Goal: Complete application form: Complete application form

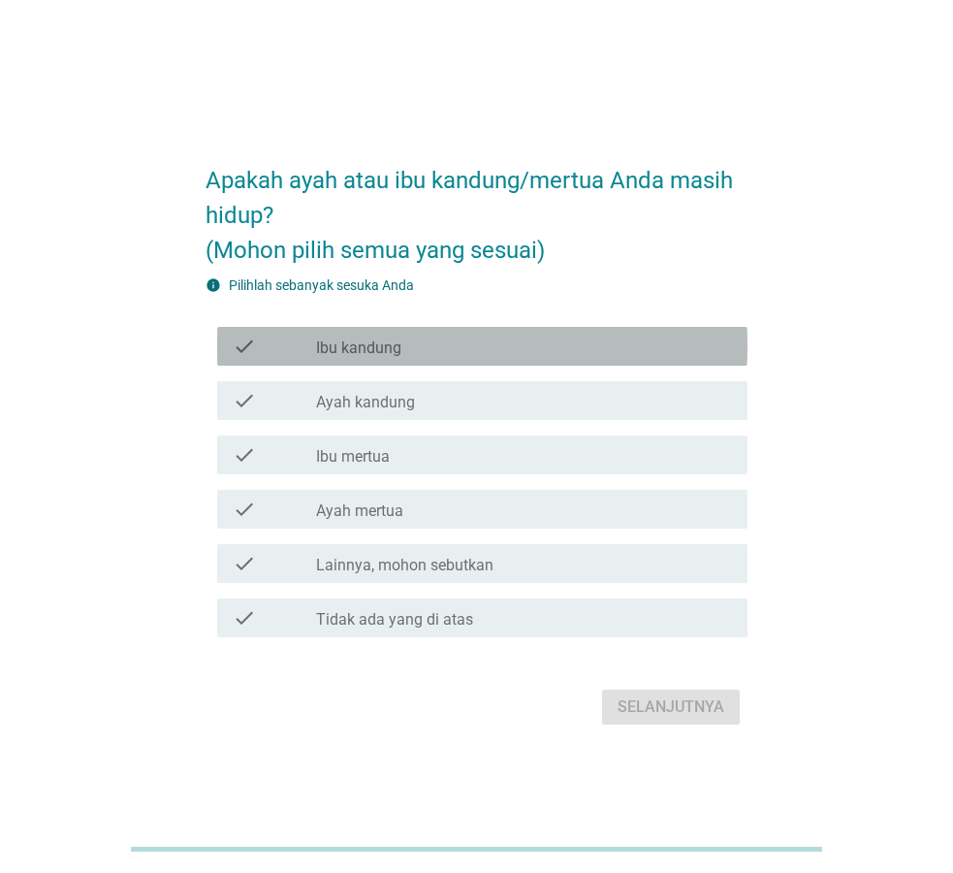
click at [358, 350] on label "Ibu kandung" at bounding box center [358, 347] width 85 height 19
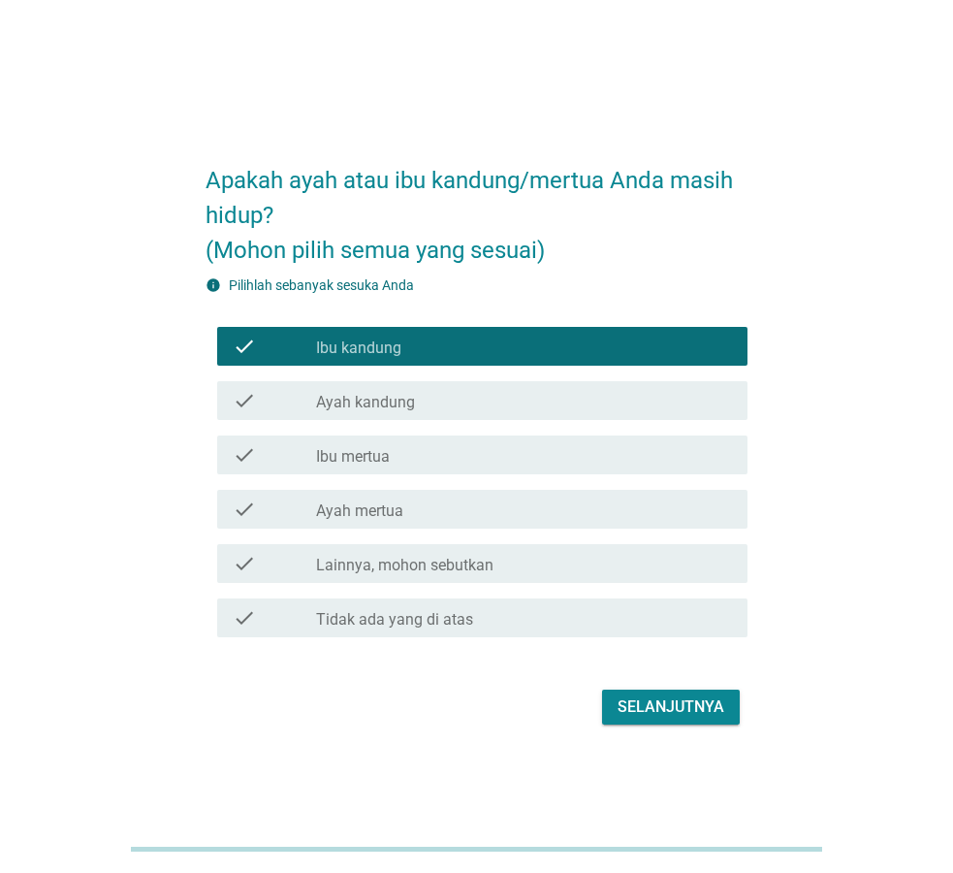
click at [376, 455] on label "Ibu mertua" at bounding box center [353, 456] width 74 height 19
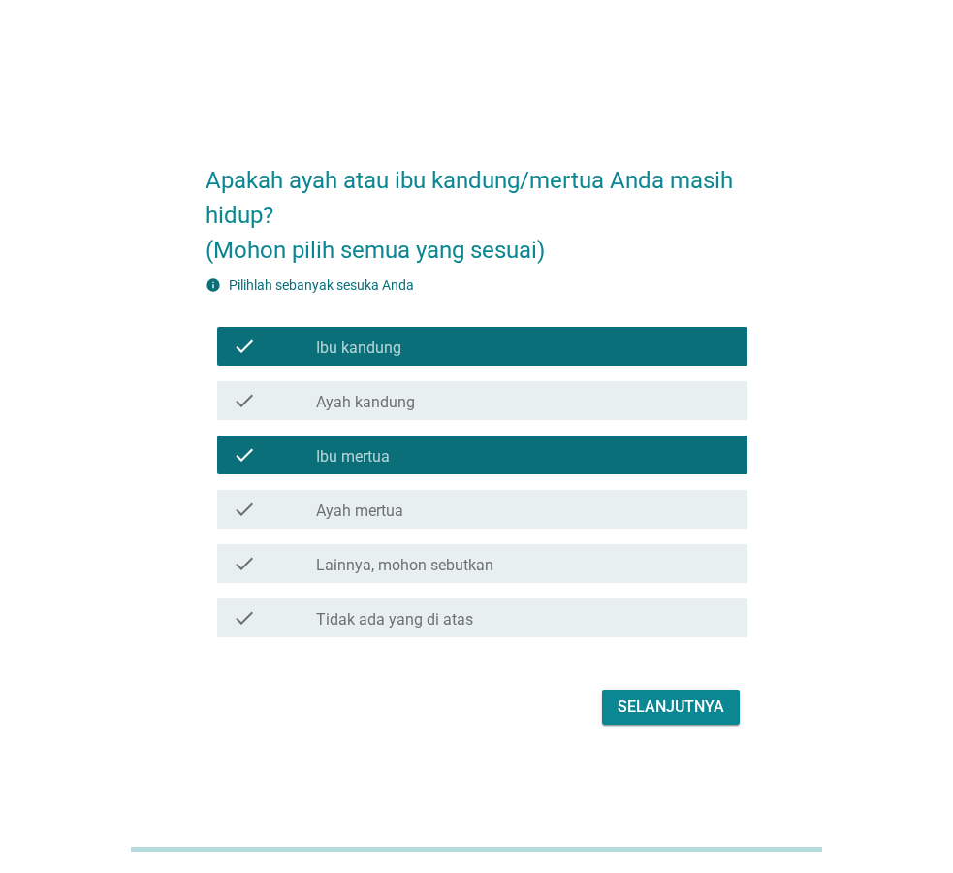
click at [385, 514] on label "Ayah mertua" at bounding box center [359, 510] width 87 height 19
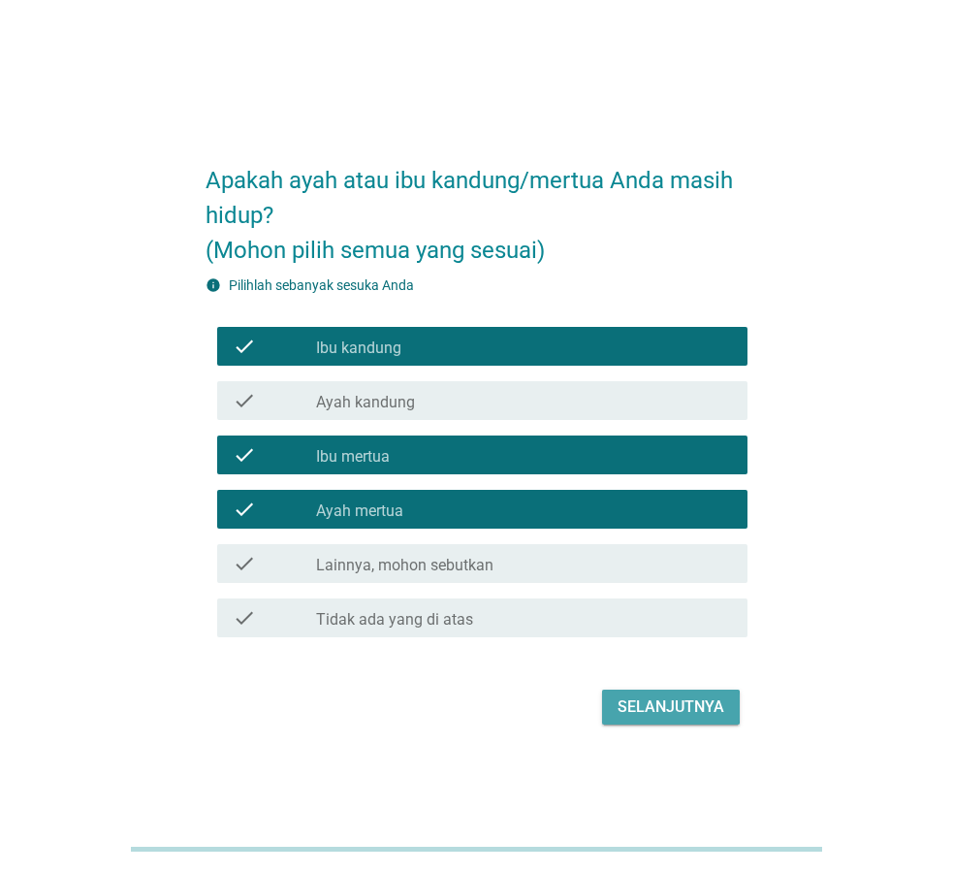
click at [635, 702] on div "Selanjutnya" at bounding box center [671, 706] width 107 height 23
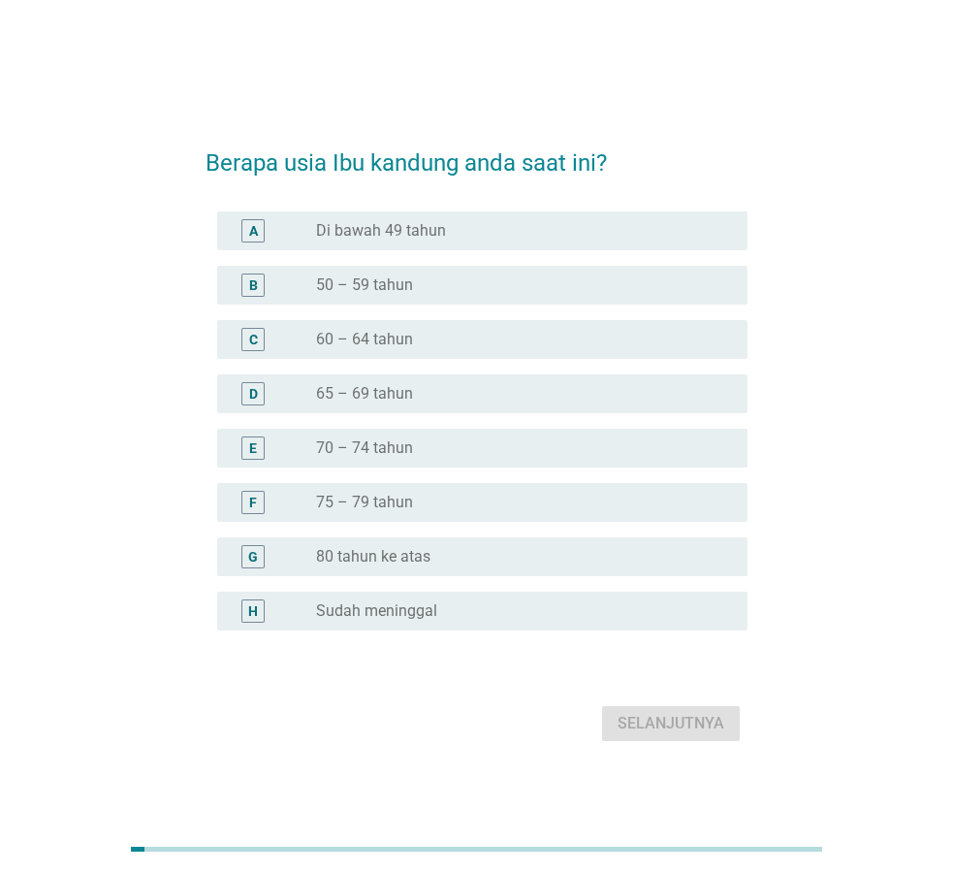
click at [372, 453] on label "70 – 74 tahun" at bounding box center [364, 447] width 97 height 19
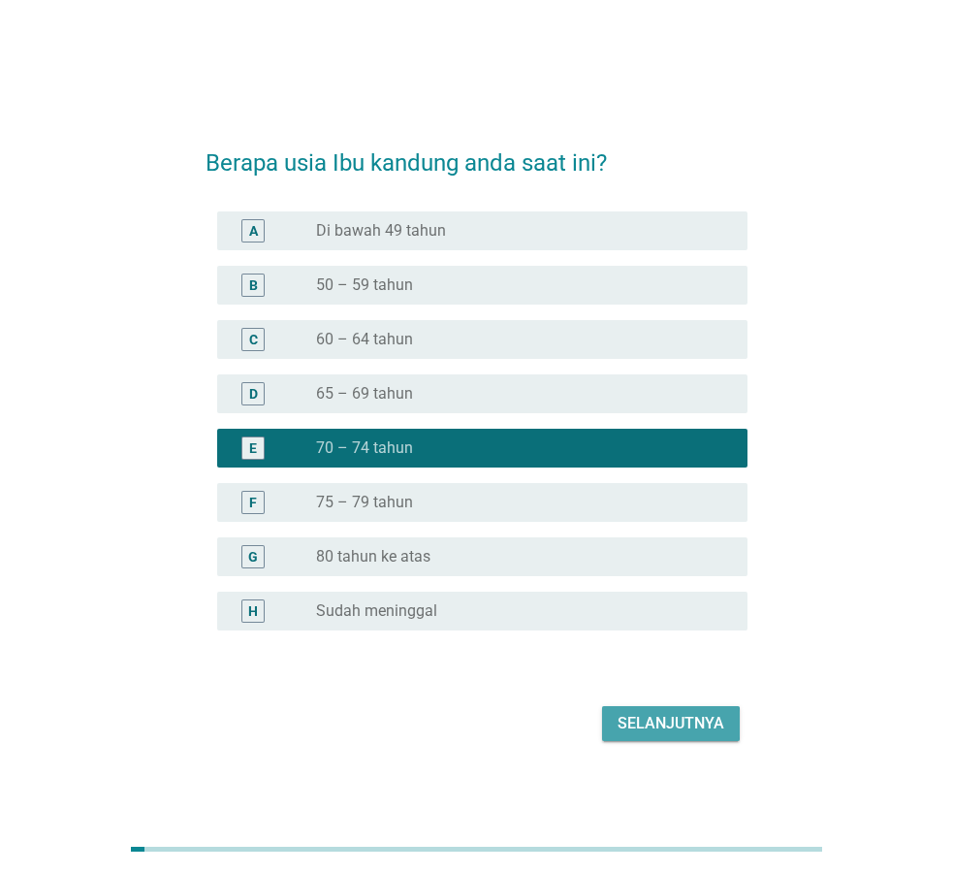
click at [688, 737] on button "Selanjutnya" at bounding box center [671, 723] width 138 height 35
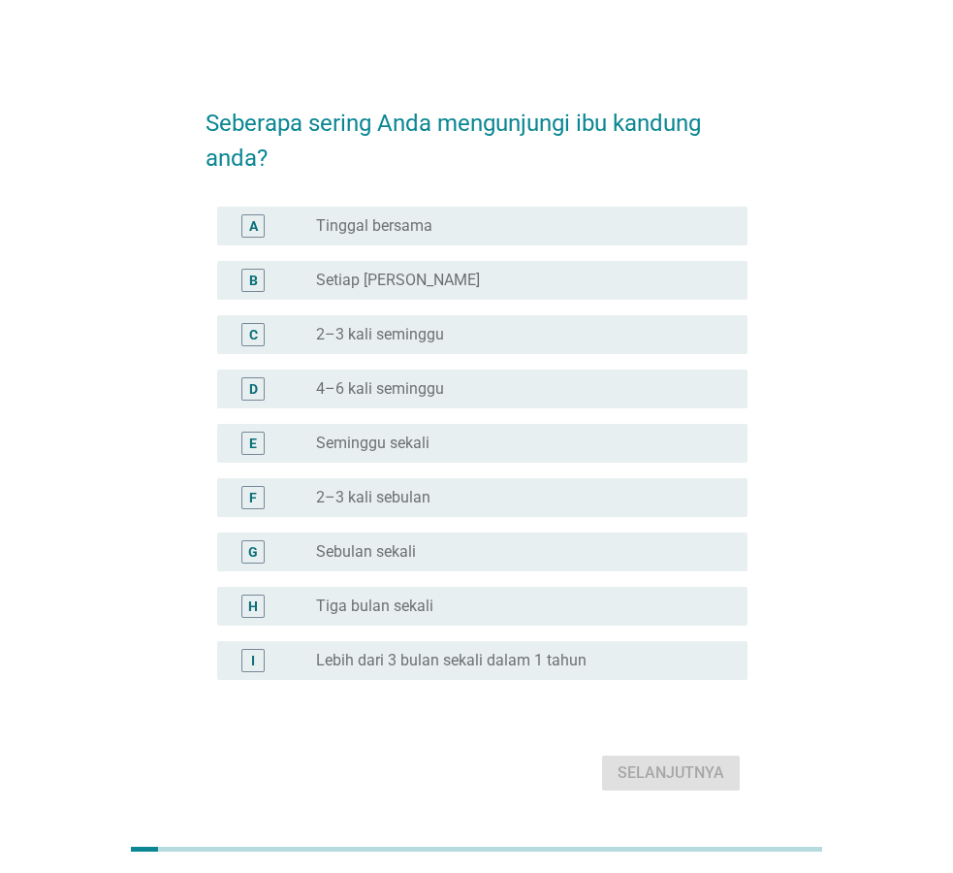
click at [376, 271] on label "Setiap [PERSON_NAME]" at bounding box center [398, 280] width 164 height 19
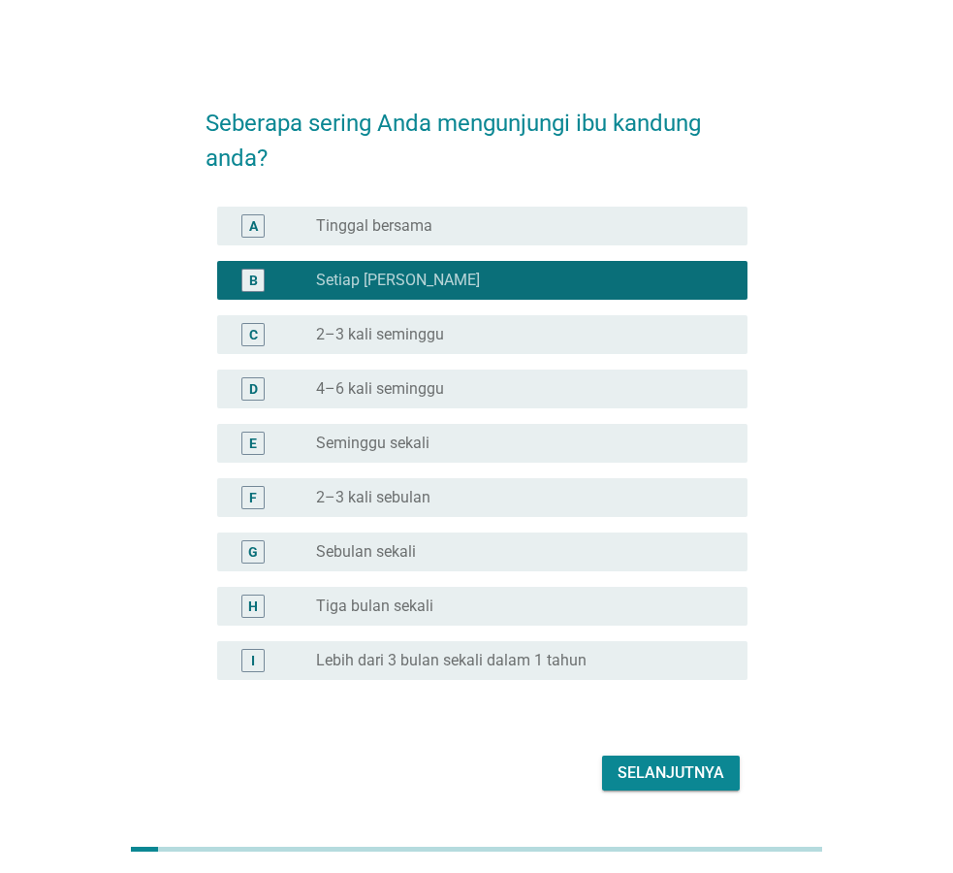
click at [452, 228] on div "radio_button_unchecked Tinggal bersama" at bounding box center [516, 225] width 400 height 19
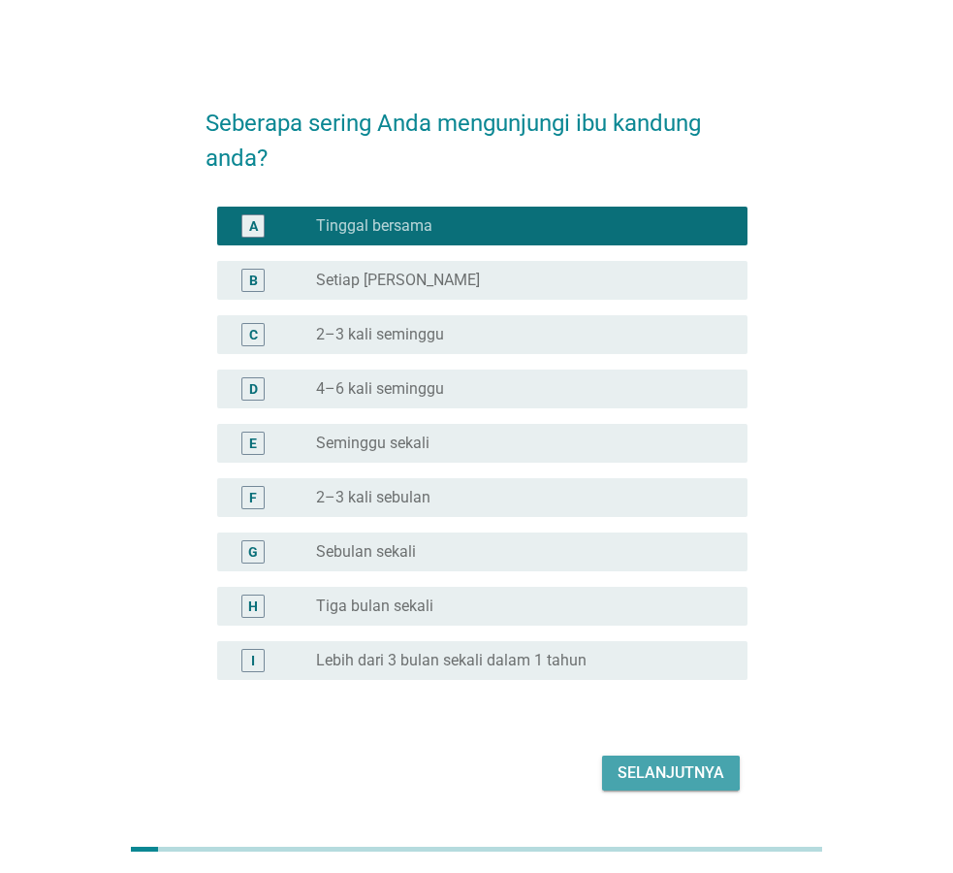
click at [692, 761] on div "Selanjutnya" at bounding box center [671, 772] width 107 height 23
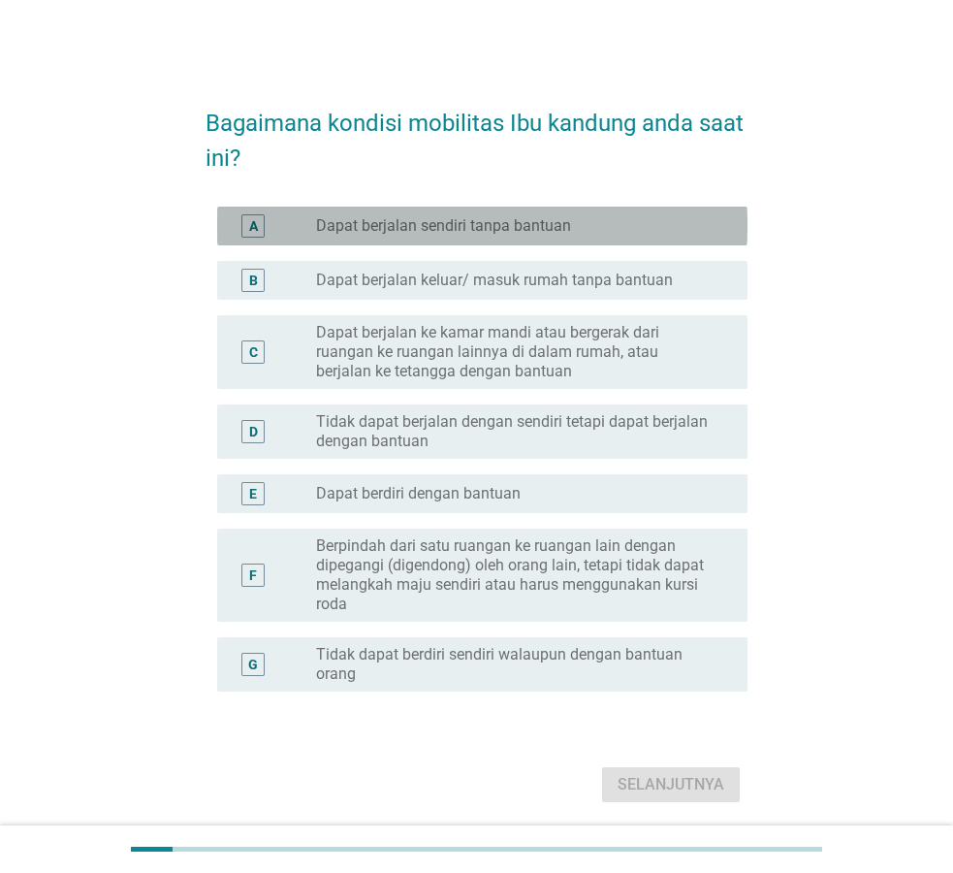
click at [542, 229] on label "Dapat berjalan sendiri tanpa bantuan" at bounding box center [443, 225] width 255 height 19
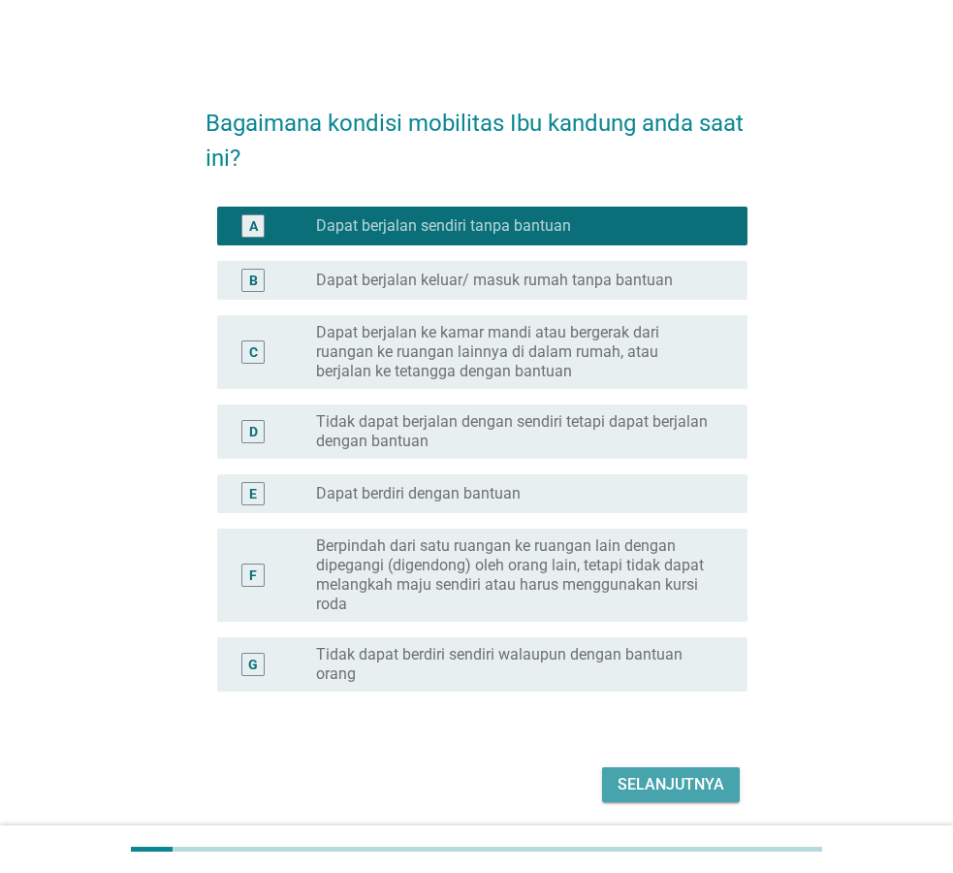
click at [682, 790] on div "Selanjutnya" at bounding box center [671, 784] width 107 height 23
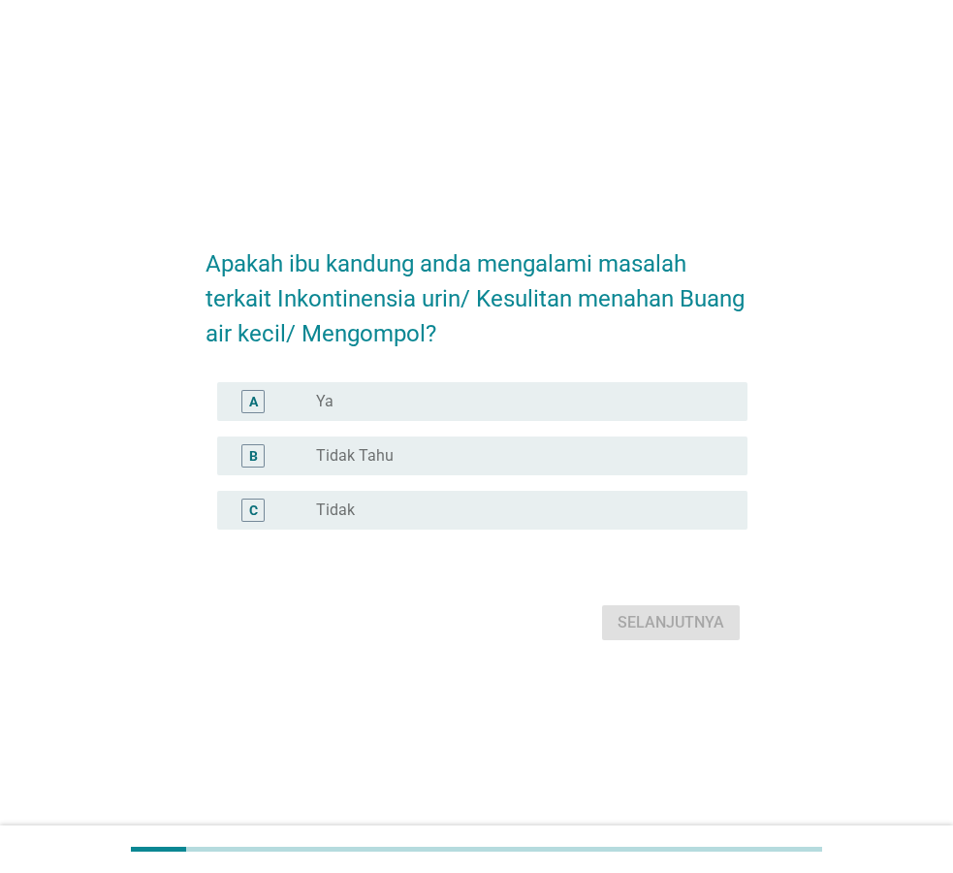
click at [343, 403] on div "radio_button_unchecked Ya" at bounding box center [516, 401] width 400 height 19
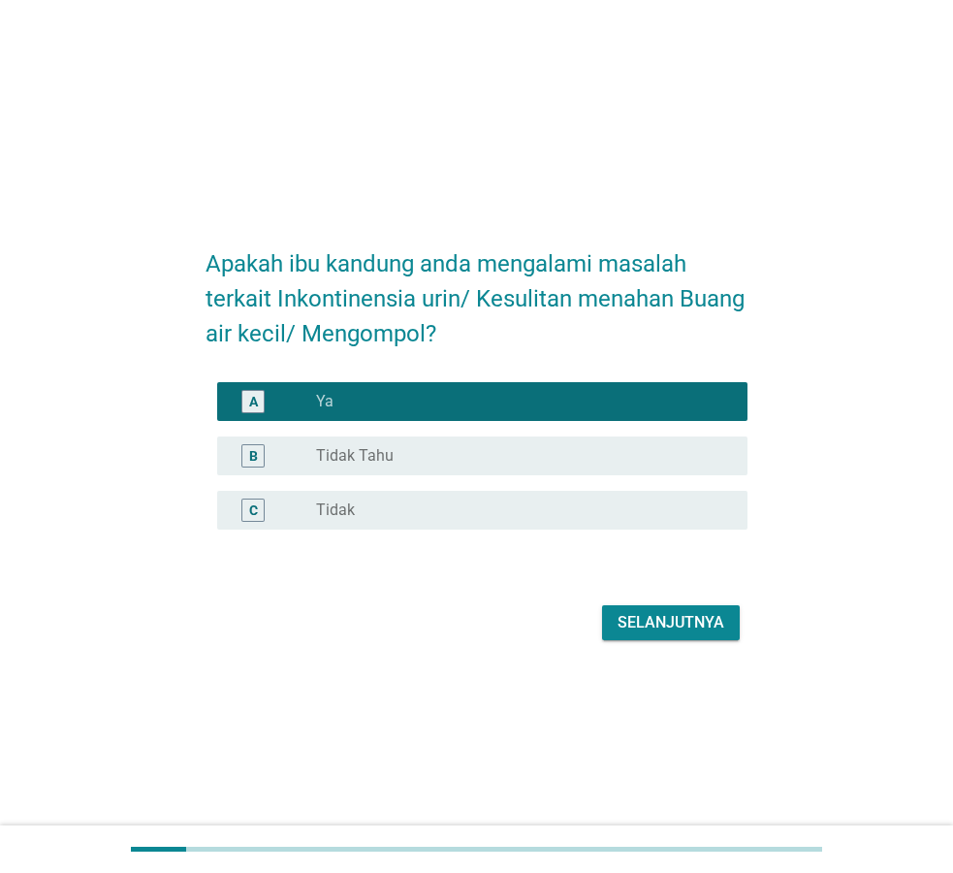
click at [661, 622] on div "Selanjutnya" at bounding box center [671, 622] width 107 height 23
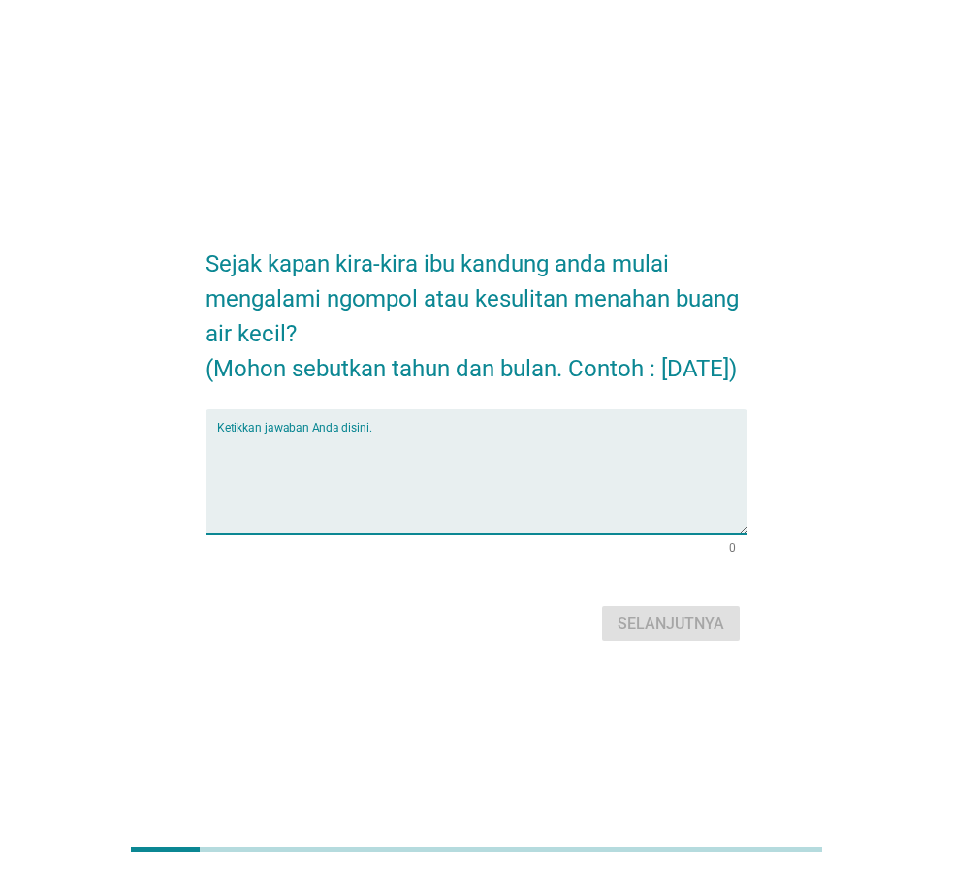
click at [356, 528] on textarea "Ketikkan jawaban Anda disini." at bounding box center [482, 483] width 530 height 102
type textarea "[DATE]"
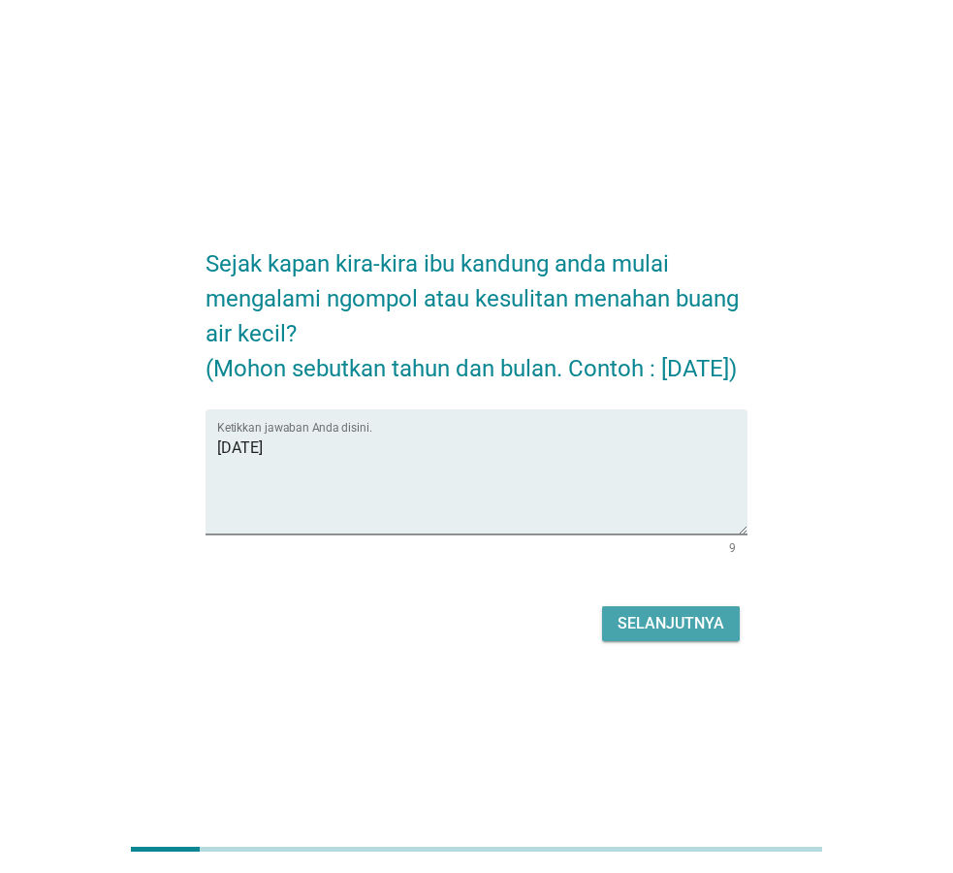
click at [665, 635] on div "Selanjutnya" at bounding box center [671, 623] width 107 height 23
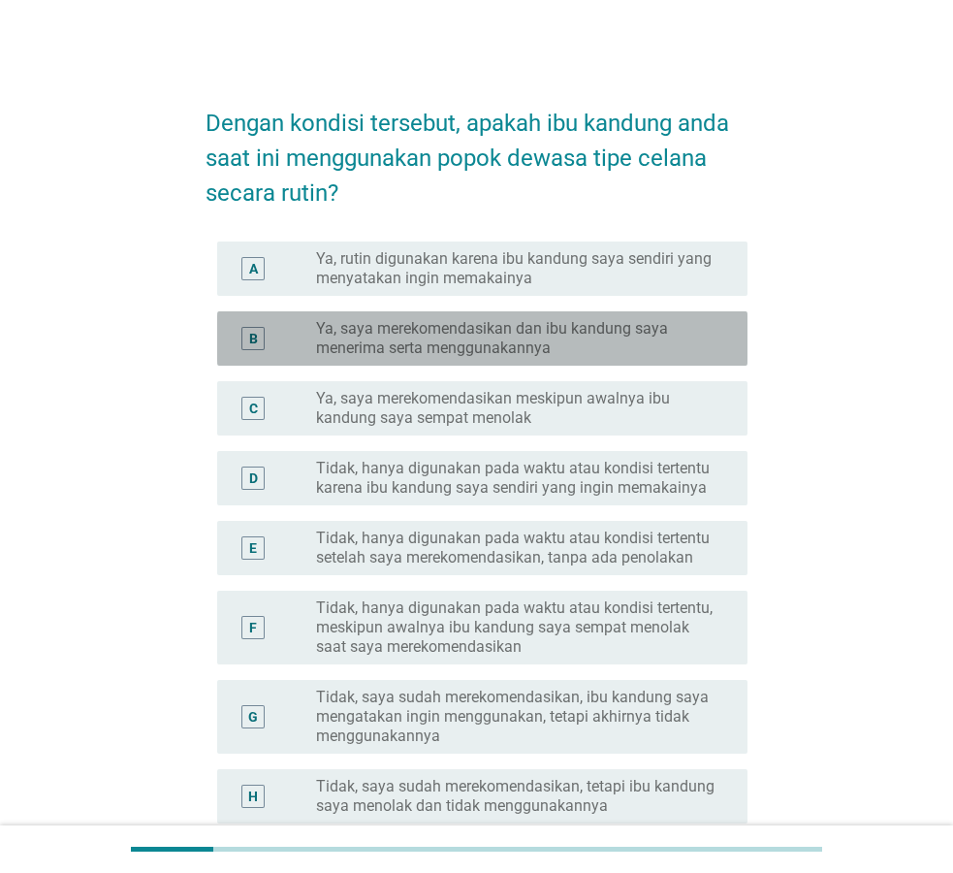
click at [512, 348] on label "Ya, saya merekomendasikan dan ibu kandung saya menerima serta menggunakannya" at bounding box center [516, 338] width 400 height 39
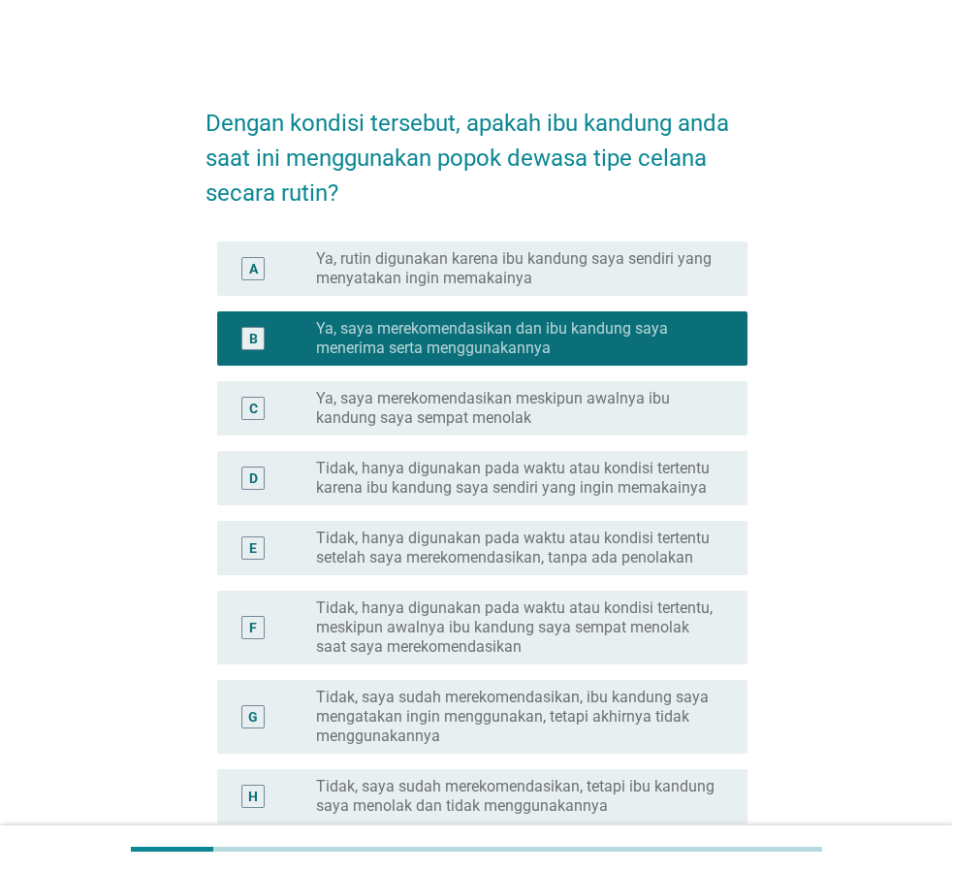
click at [504, 416] on label "Ya, saya merekomendasikan meskipun awalnya ibu kandung saya sempat menolak" at bounding box center [516, 408] width 400 height 39
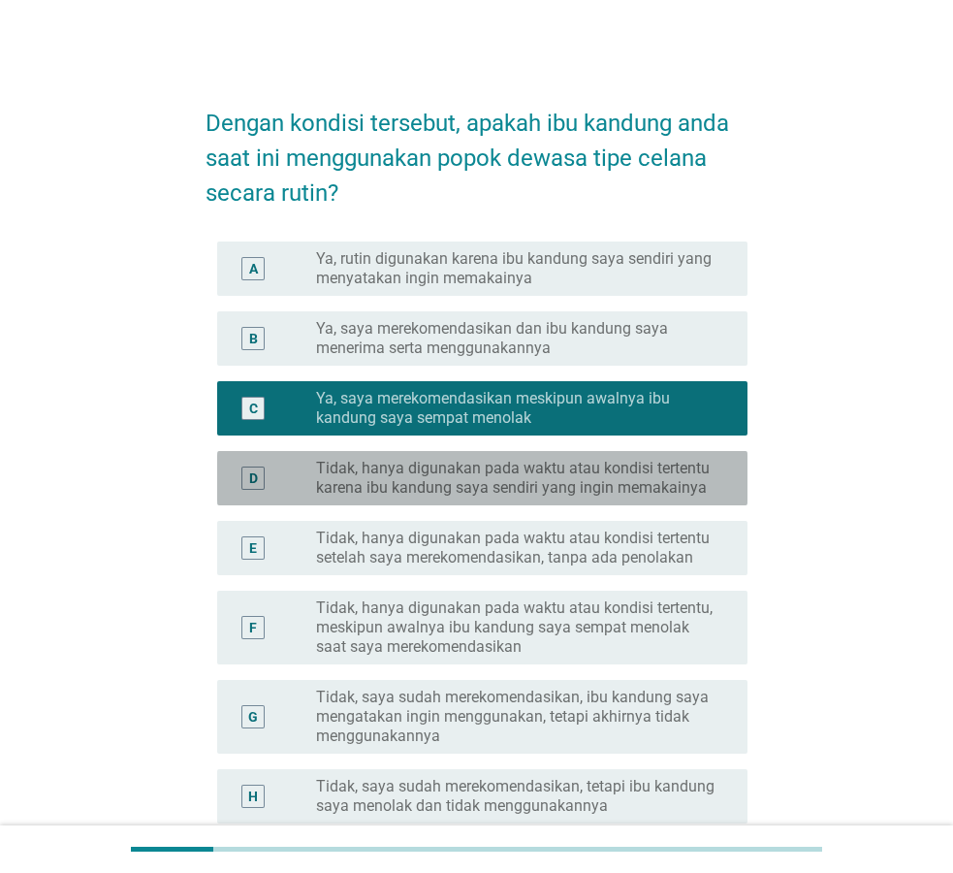
click at [593, 490] on label "Tidak, hanya digunakan pada waktu atau kondisi tertentu karena ibu kandung saya…" at bounding box center [516, 478] width 400 height 39
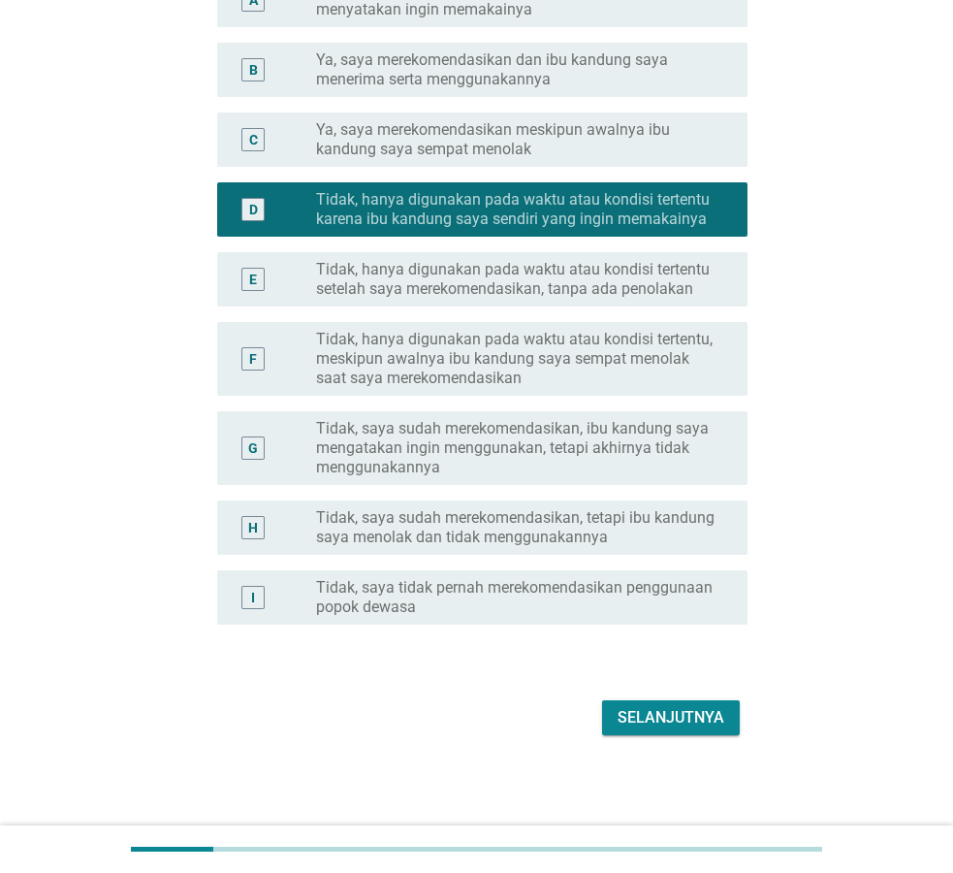
scroll to position [270, 0]
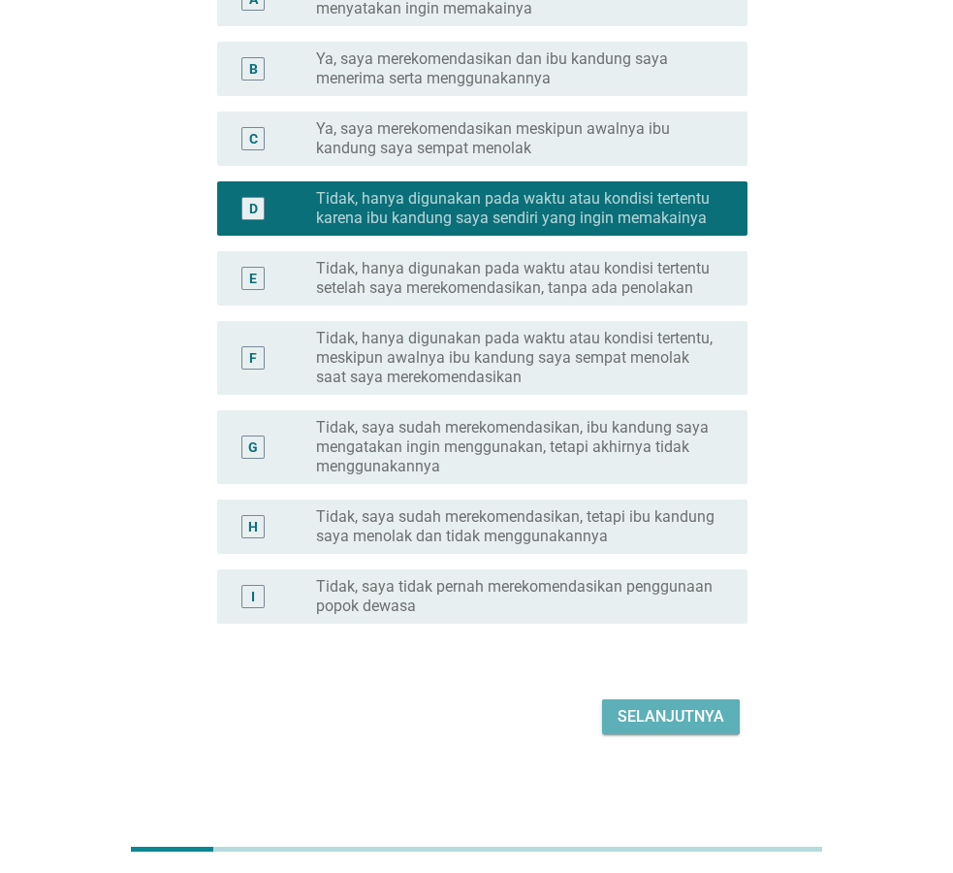
click at [656, 720] on div "Selanjutnya" at bounding box center [671, 716] width 107 height 23
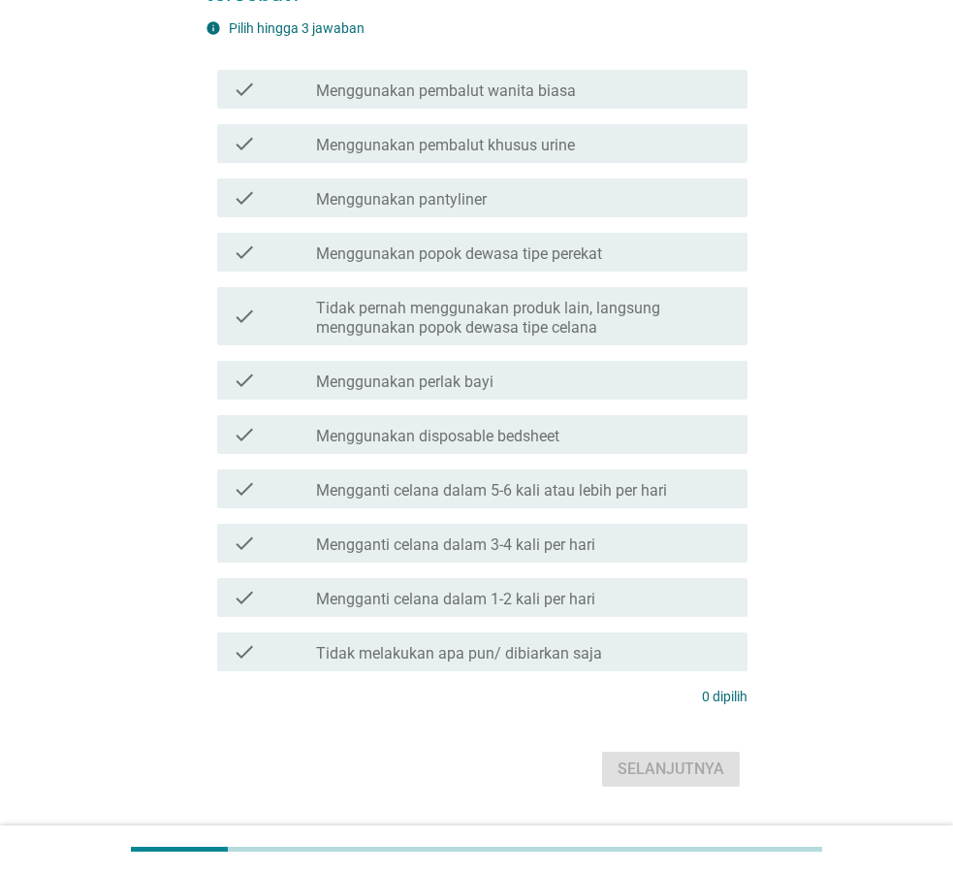
scroll to position [0, 0]
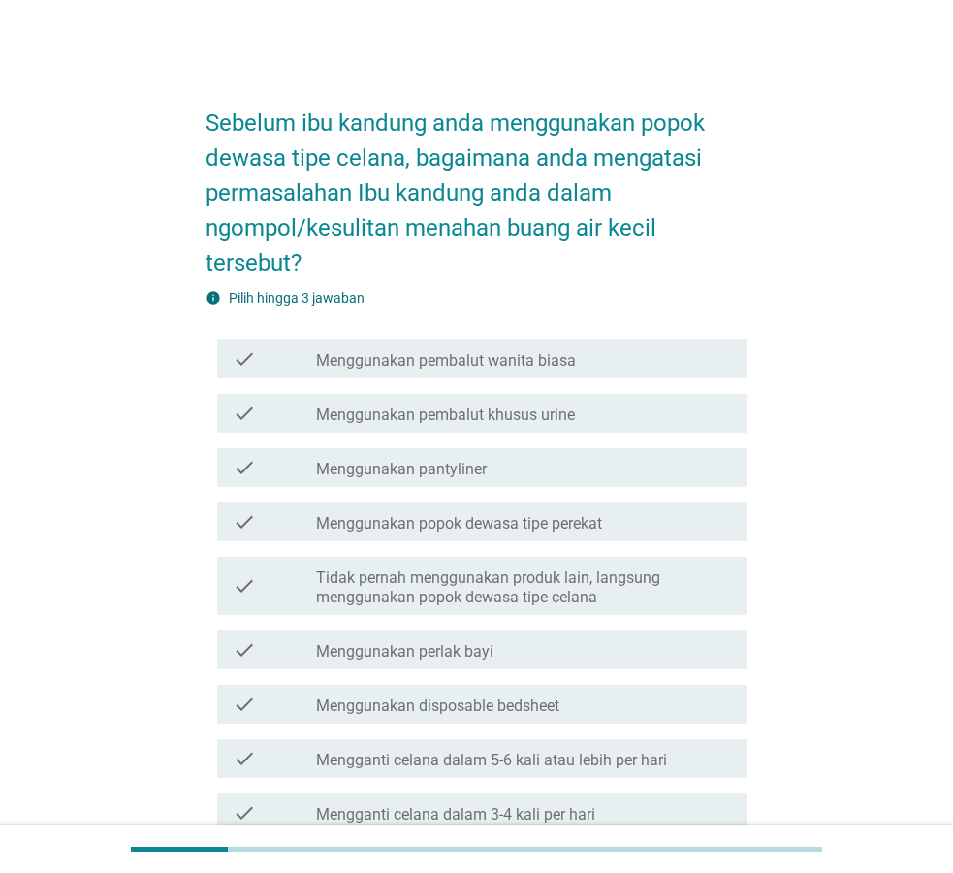
click at [620, 766] on label "Mengganti celana dalam 5-6 kali atau lebih per hari" at bounding box center [491, 760] width 351 height 19
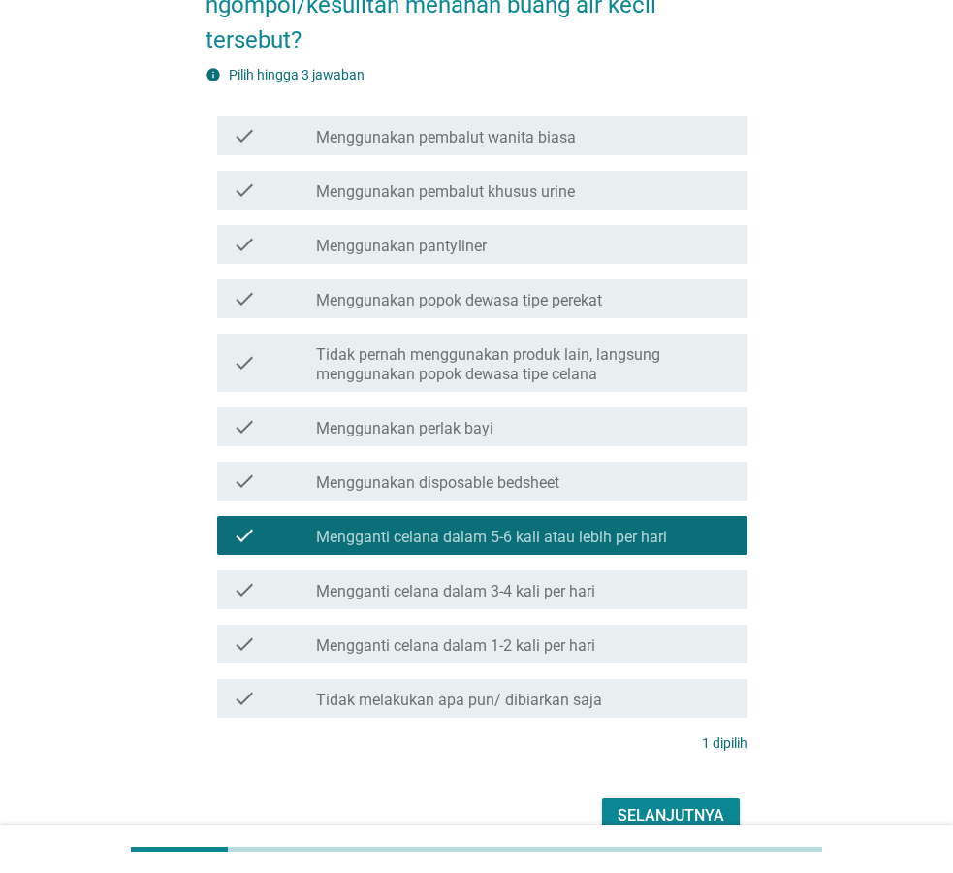
scroll to position [322, 0]
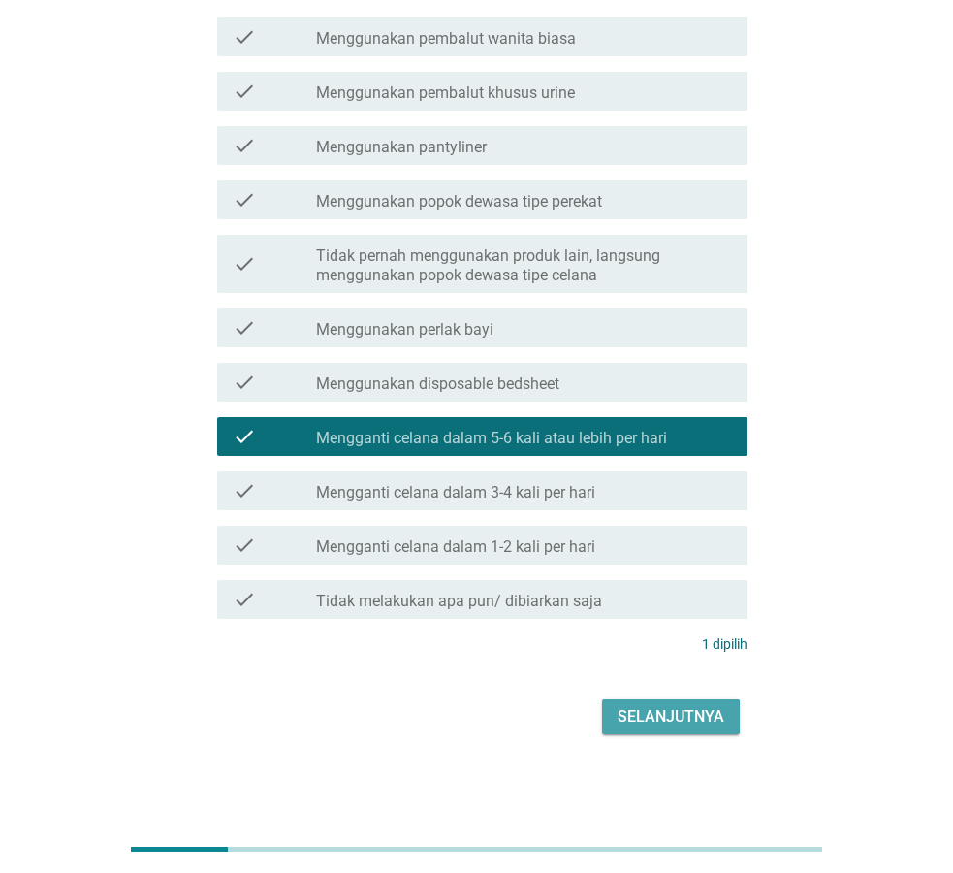
click at [665, 721] on div "Selanjutnya" at bounding box center [671, 716] width 107 height 23
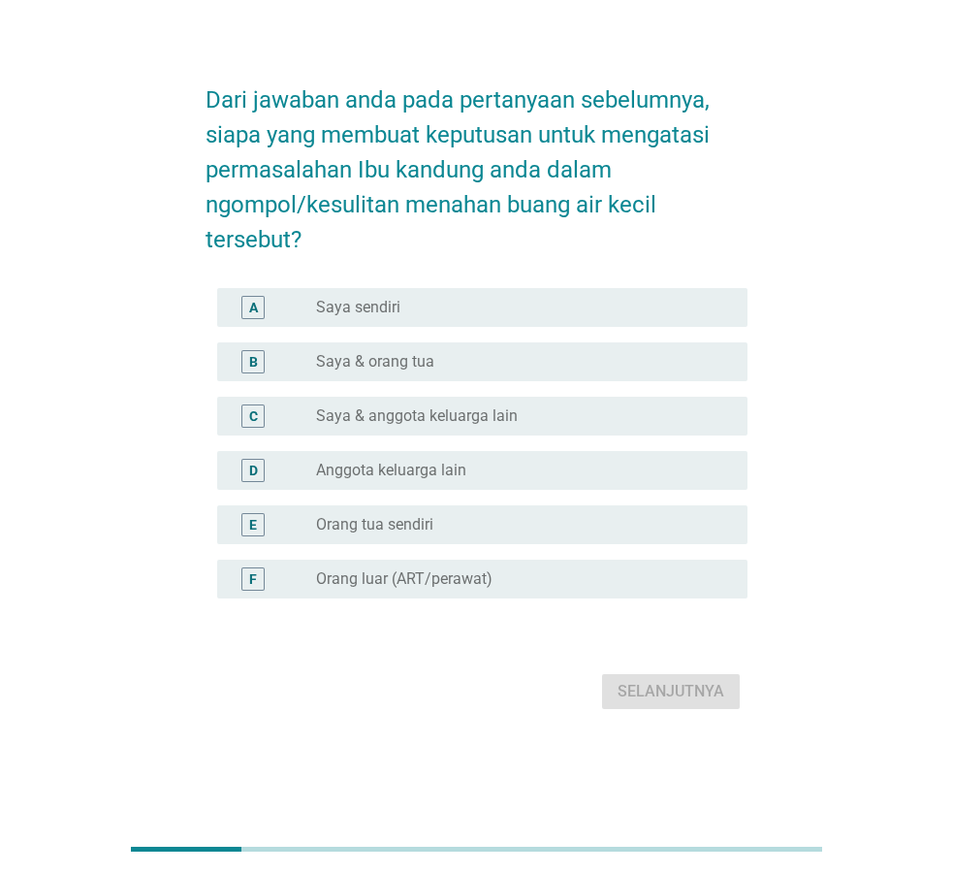
scroll to position [0, 0]
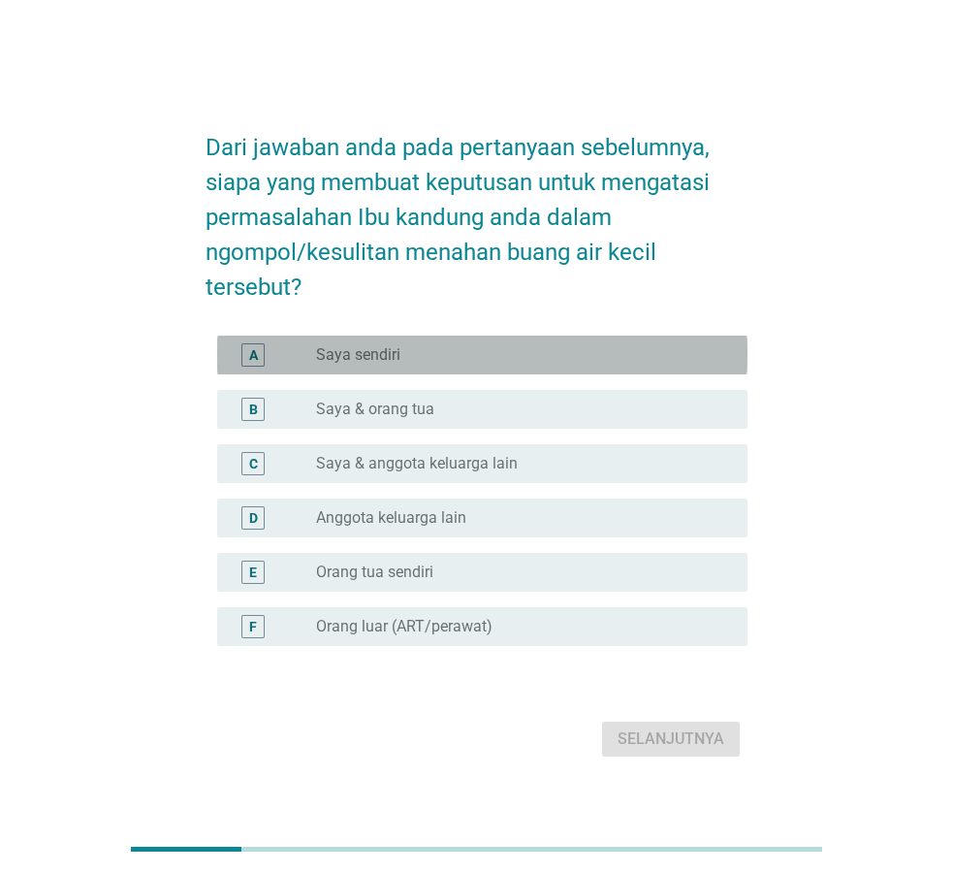
click at [429, 367] on div "A radio_button_unchecked Saya sendiri" at bounding box center [482, 355] width 530 height 39
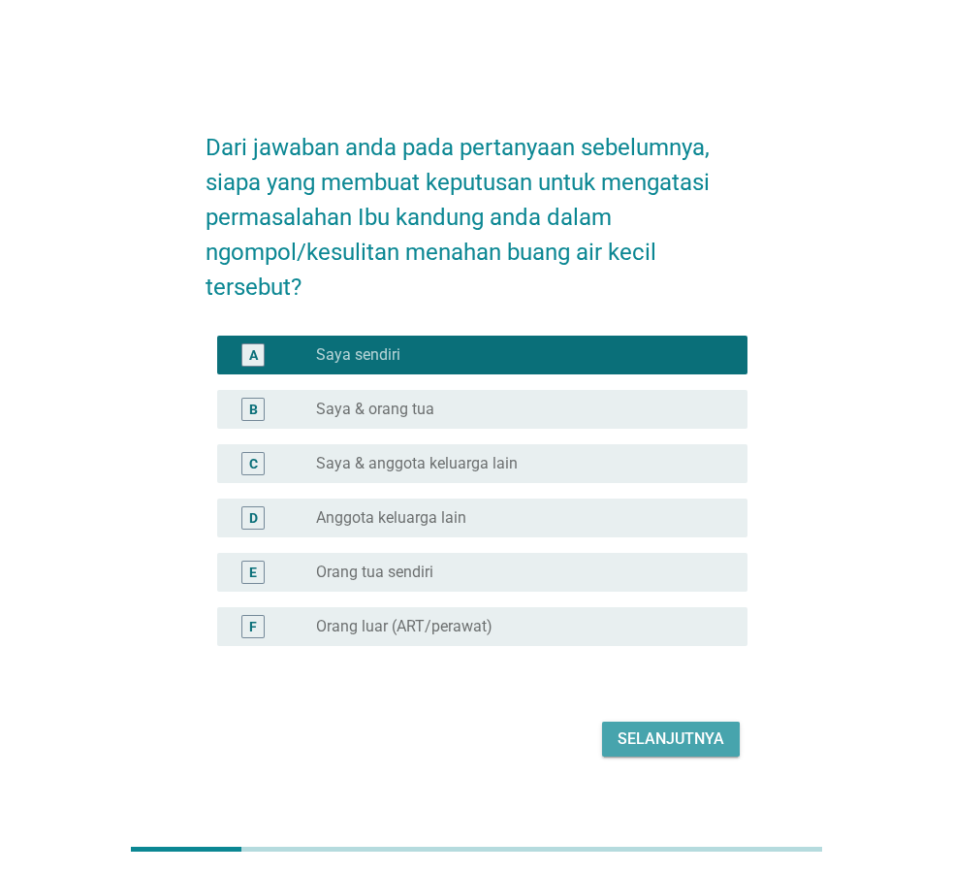
click at [674, 740] on div "Selanjutnya" at bounding box center [671, 738] width 107 height 23
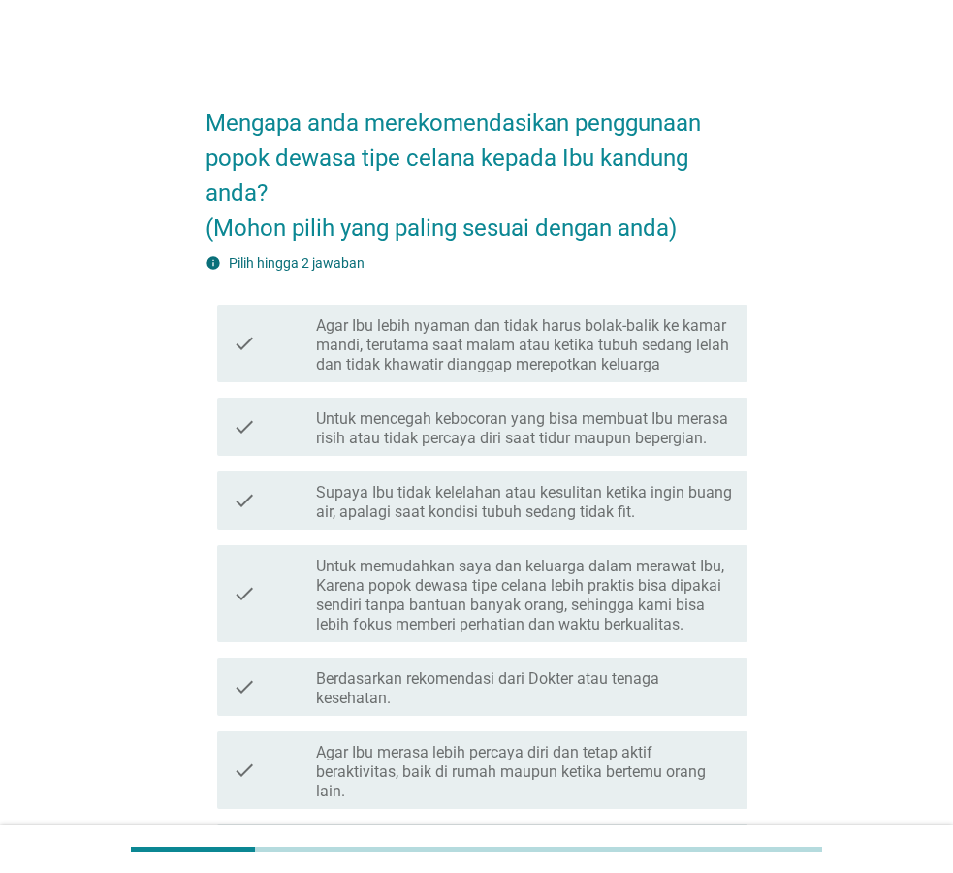
click at [622, 607] on label "Untuk memudahkan saya dan keluarga dalam merawat Ibu, Karena popok dewasa tipe …" at bounding box center [524, 596] width 416 height 78
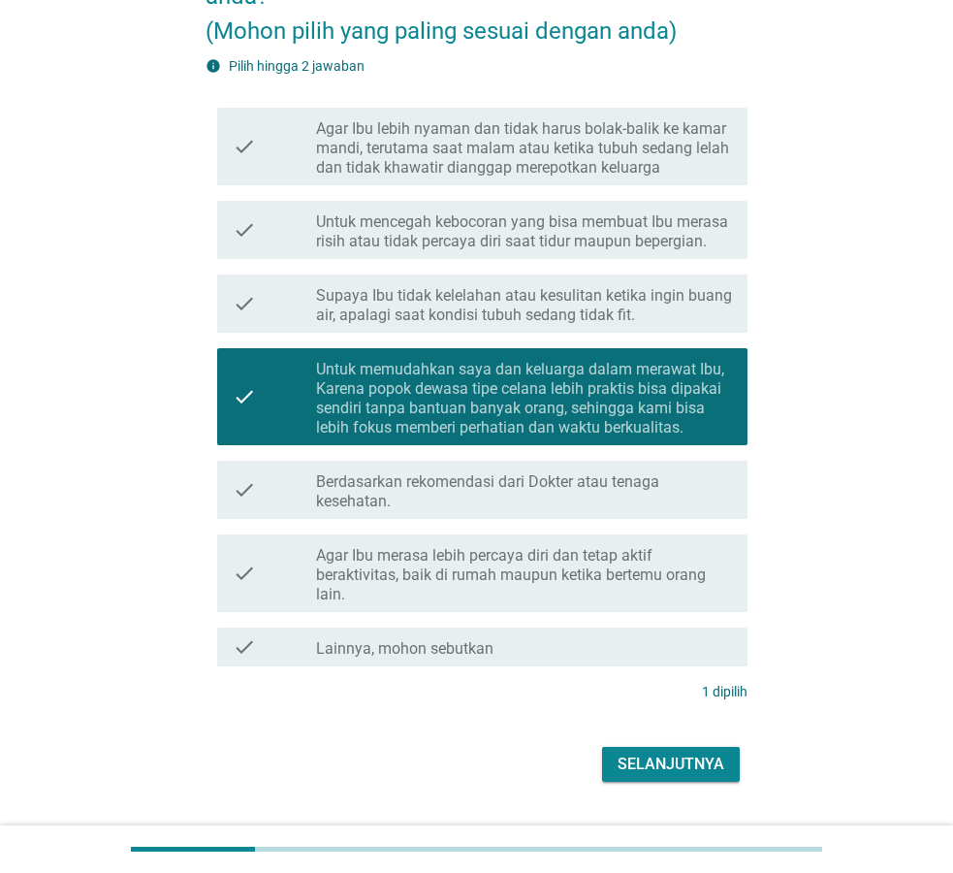
scroll to position [198, 0]
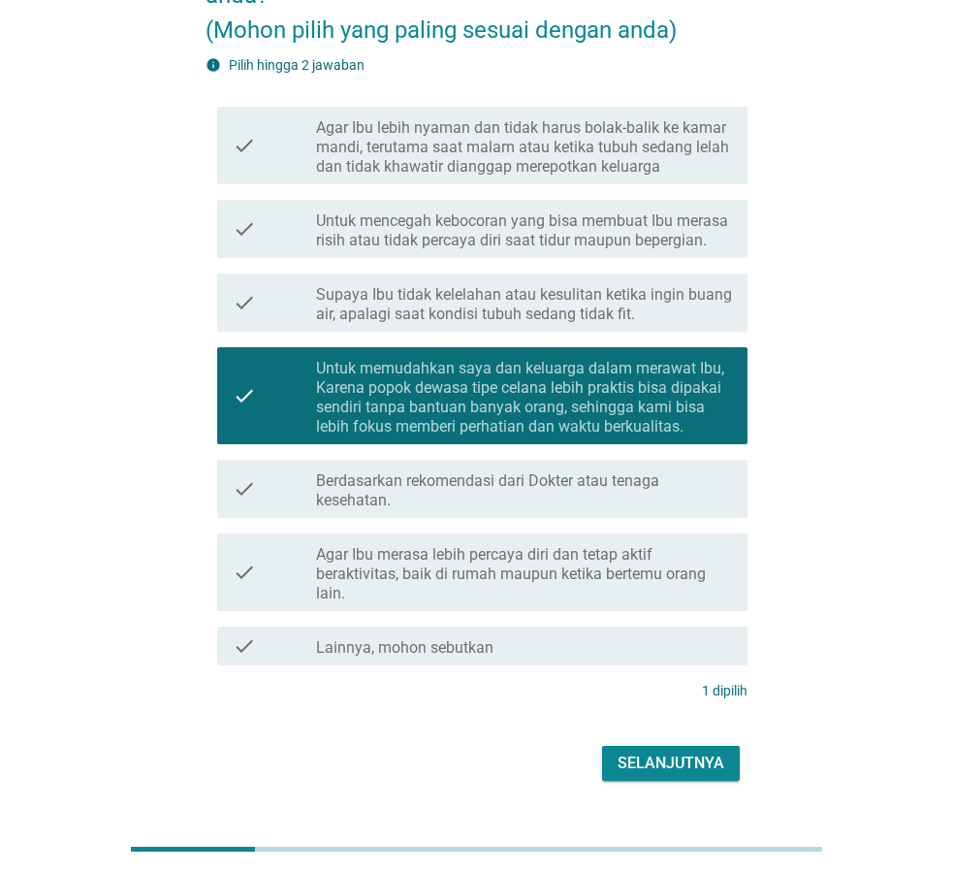
click at [672, 780] on button "Selanjutnya" at bounding box center [671, 763] width 138 height 35
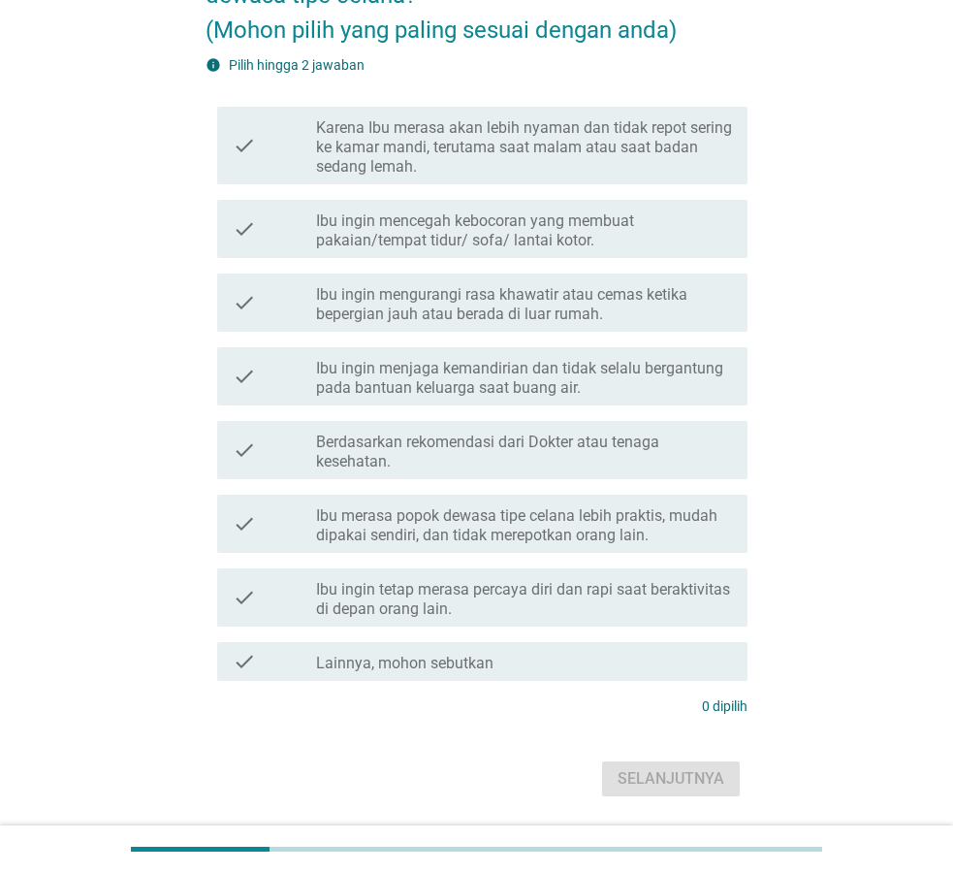
scroll to position [0, 0]
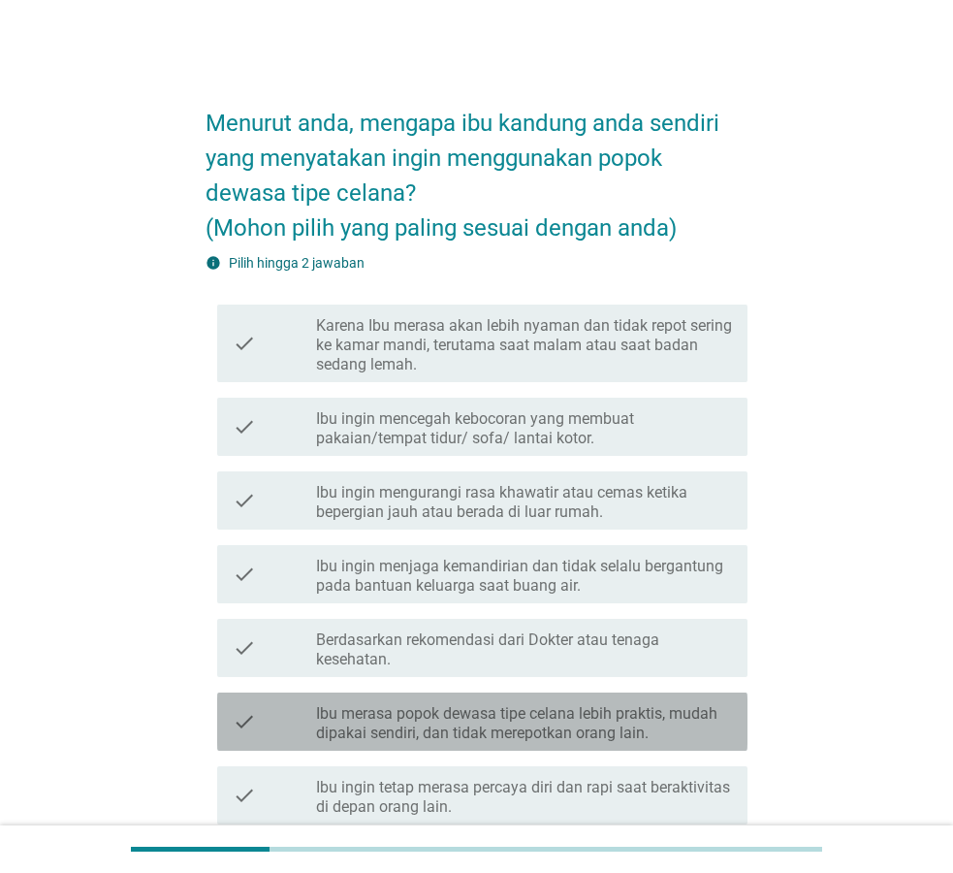
click at [621, 737] on label "Ibu merasa popok dewasa tipe celana lebih praktis, mudah dipakai sendiri, dan t…" at bounding box center [524, 723] width 416 height 39
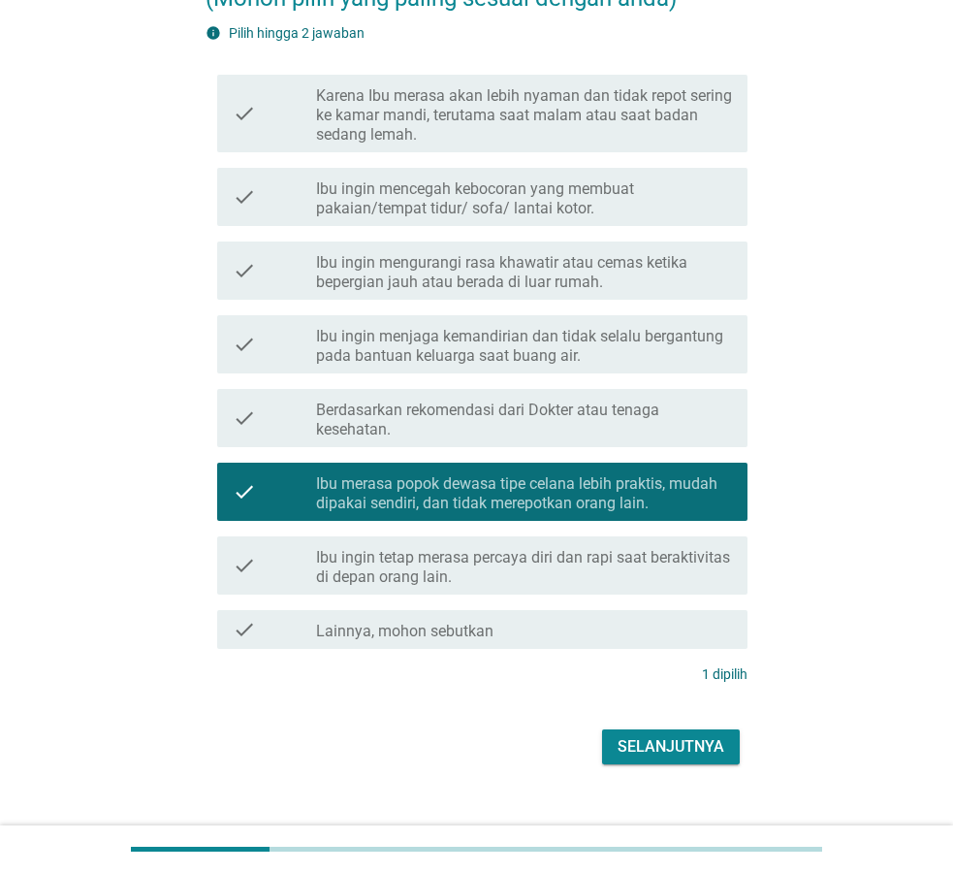
scroll to position [260, 0]
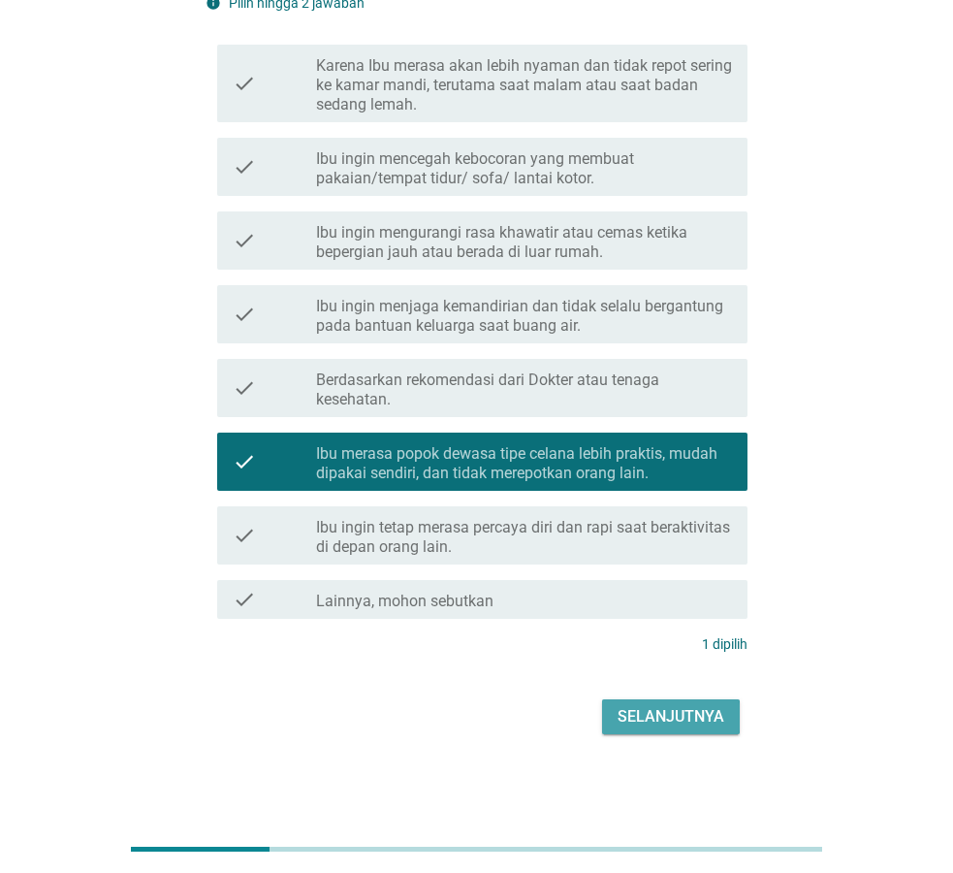
click at [671, 723] on div "Selanjutnya" at bounding box center [671, 716] width 107 height 23
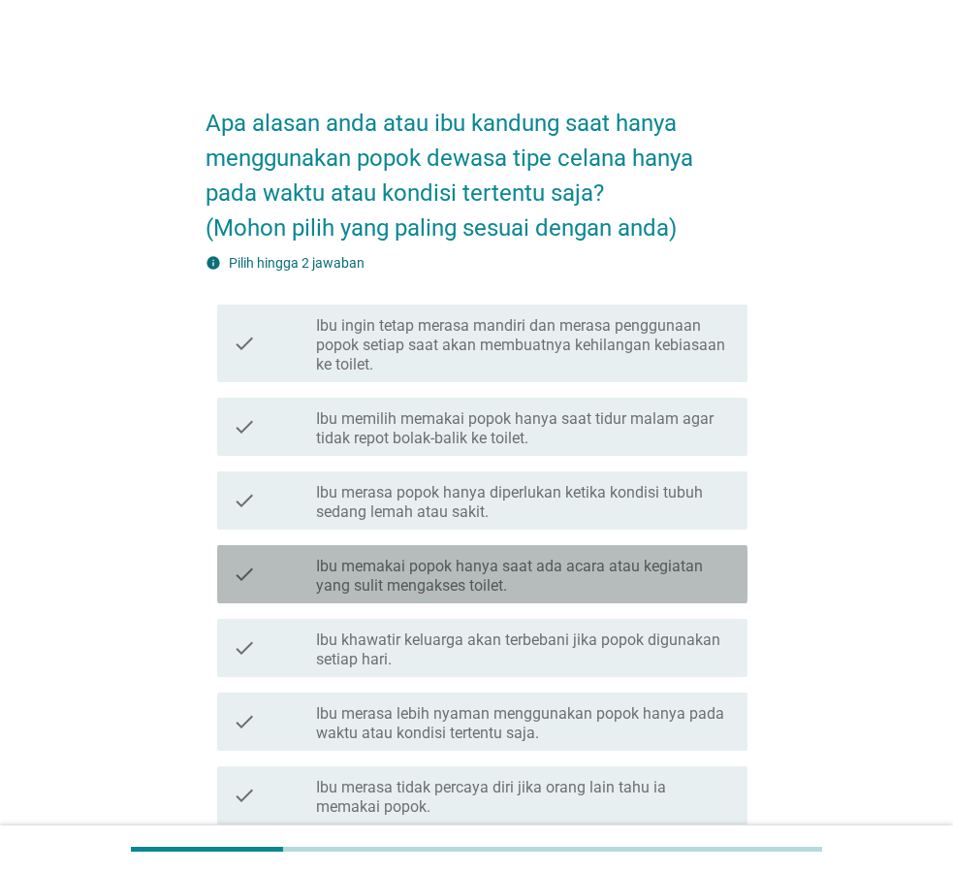
click at [530, 577] on label "Ibu memakai popok hanya saat ada acara atau kegiatan yang sulit mengakses toile…" at bounding box center [524, 576] width 416 height 39
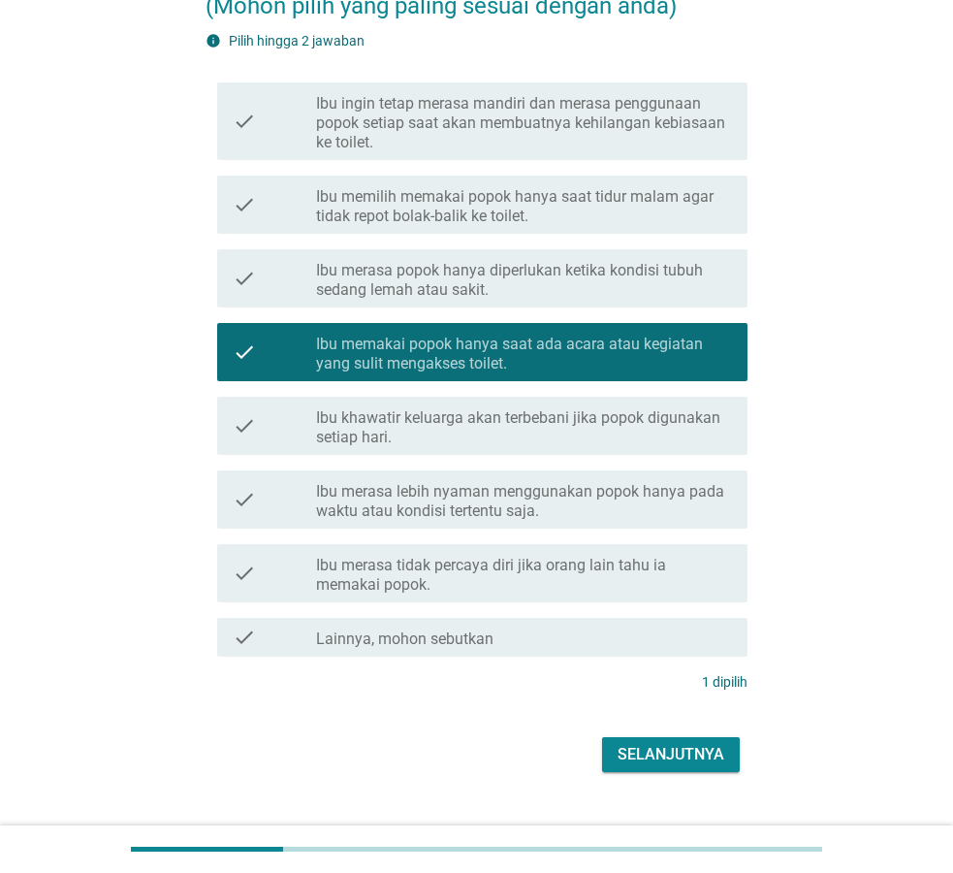
scroll to position [260, 0]
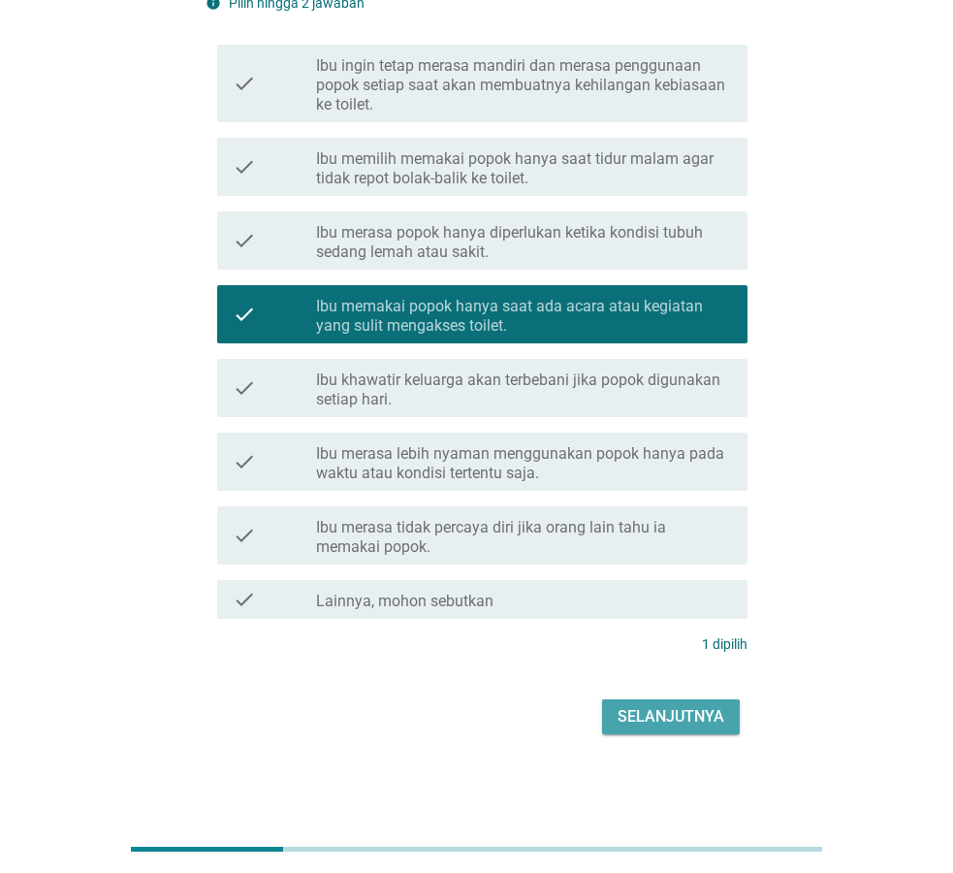
click at [688, 726] on div "Selanjutnya" at bounding box center [671, 716] width 107 height 23
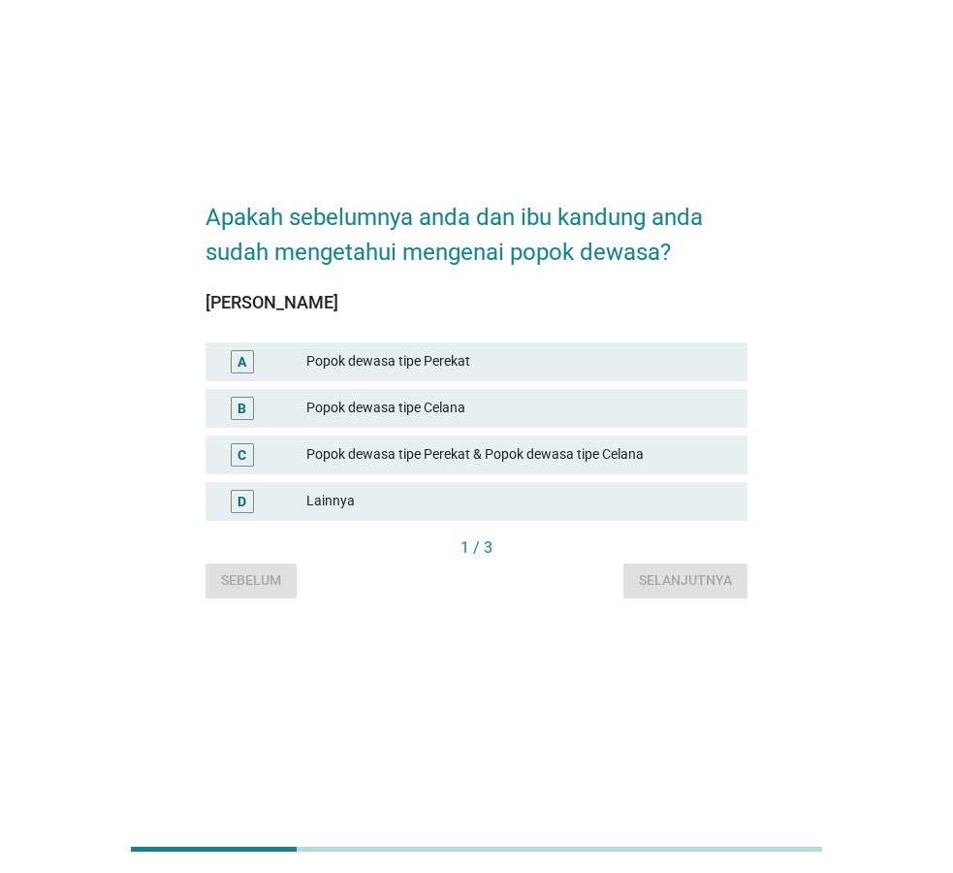
scroll to position [0, 0]
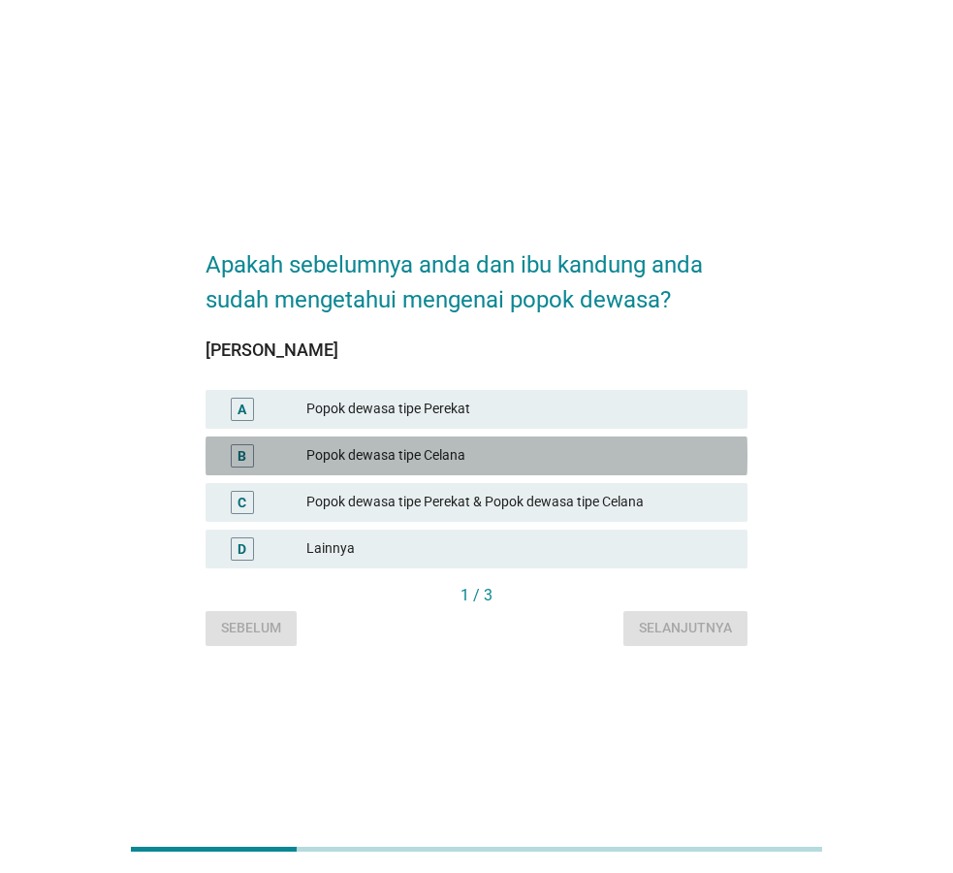
click at [458, 458] on div "Popok dewasa tipe Celana" at bounding box center [519, 455] width 426 height 23
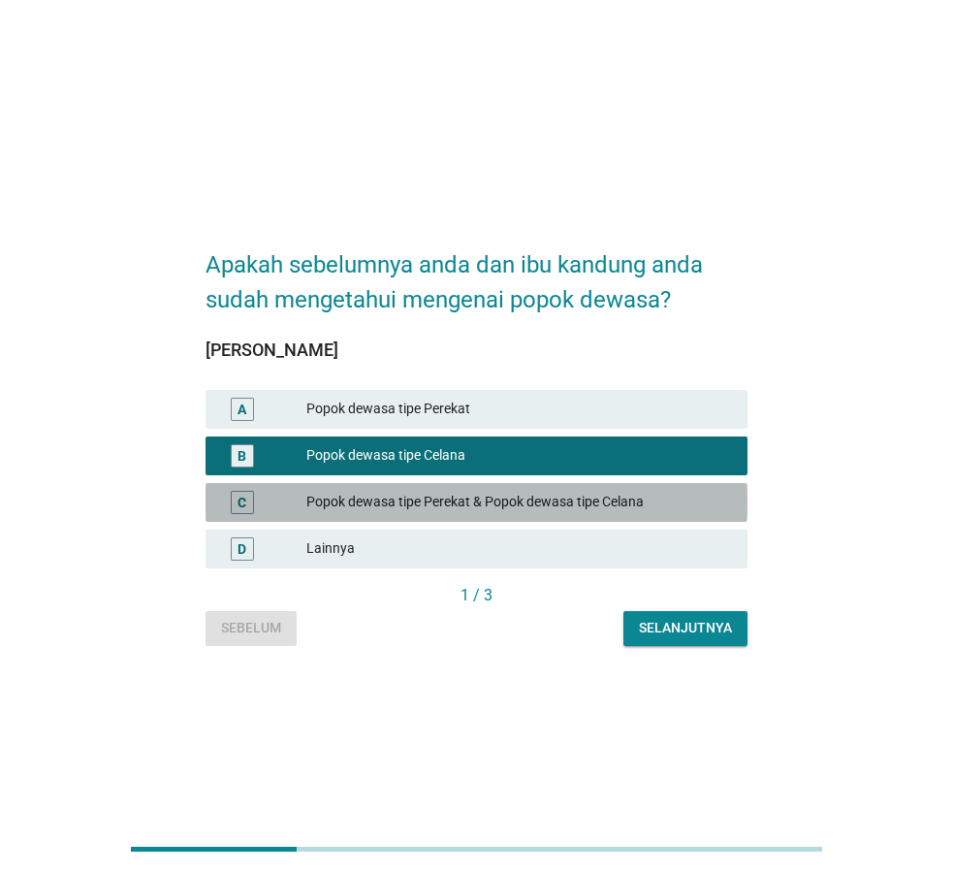
click at [531, 512] on div "Popok dewasa tipe Perekat & Popok dewasa tipe Celana" at bounding box center [519, 502] width 426 height 23
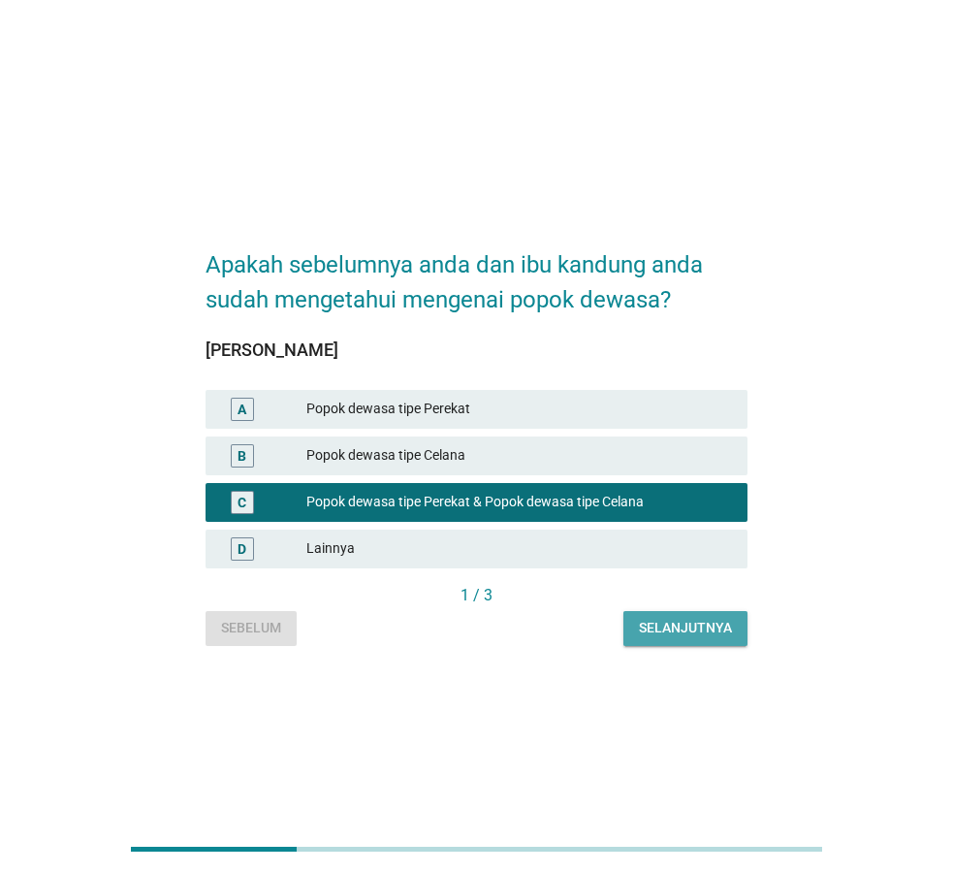
click at [683, 625] on div "Selanjutnya" at bounding box center [685, 628] width 93 height 20
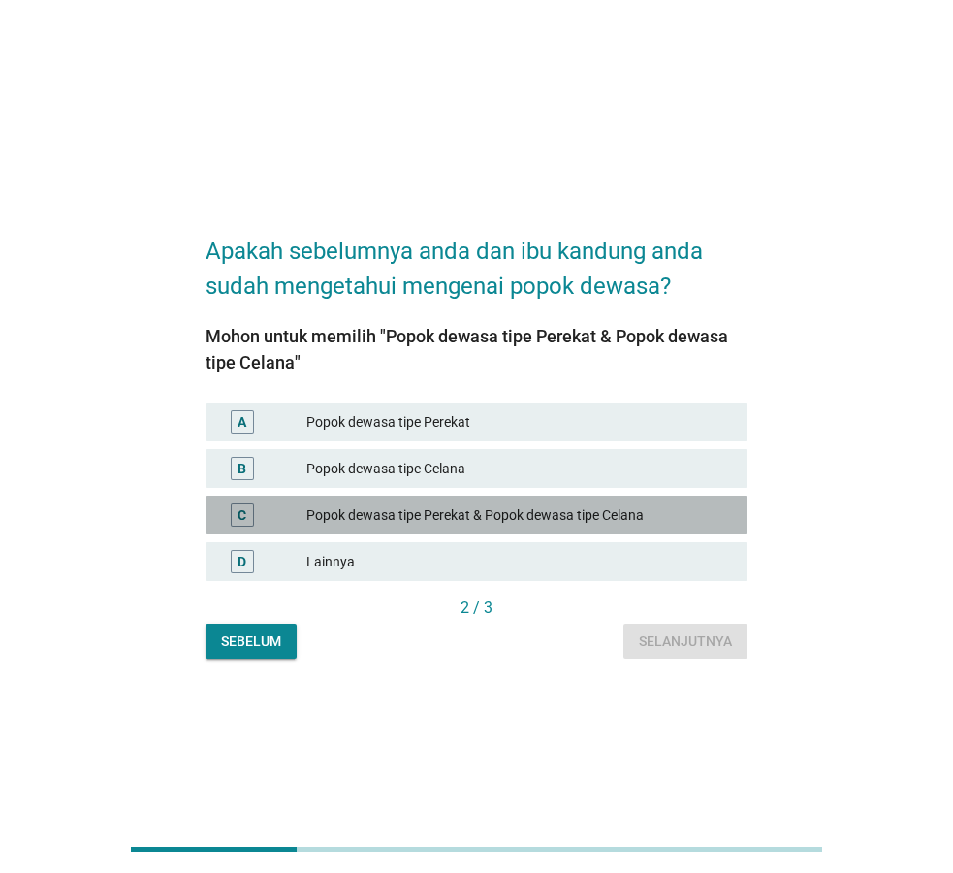
click at [504, 515] on div "Popok dewasa tipe Perekat & Popok dewasa tipe Celana" at bounding box center [519, 514] width 426 height 23
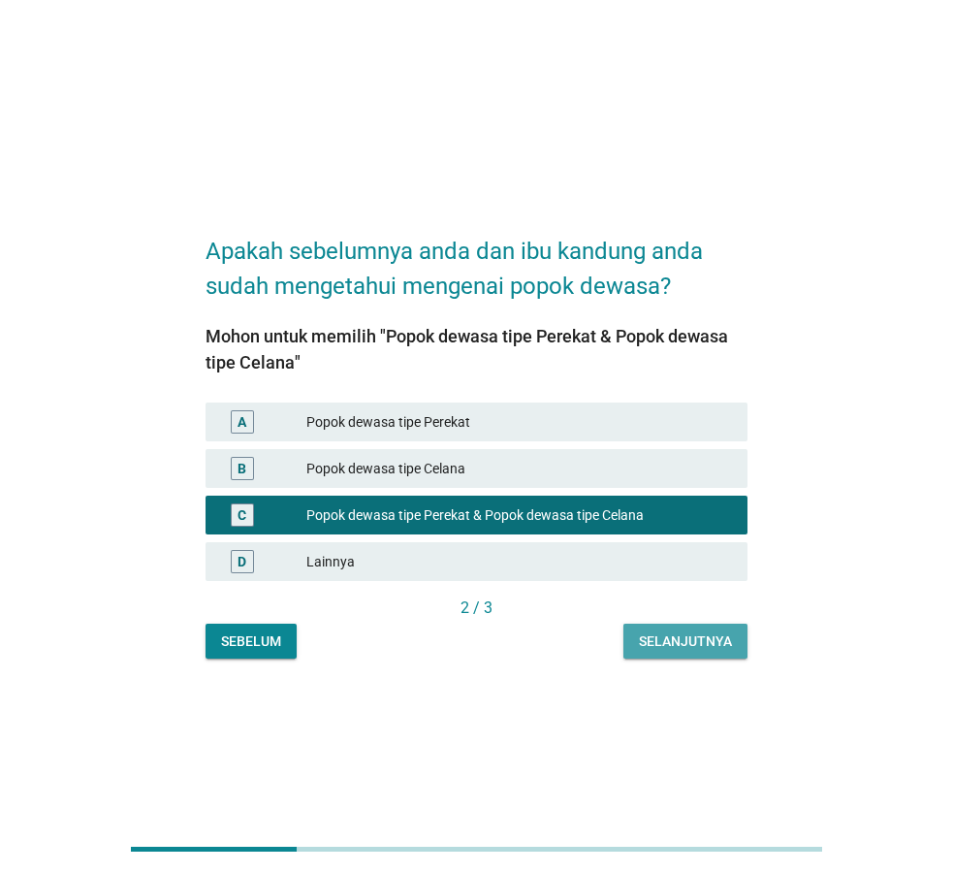
click at [670, 642] on div "Selanjutnya" at bounding box center [685, 641] width 93 height 20
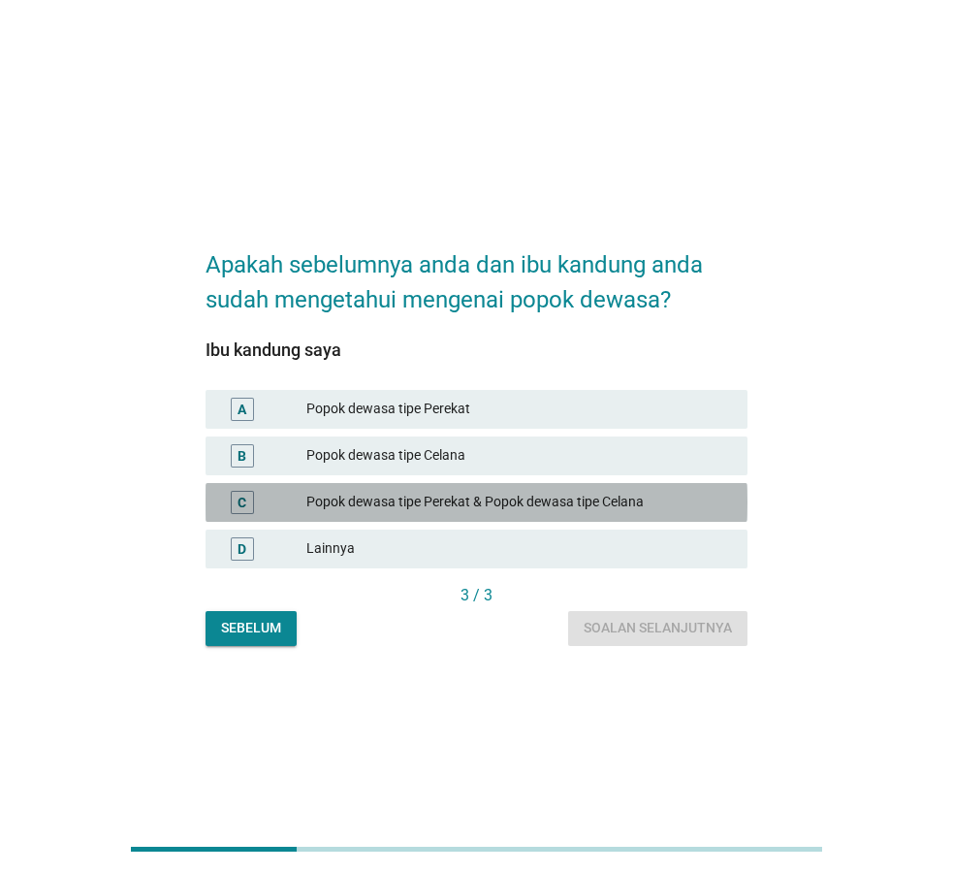
click at [459, 499] on div "Popok dewasa tipe Perekat & Popok dewasa tipe Celana" at bounding box center [519, 502] width 426 height 23
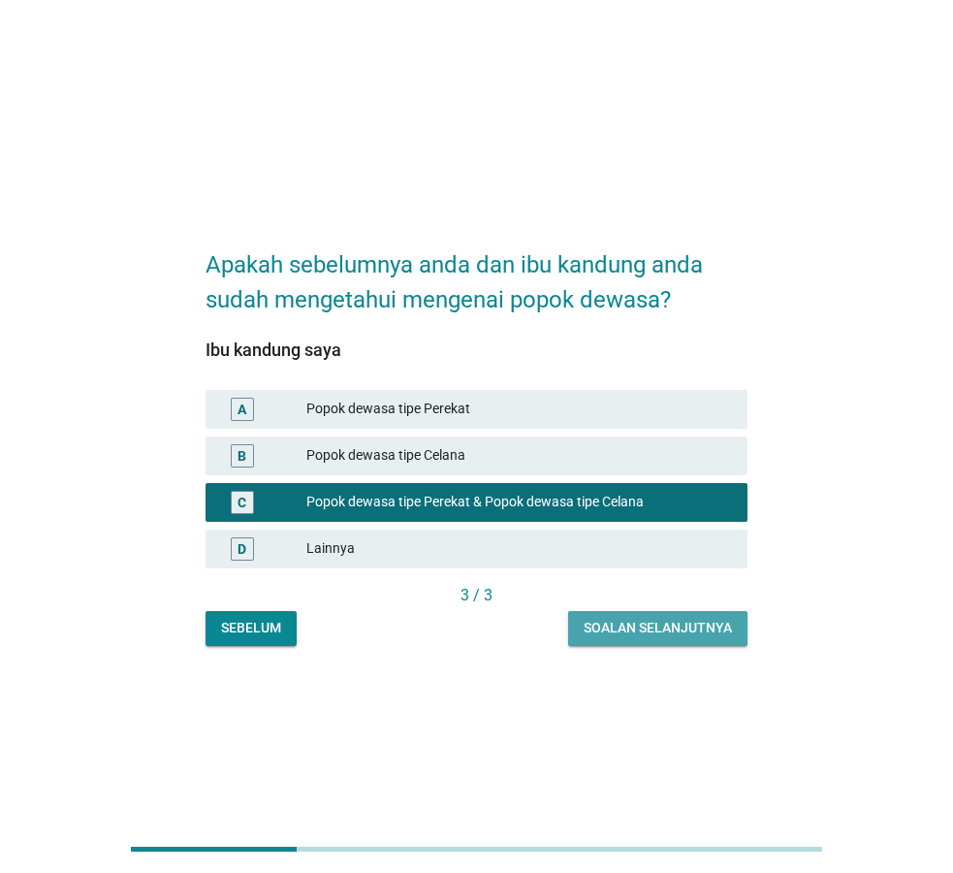
click at [644, 623] on div "Soalan selanjutnya" at bounding box center [658, 628] width 148 height 20
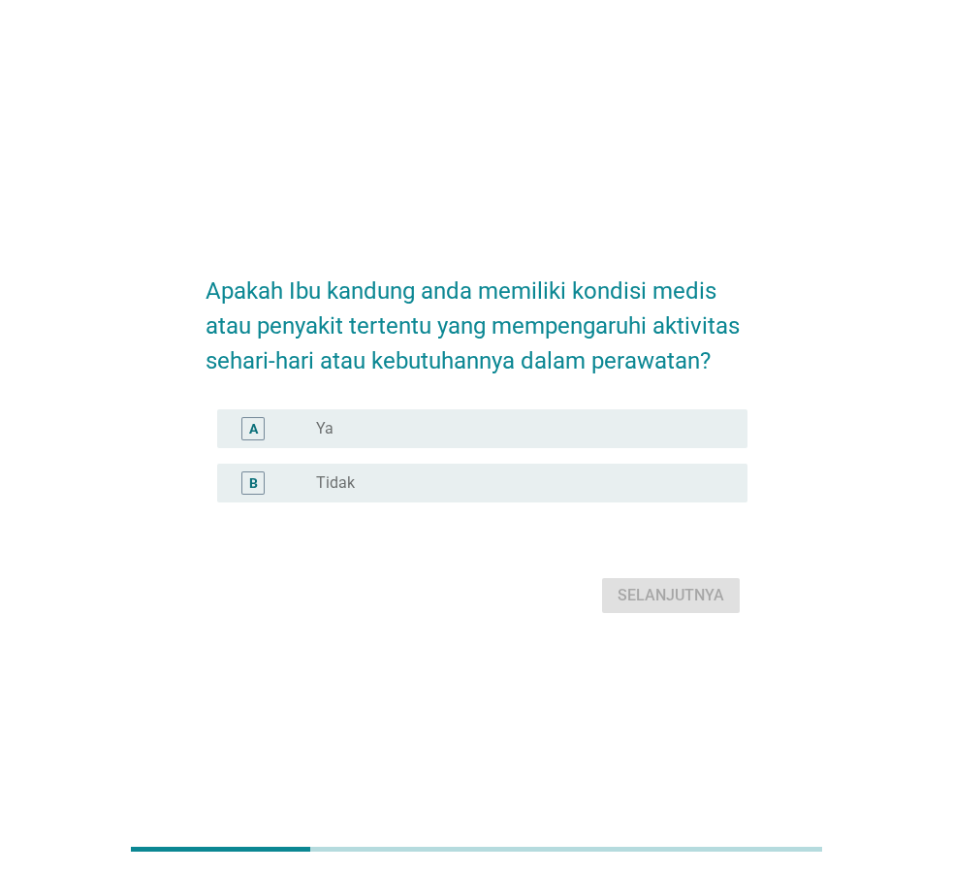
click at [350, 425] on div "radio_button_unchecked Ya" at bounding box center [516, 428] width 400 height 19
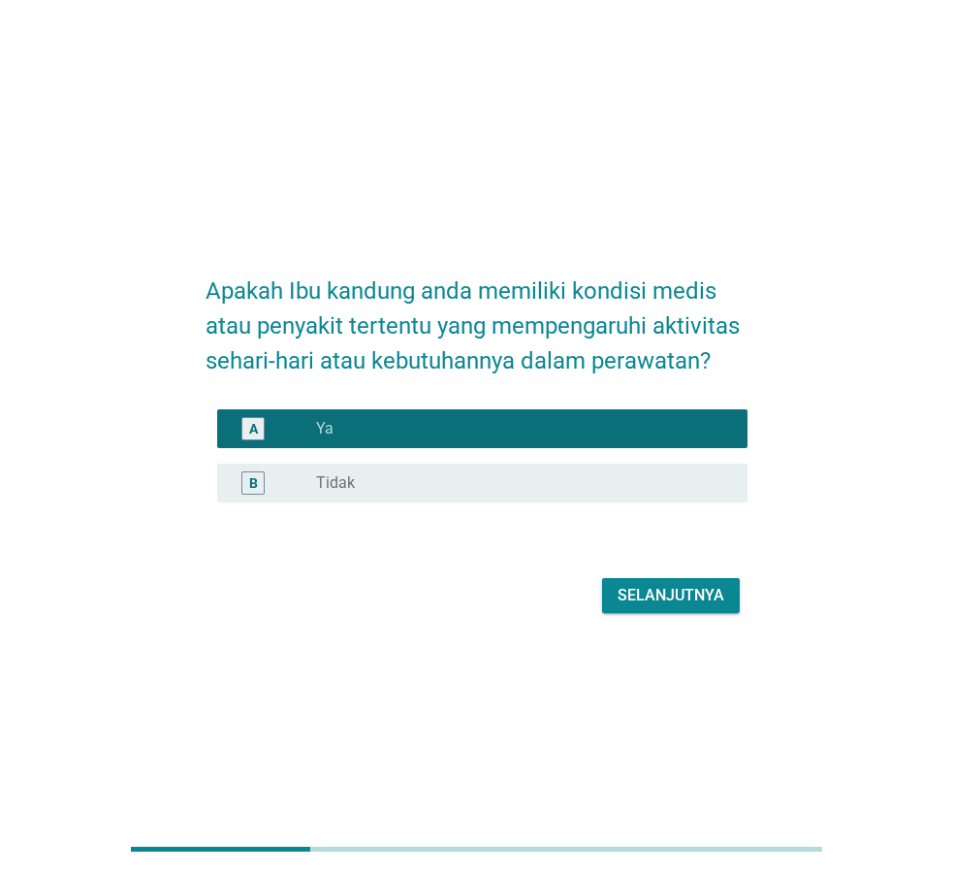
click at [653, 601] on div "Selanjutnya" at bounding box center [671, 595] width 107 height 23
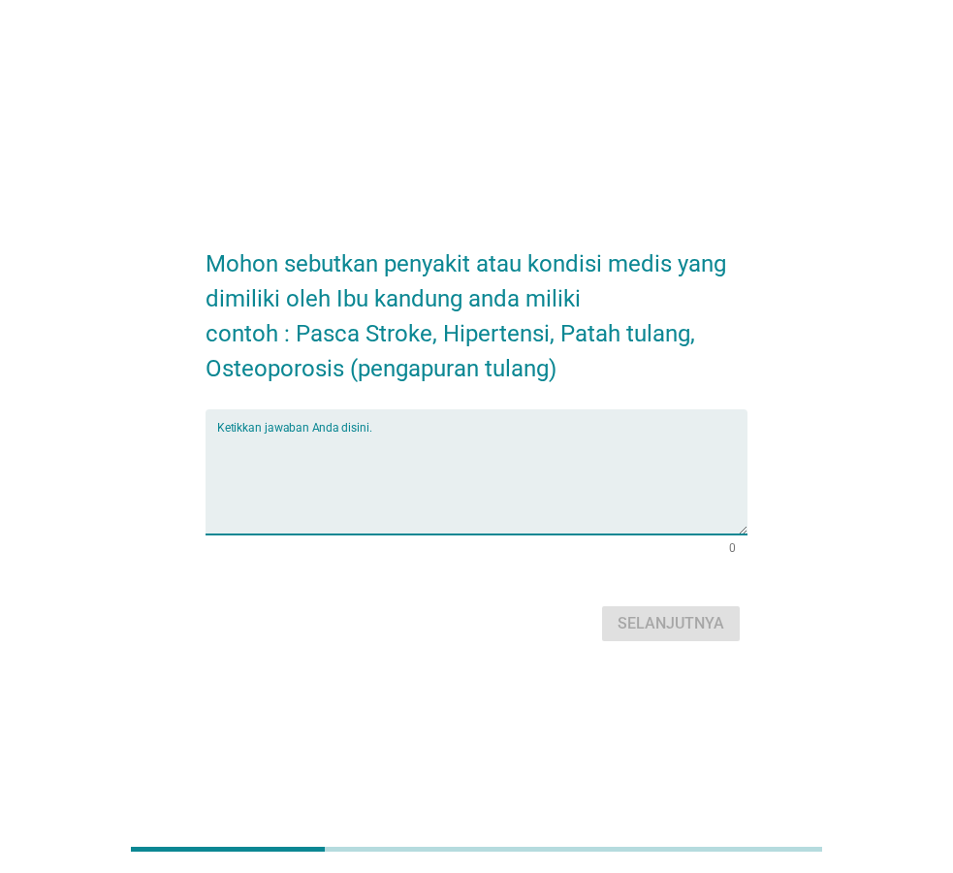
click at [351, 432] on textarea "Ketikkan jawaban Anda disini." at bounding box center [482, 483] width 530 height 102
type textarea "demensia"
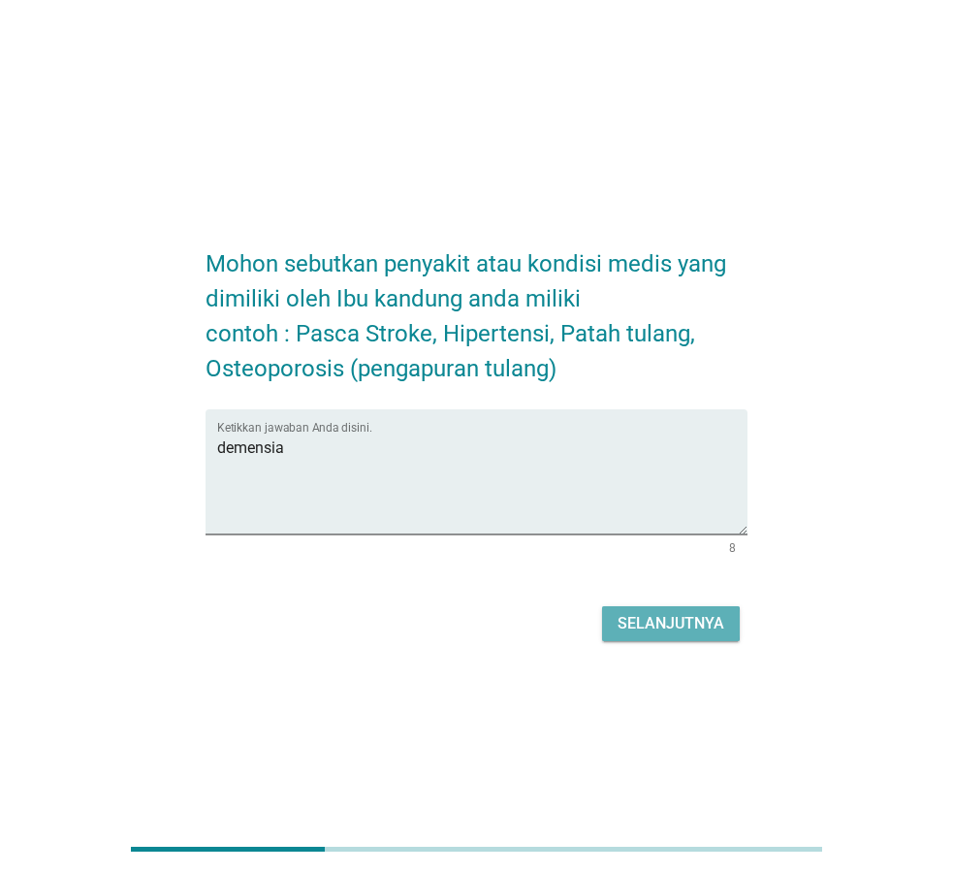
click at [658, 641] on button "Selanjutnya" at bounding box center [671, 623] width 138 height 35
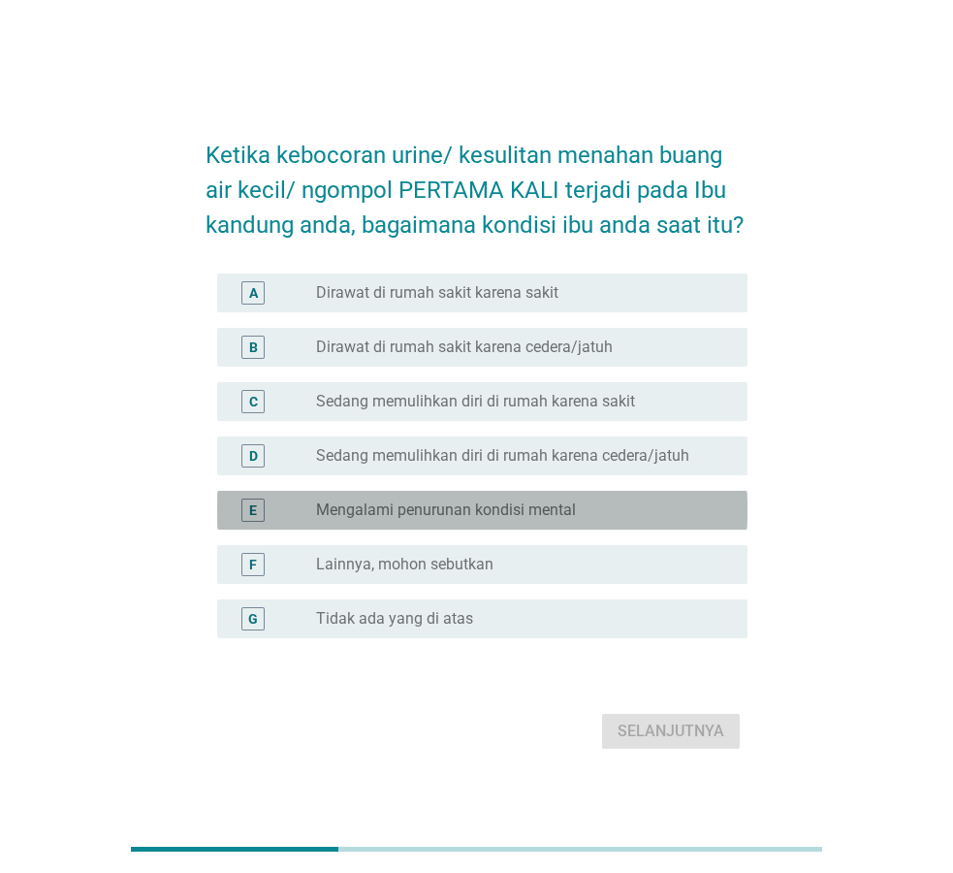
click at [559, 508] on label "Mengalami penurunan kondisi mental" at bounding box center [446, 509] width 260 height 19
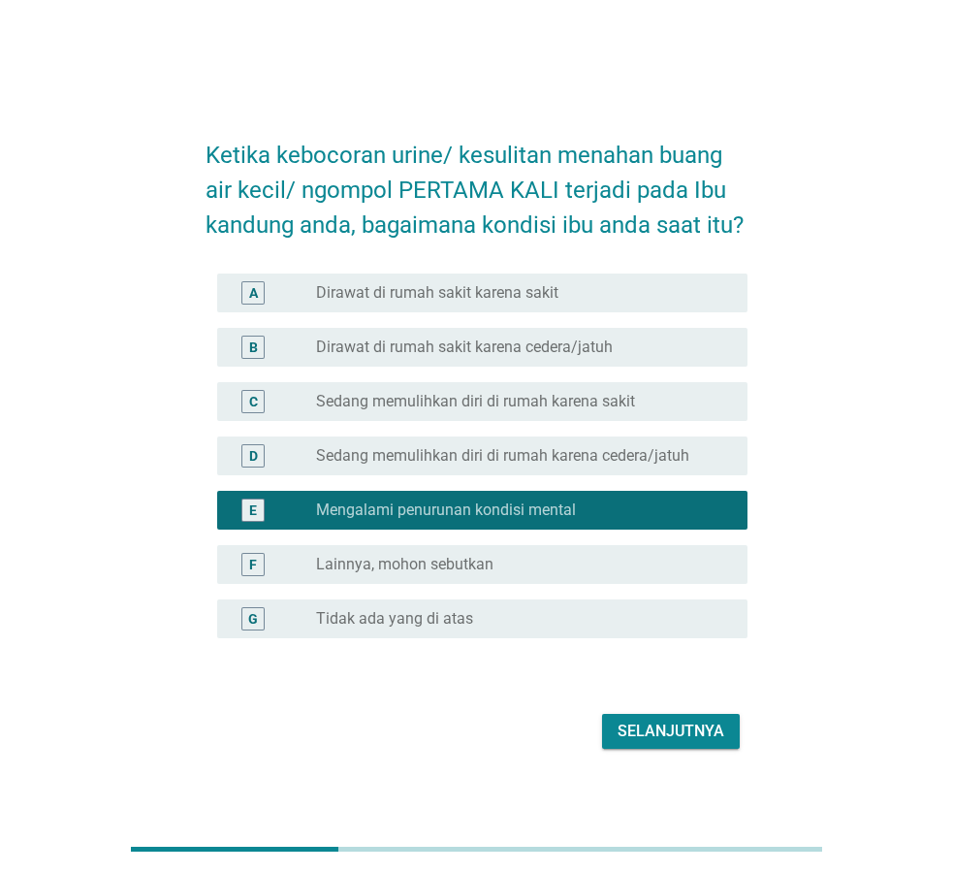
click at [491, 558] on label "Lainnya, mohon sebutkan" at bounding box center [404, 564] width 177 height 19
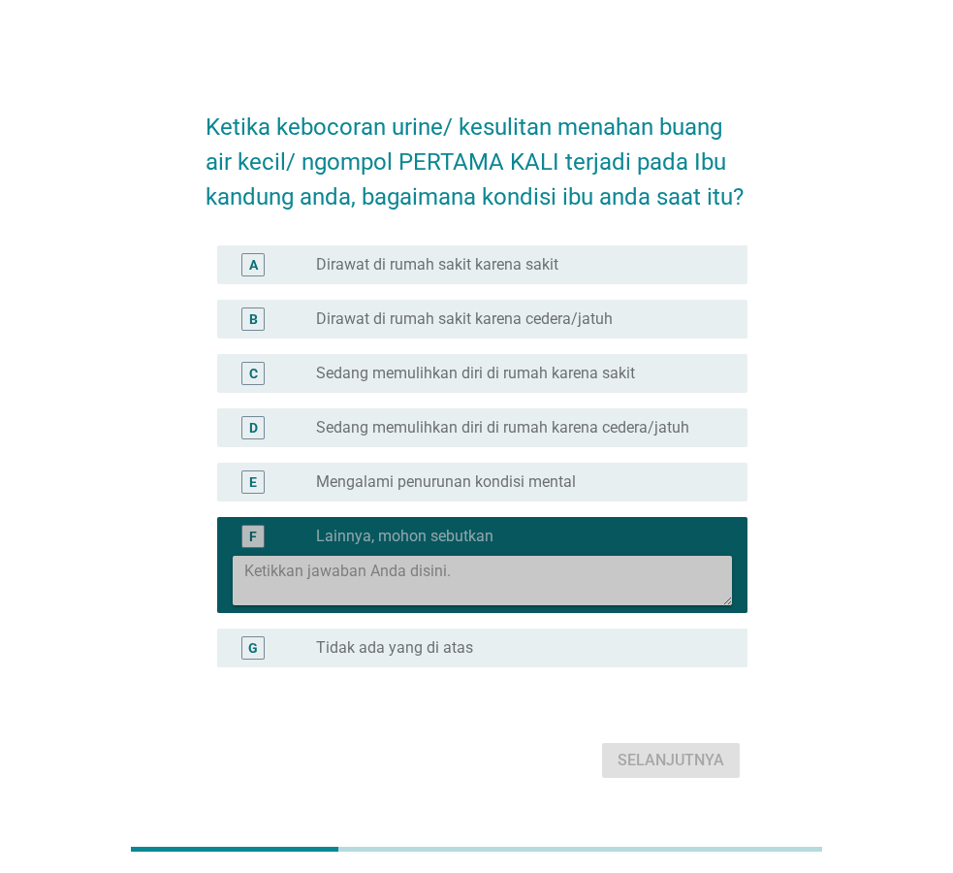
click at [473, 579] on textarea at bounding box center [488, 580] width 488 height 49
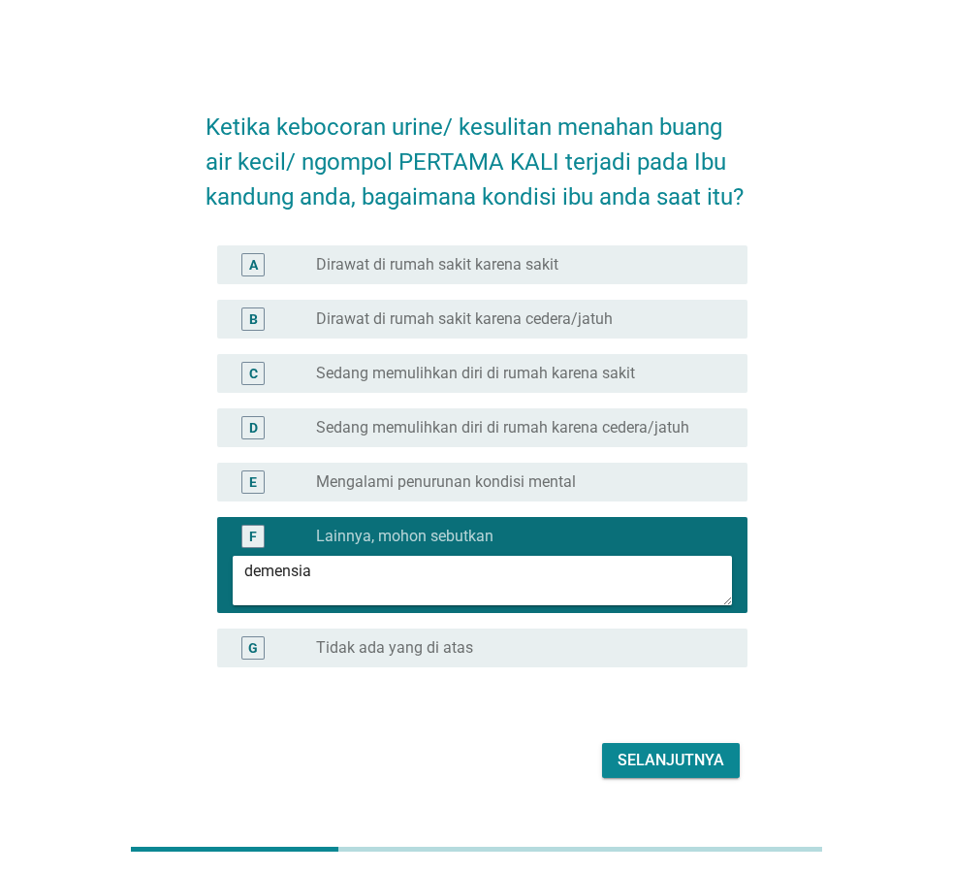
type textarea "demensia"
click at [699, 771] on div "Selanjutnya" at bounding box center [671, 760] width 107 height 23
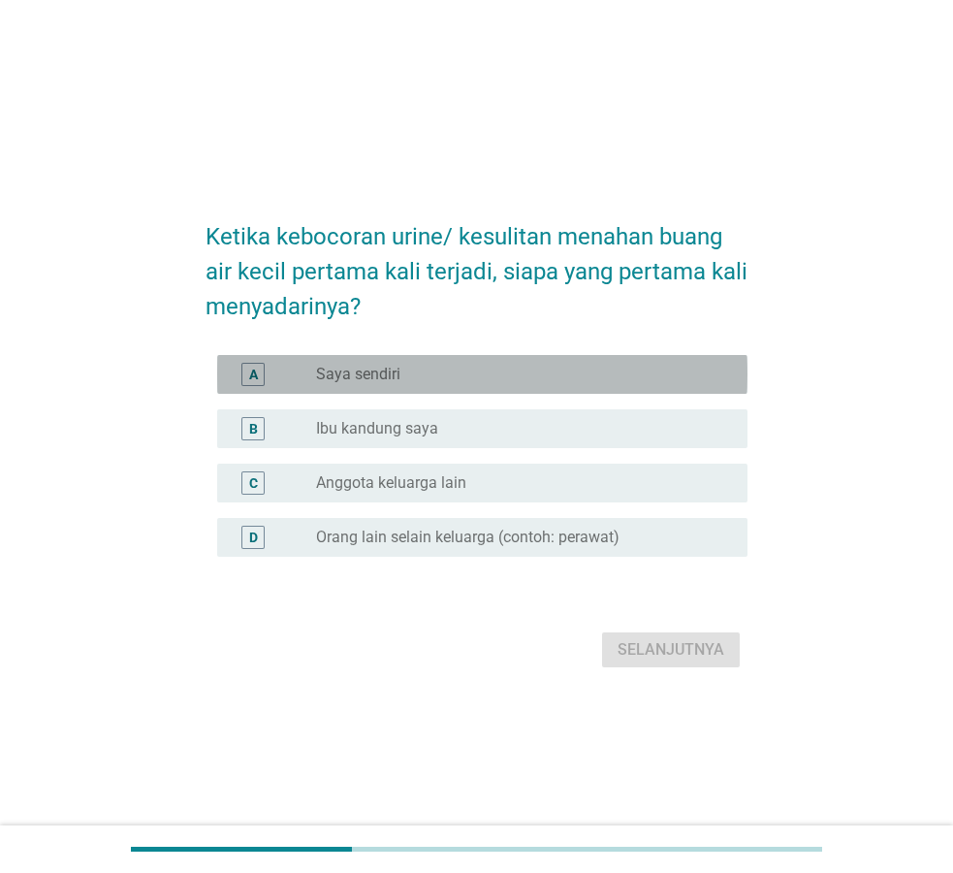
click at [363, 379] on label "Saya sendiri" at bounding box center [358, 374] width 84 height 19
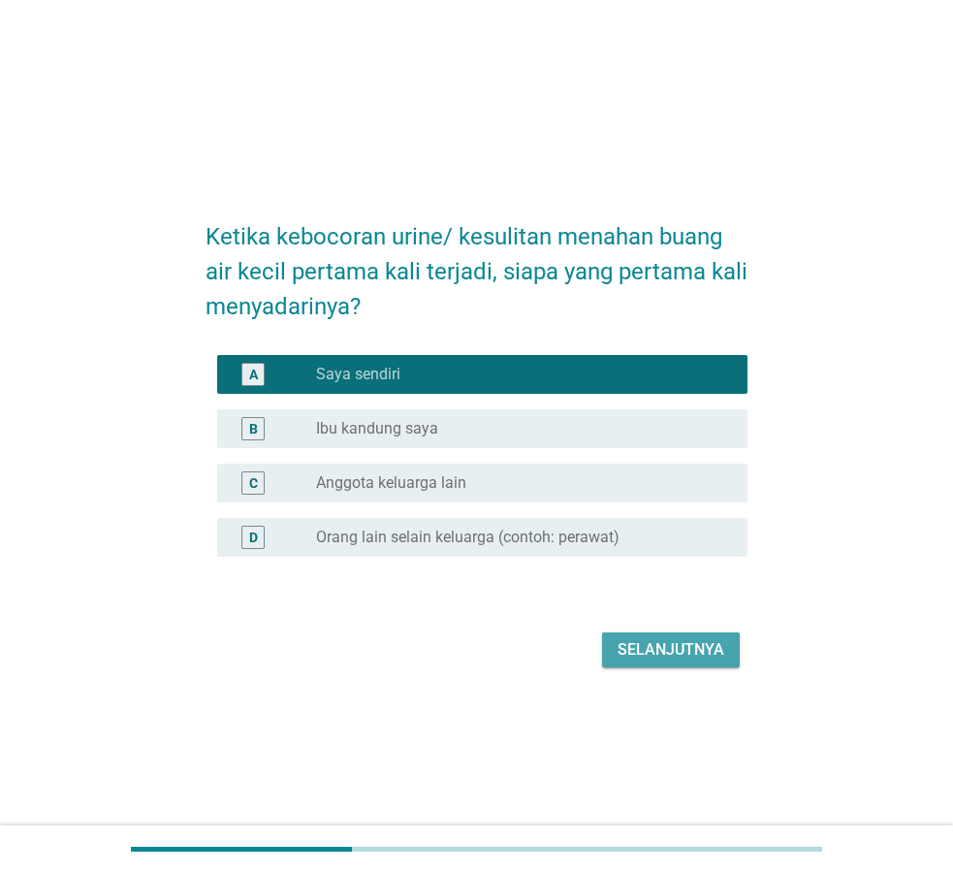
click at [645, 649] on div "Selanjutnya" at bounding box center [671, 649] width 107 height 23
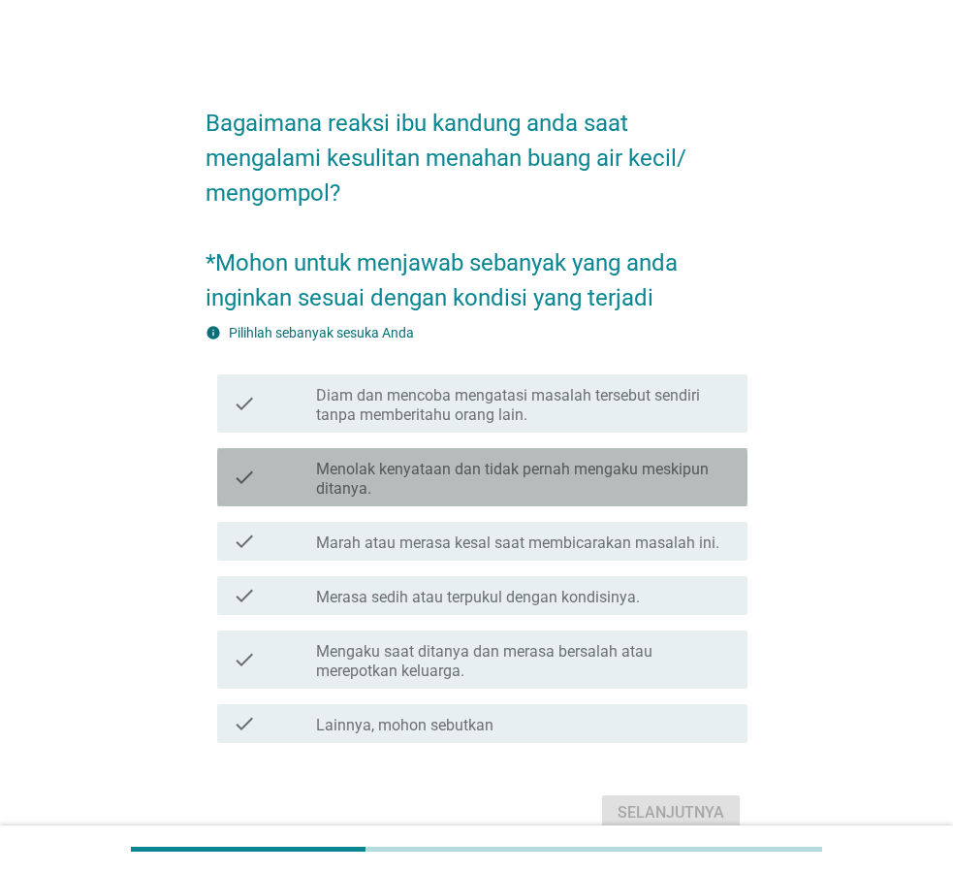
click at [589, 478] on label "Menolak kenyataan dan tidak pernah mengaku meskipun ditanya." at bounding box center [524, 479] width 416 height 39
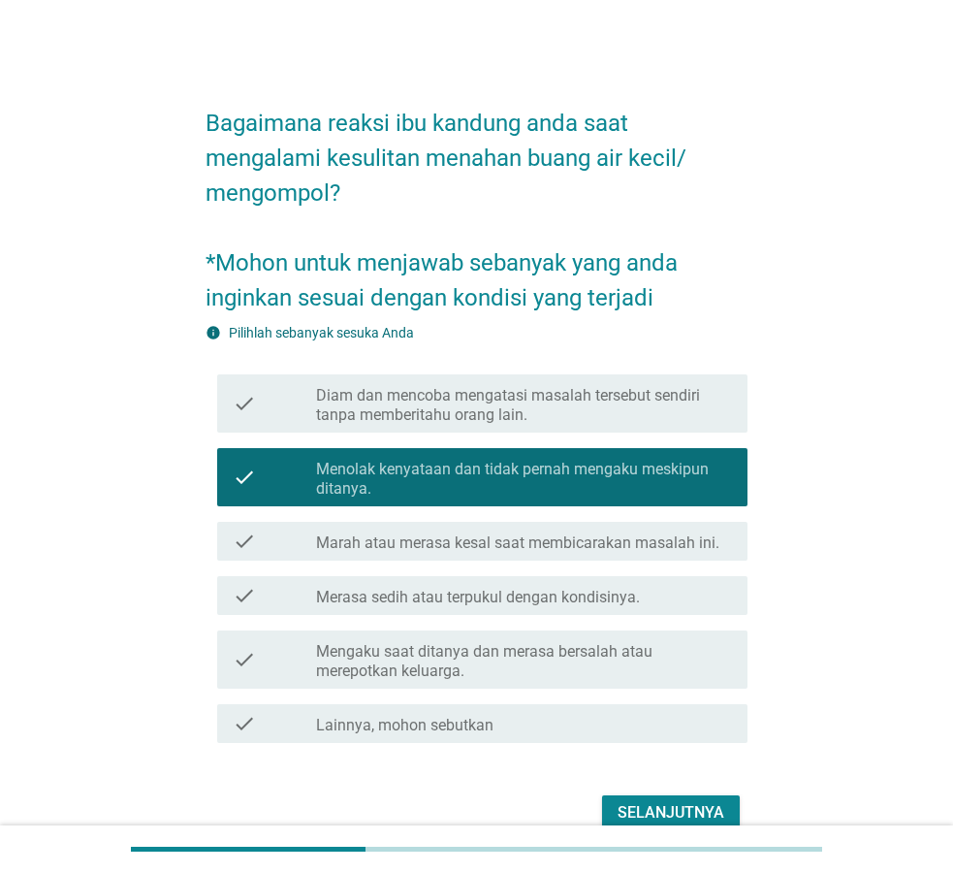
click at [688, 810] on div "Selanjutnya" at bounding box center [671, 812] width 107 height 23
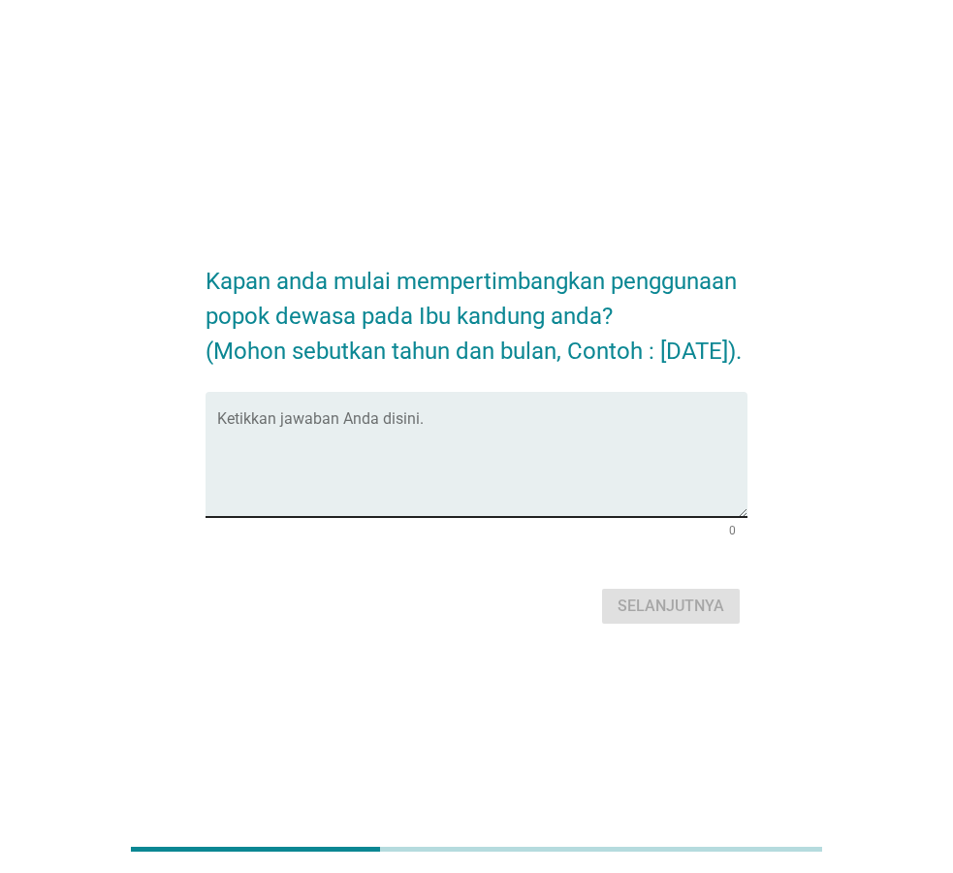
click at [418, 453] on textarea "Ketikkan jawaban Anda disini." at bounding box center [482, 466] width 530 height 102
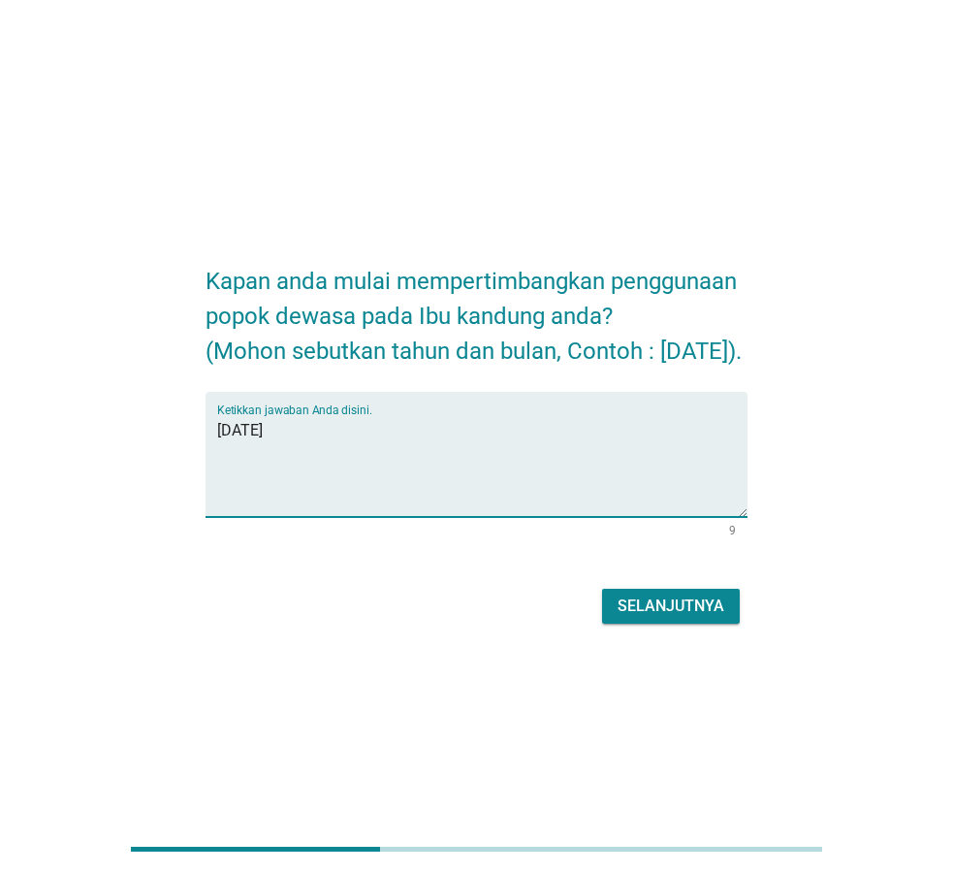
type textarea "[DATE]"
click at [636, 618] on button "Selanjutnya" at bounding box center [671, 606] width 138 height 35
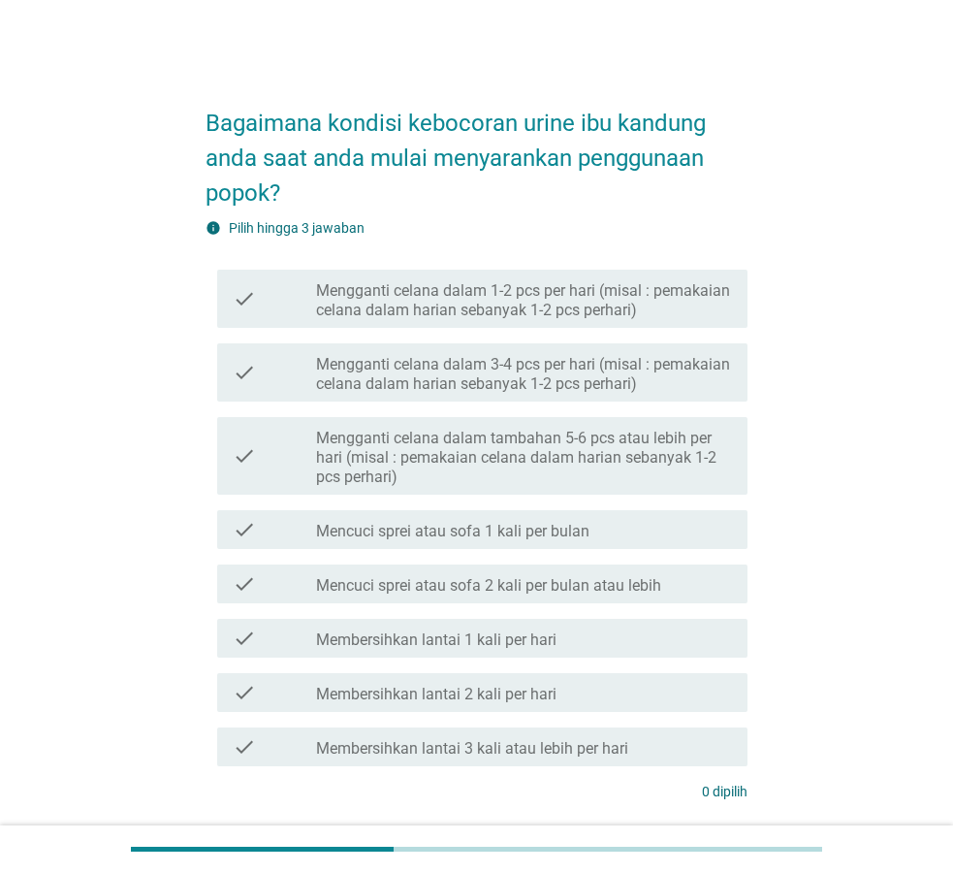
click at [552, 451] on label "Mengganti celana dalam tambahan 5-6 pcs atau lebih per hari (misal : pemakaian …" at bounding box center [524, 458] width 416 height 58
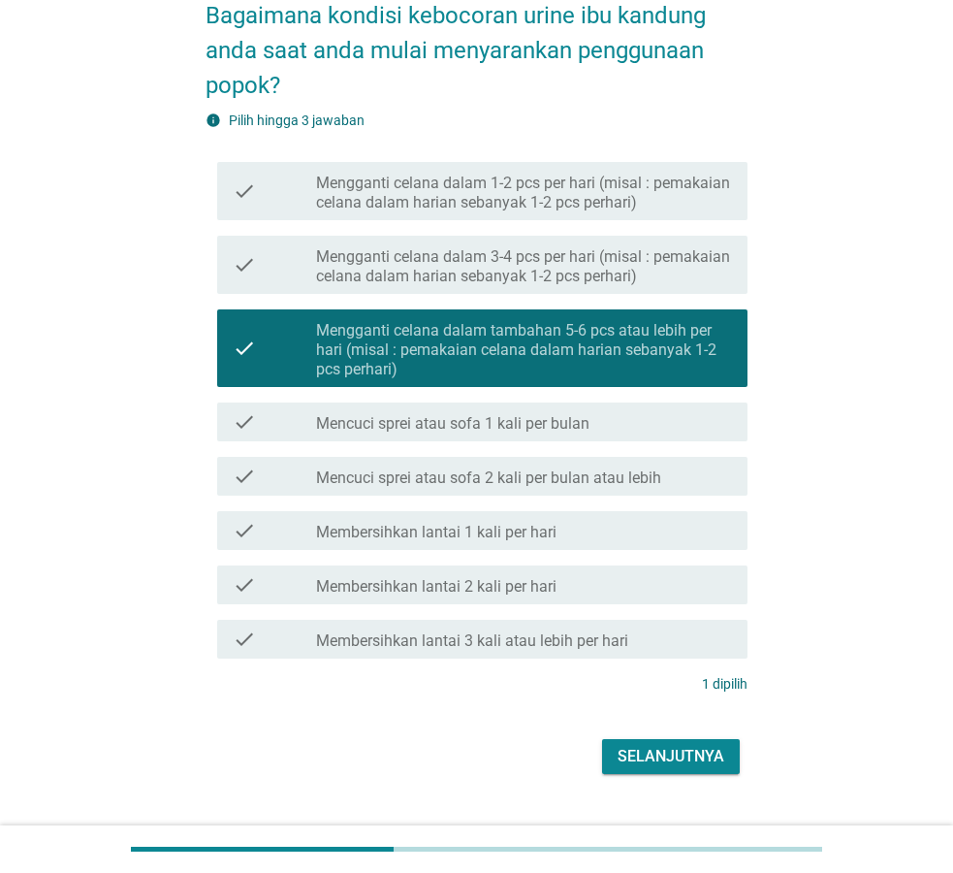
scroll to position [147, 0]
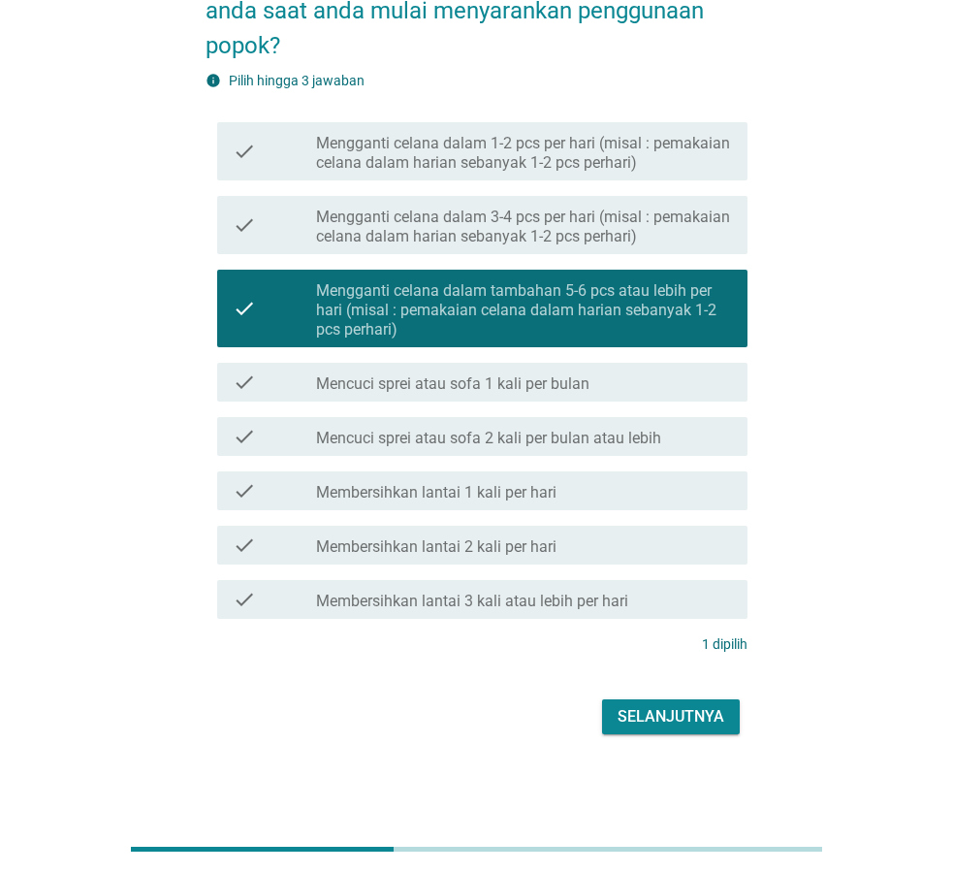
click at [688, 711] on div "Selanjutnya" at bounding box center [671, 716] width 107 height 23
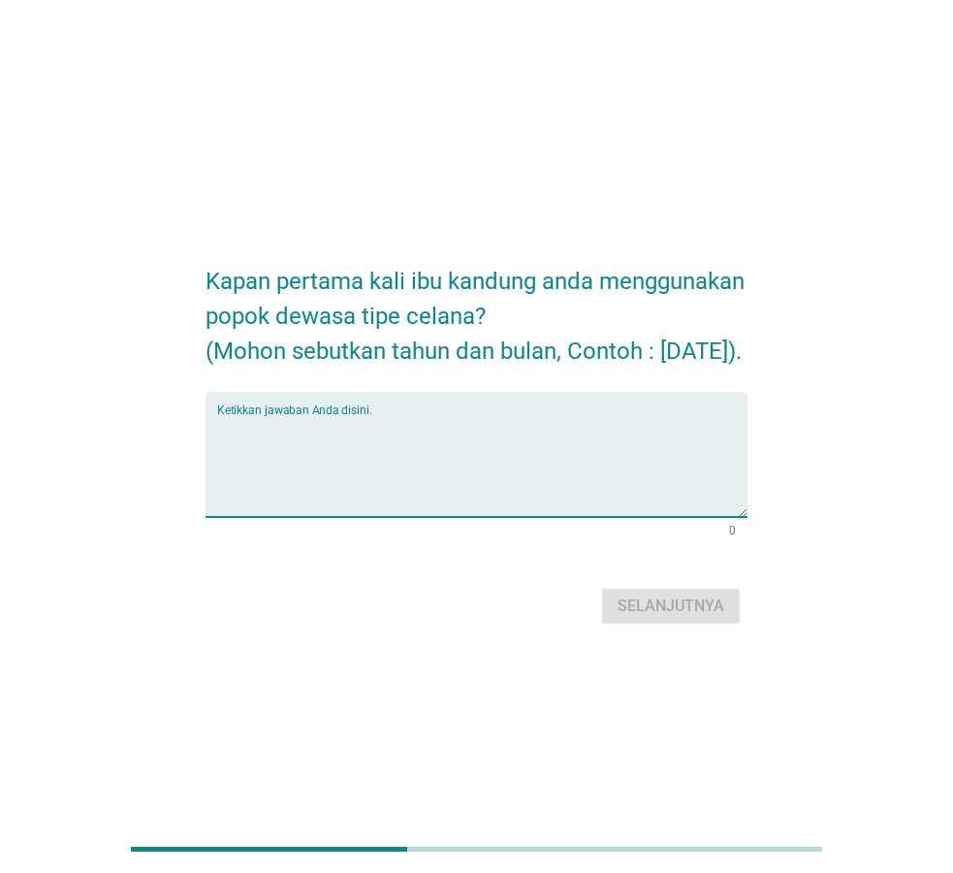
click at [448, 500] on textarea "Ketikkan jawaban Anda disini." at bounding box center [482, 466] width 530 height 102
type textarea "[DATE]"
click at [706, 618] on div "Selanjutnya" at bounding box center [671, 605] width 107 height 23
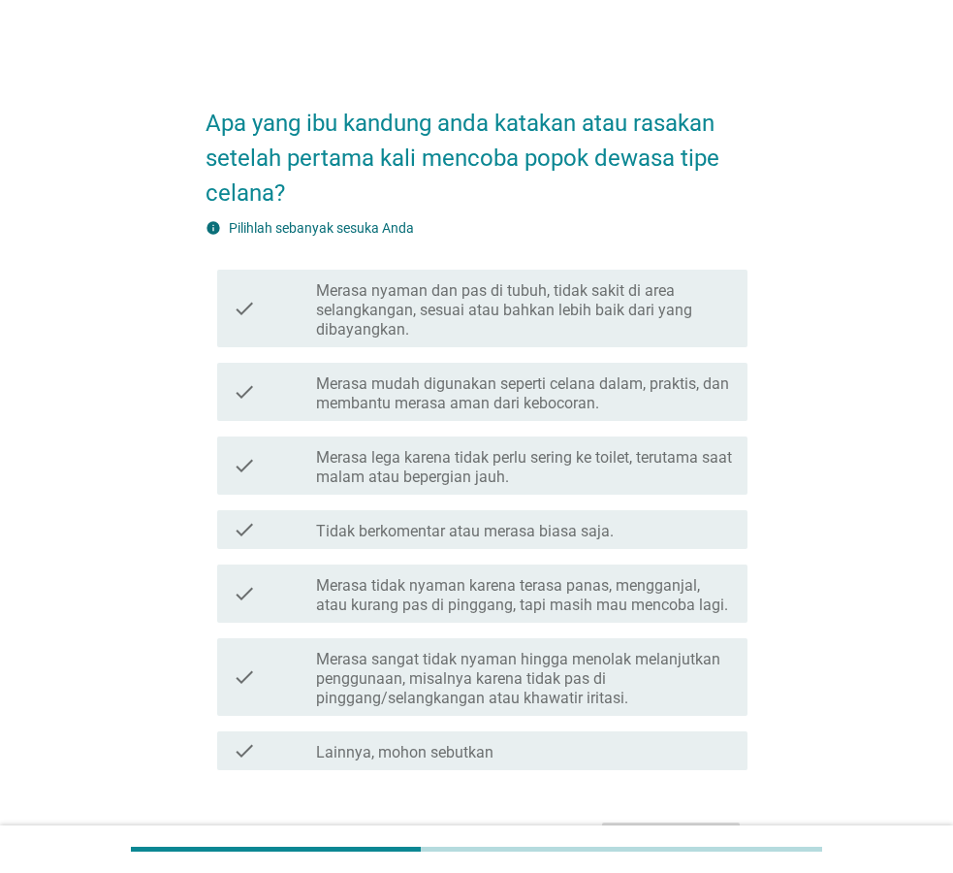
click at [498, 597] on label "Merasa tidak nyaman karena terasa panas, mengganjal, atau kurang pas di pinggan…" at bounding box center [524, 595] width 416 height 39
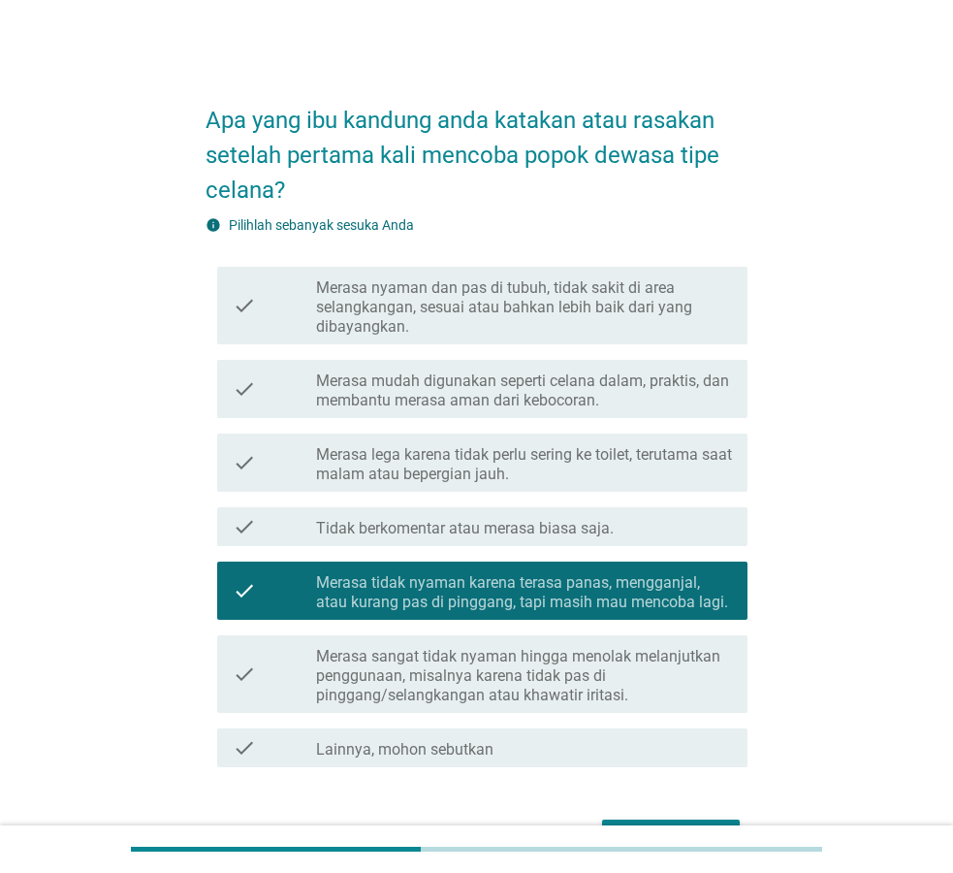
scroll to position [123, 0]
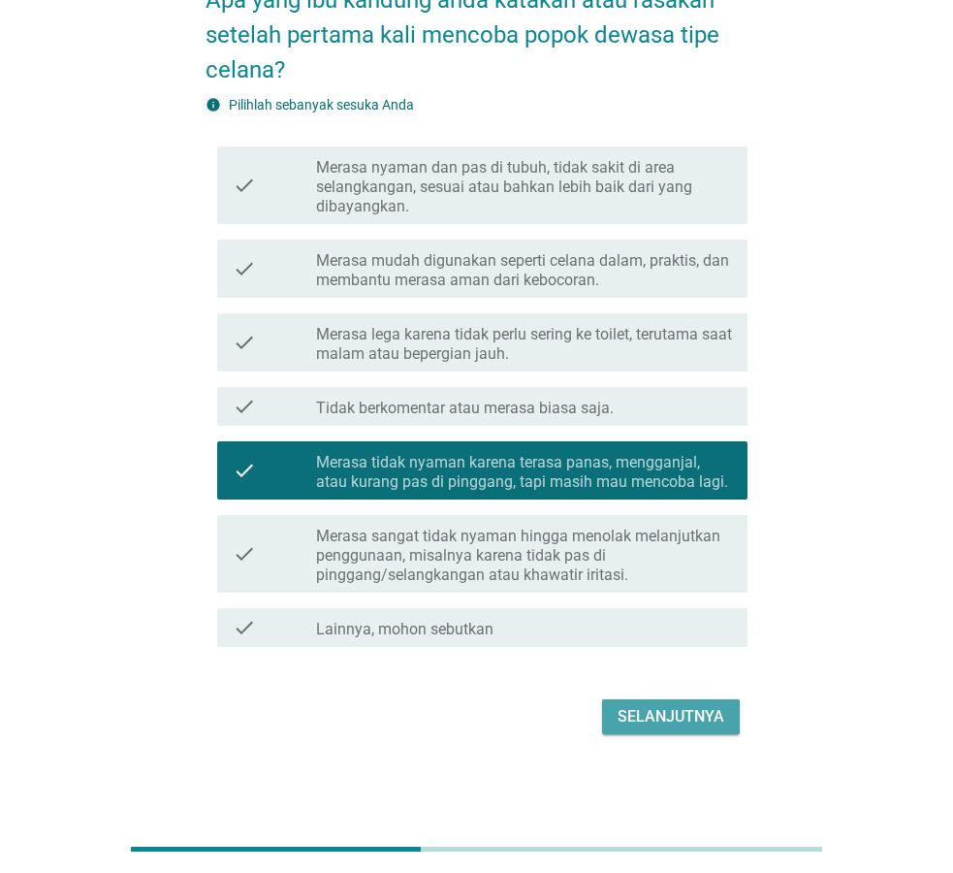
click at [705, 715] on div "Selanjutnya" at bounding box center [671, 716] width 107 height 23
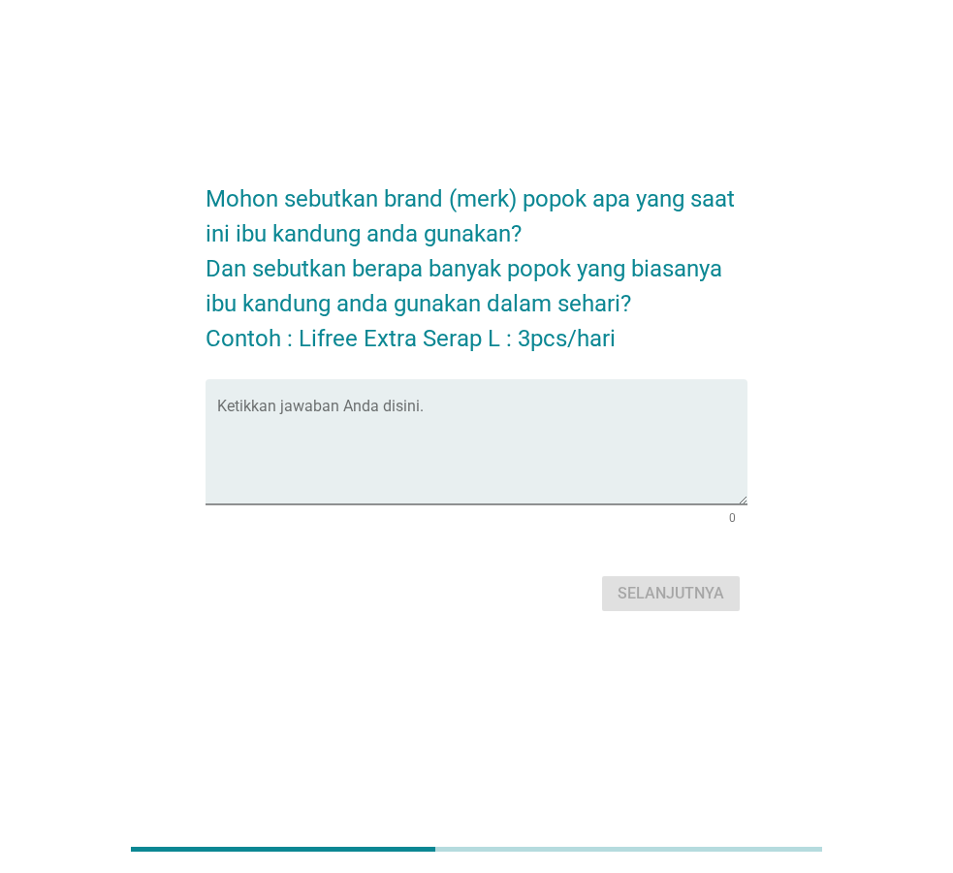
scroll to position [0, 0]
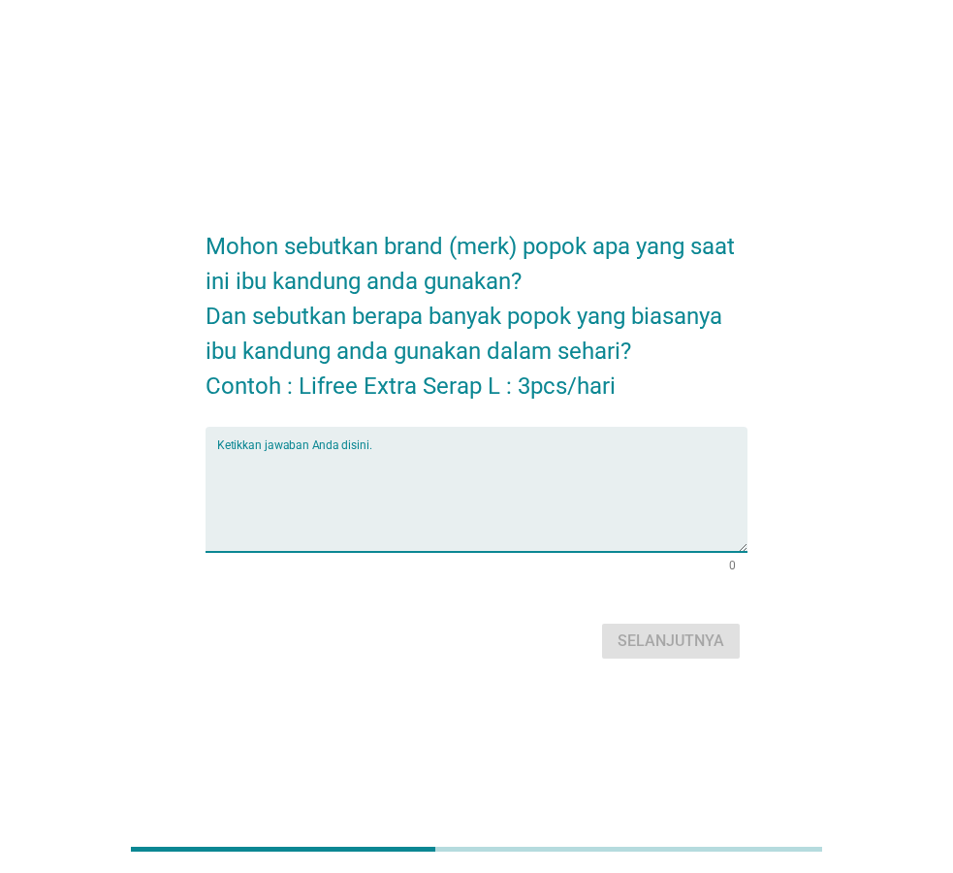
click at [386, 499] on textarea "Ketikkan jawaban Anda disini." at bounding box center [482, 501] width 530 height 102
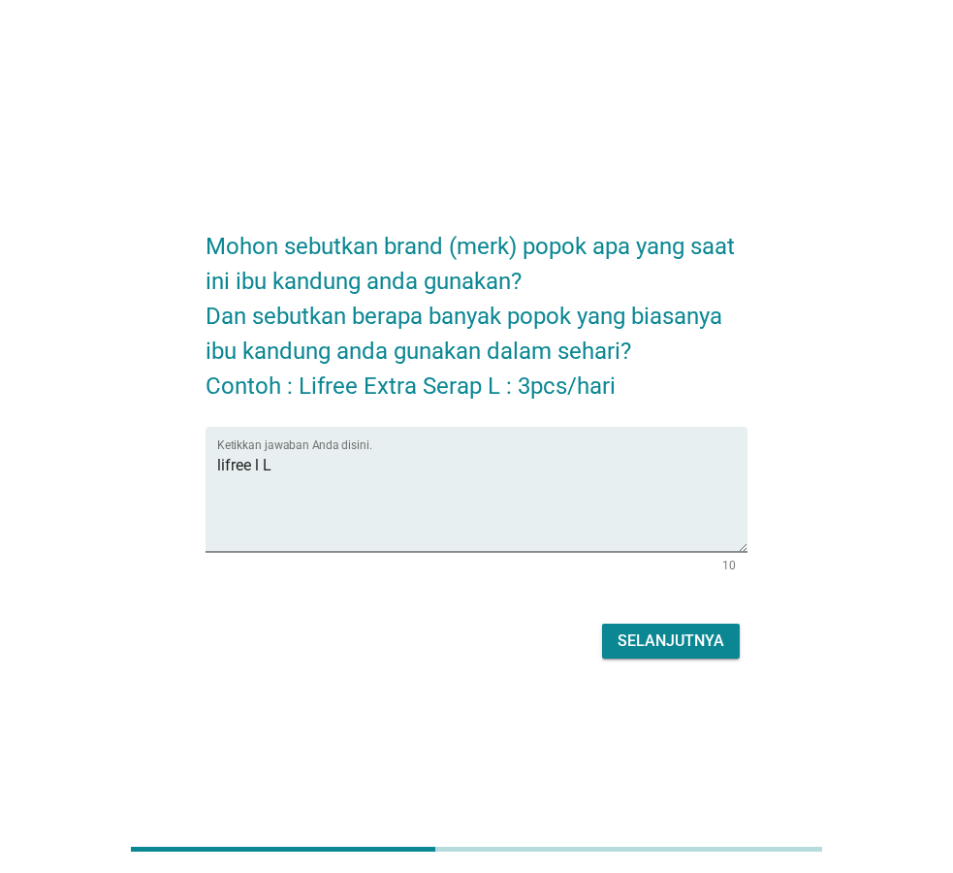
drag, startPoint x: 275, startPoint y: 339, endPoint x: 277, endPoint y: 354, distance: 14.7
click at [273, 344] on h2 "Mohon sebutkan brand (merk) popok apa yang saat ini ibu kandung anda gunakan? D…" at bounding box center [477, 306] width 542 height 194
drag, startPoint x: 277, startPoint y: 459, endPoint x: 255, endPoint y: 457, distance: 22.4
click at [255, 457] on textarea "lifree l L" at bounding box center [482, 501] width 530 height 102
type textarea "lifree SIZE L : 2 pcs/hari"
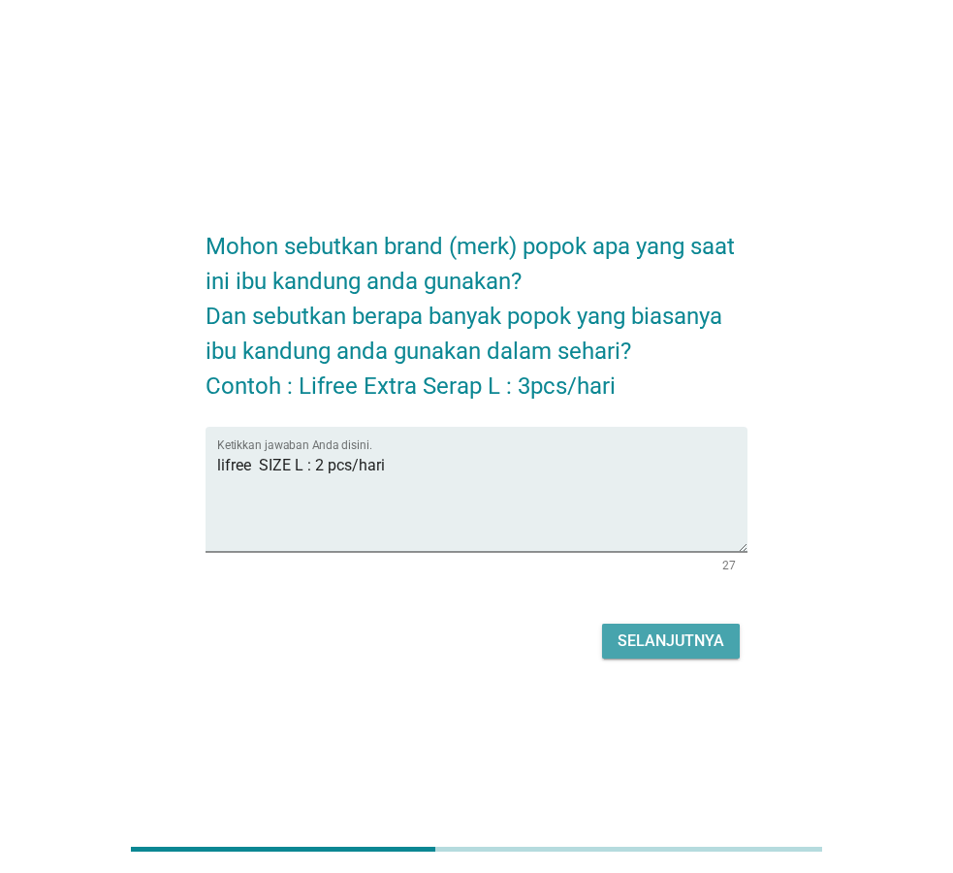
click at [702, 646] on div "Selanjutnya" at bounding box center [671, 640] width 107 height 23
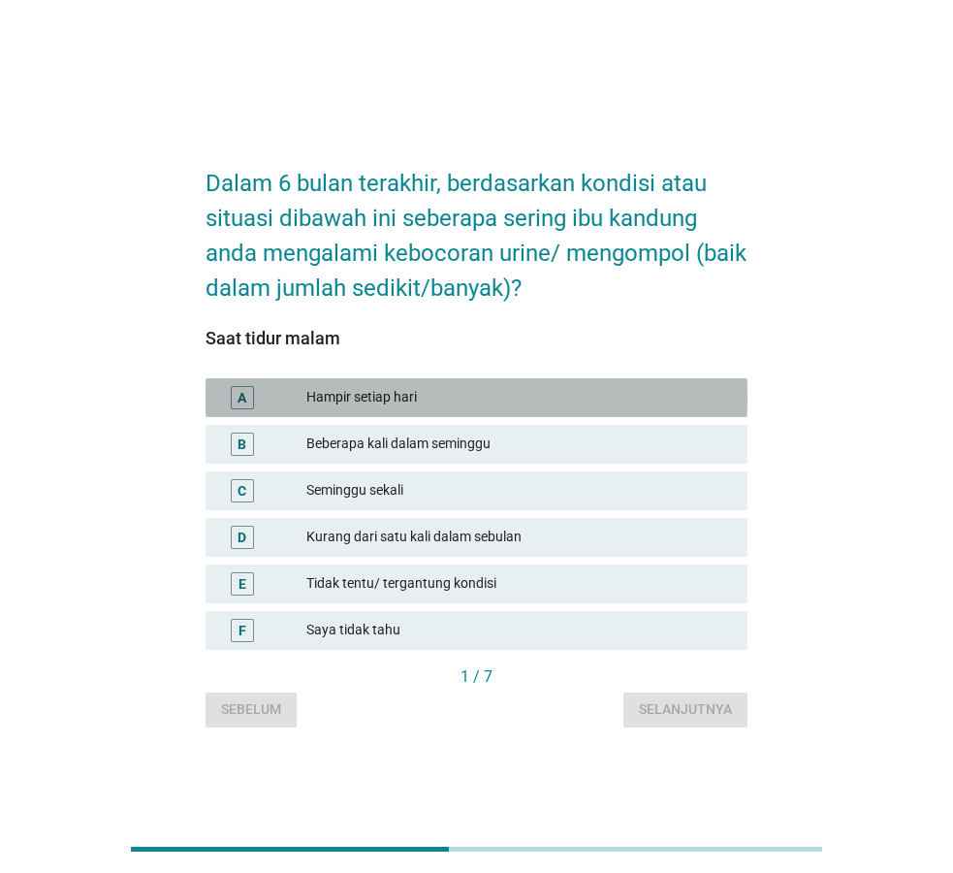
click at [374, 398] on div "Hampir setiap hari" at bounding box center [519, 397] width 426 height 23
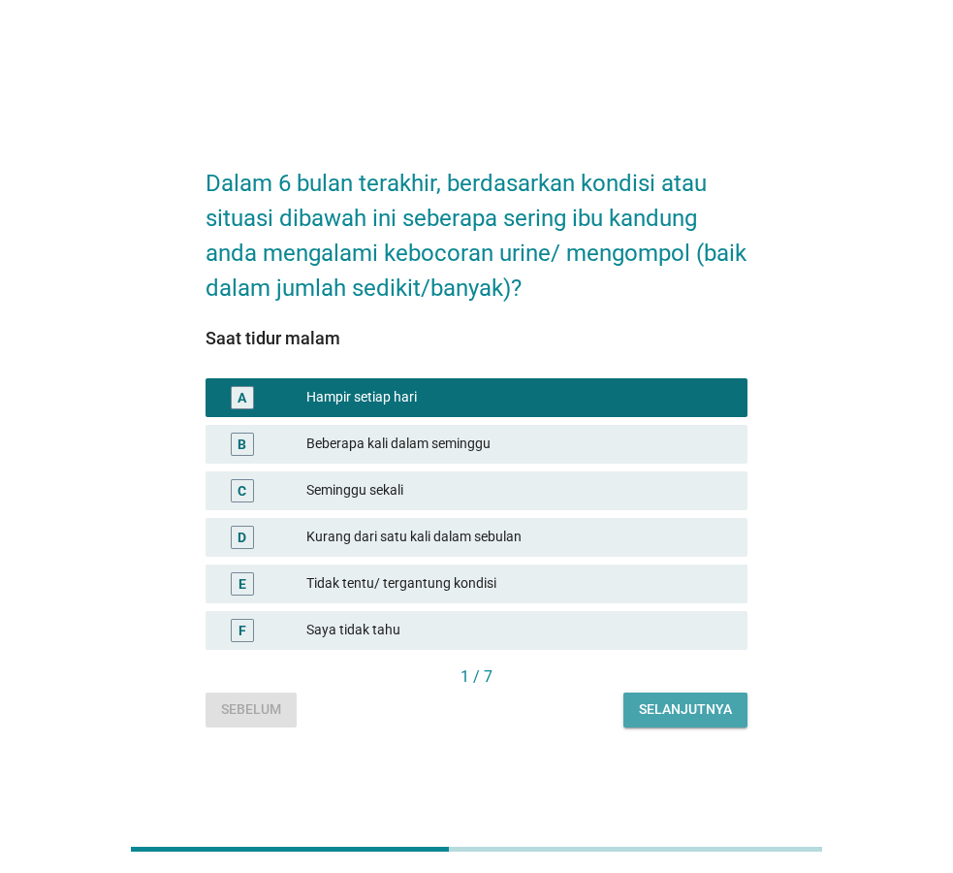
click at [688, 713] on div "Selanjutnya" at bounding box center [685, 709] width 93 height 20
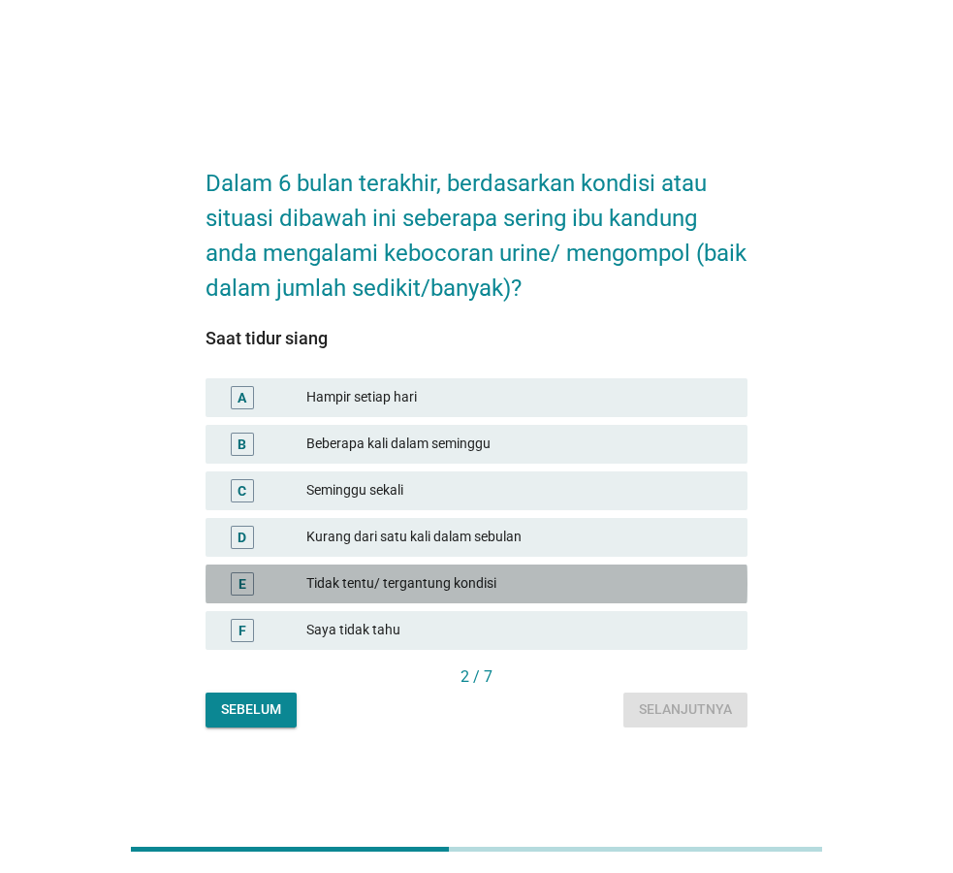
click at [425, 586] on div "Tidak tentu/ tergantung kondisi" at bounding box center [519, 583] width 426 height 23
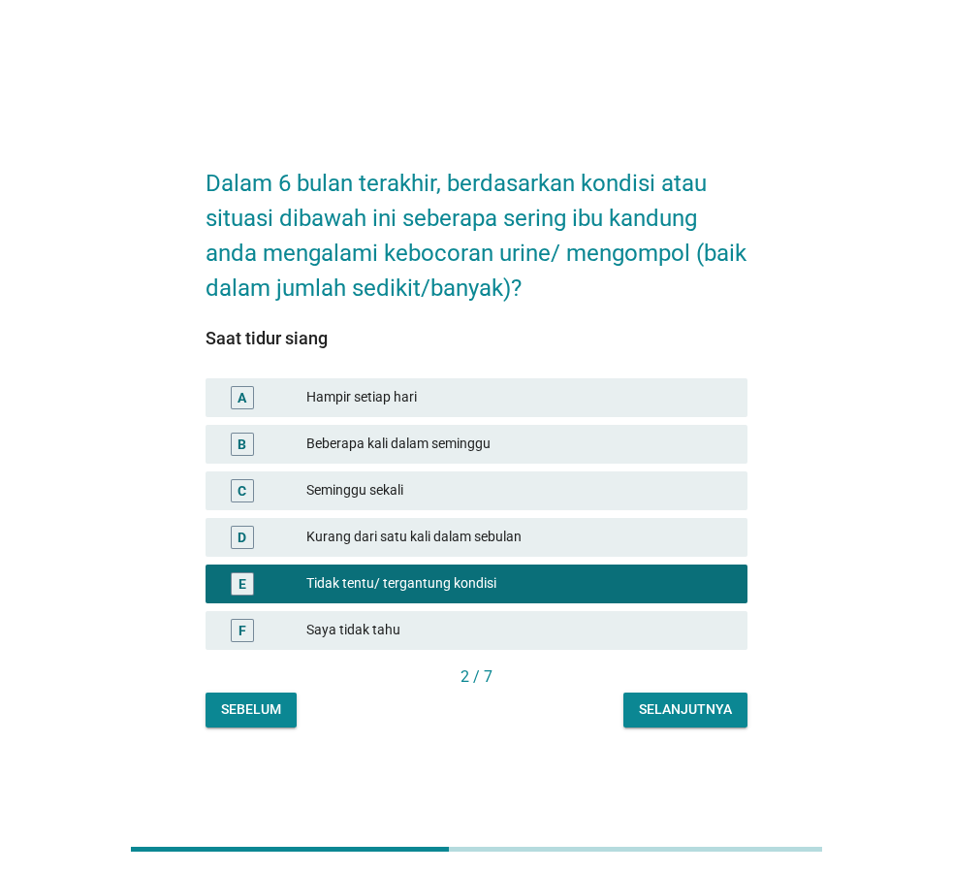
click at [682, 708] on div "Selanjutnya" at bounding box center [685, 709] width 93 height 20
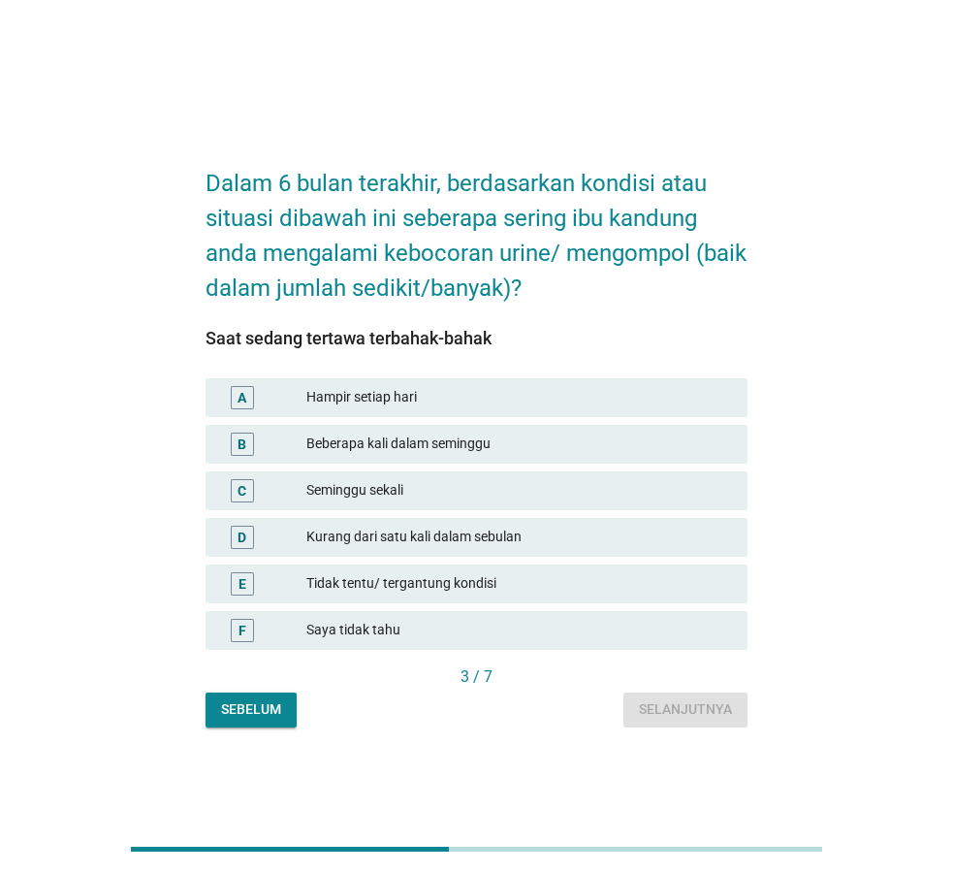
click at [400, 583] on div "Tidak tentu/ tergantung kondisi" at bounding box center [519, 583] width 426 height 23
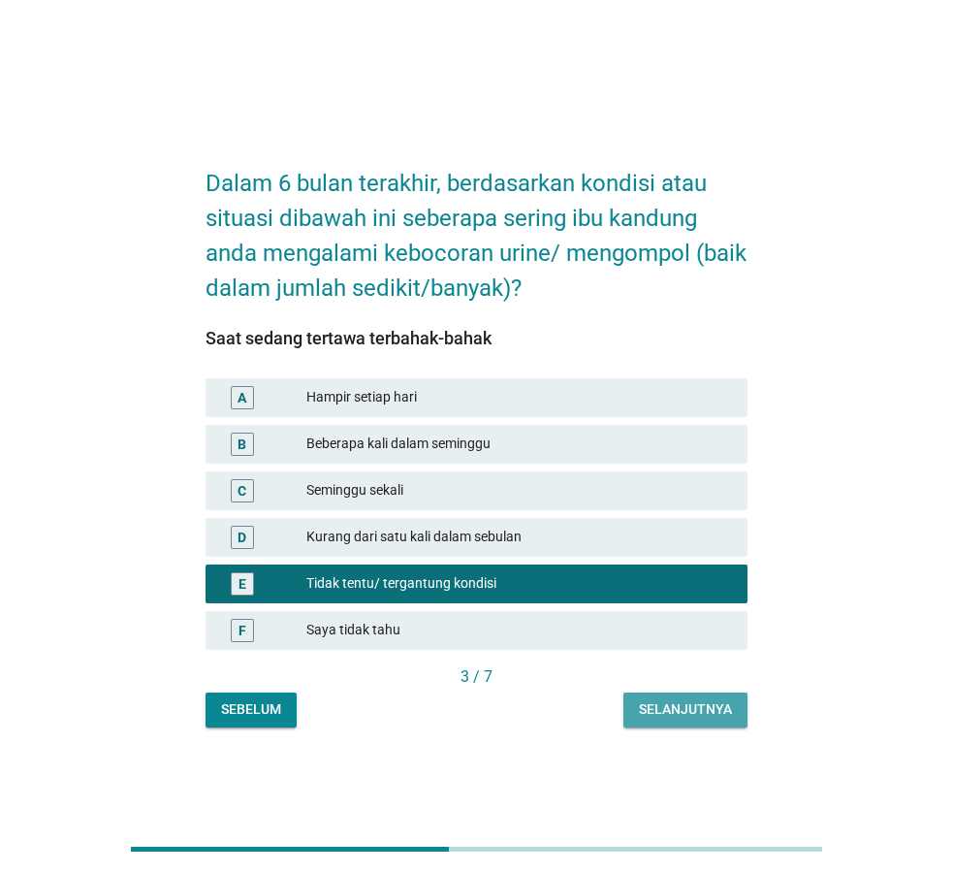
click at [696, 712] on div "Selanjutnya" at bounding box center [685, 709] width 93 height 20
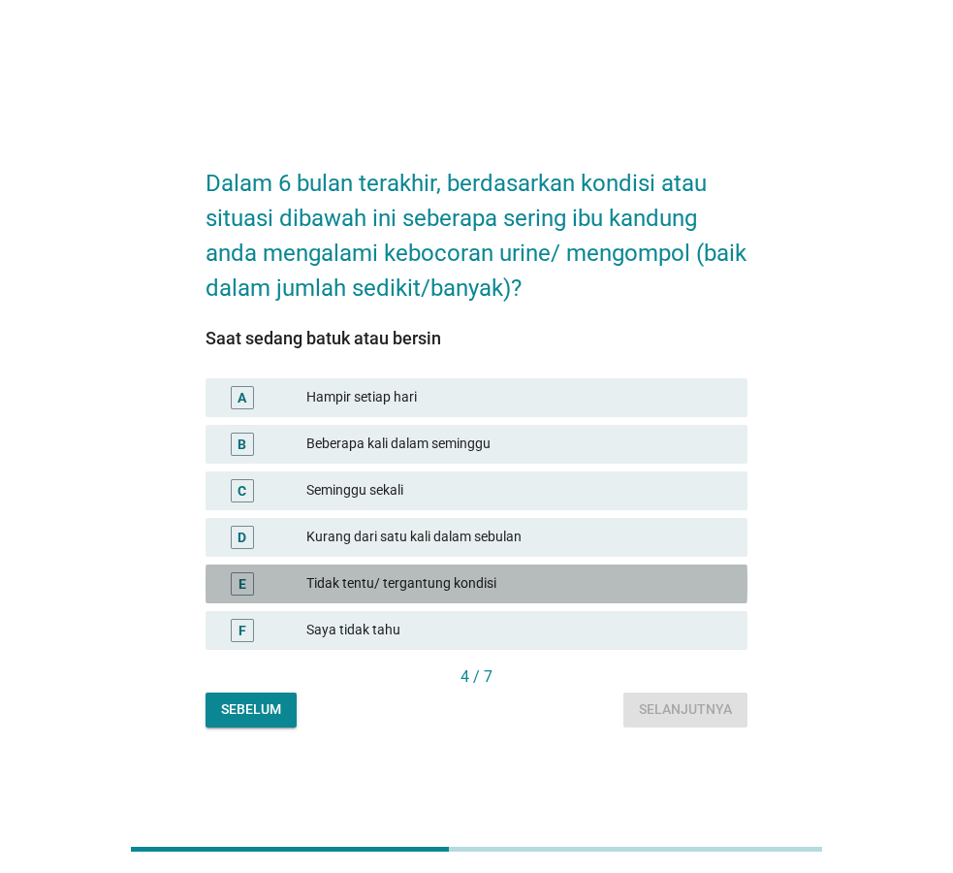
click at [436, 577] on div "Tidak tentu/ tergantung kondisi" at bounding box center [519, 583] width 426 height 23
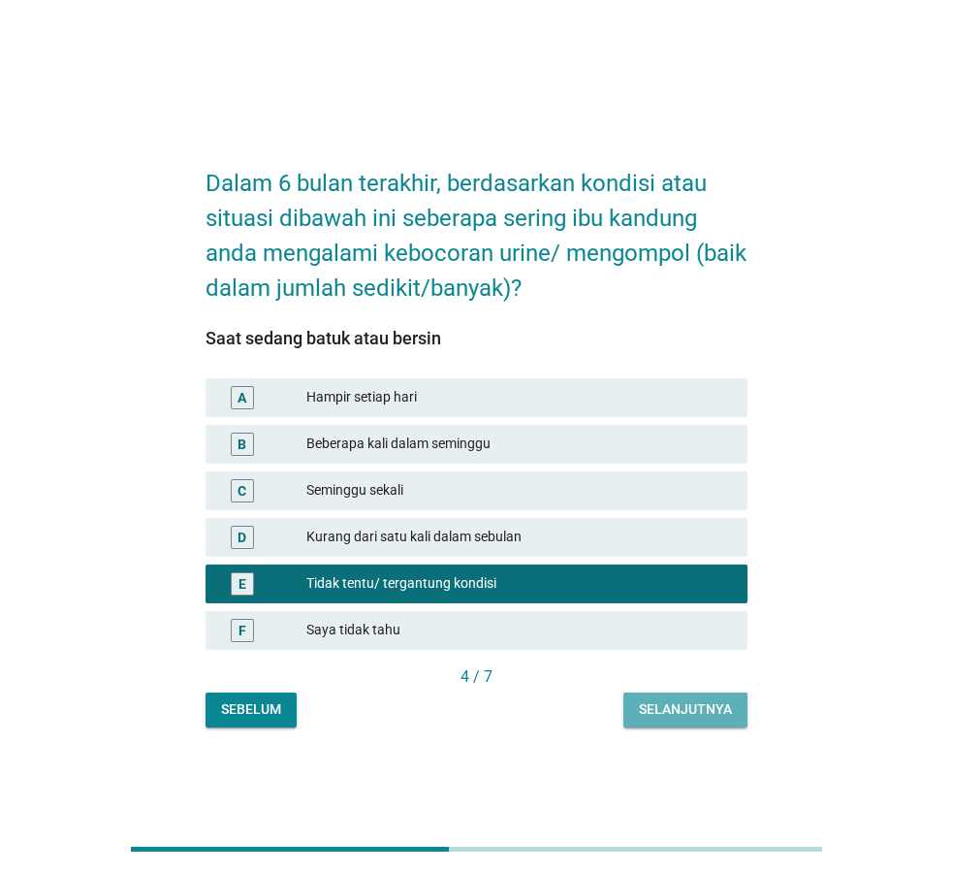
drag, startPoint x: 684, startPoint y: 715, endPoint x: 676, endPoint y: 707, distance: 11.0
click at [684, 714] on div "Selanjutnya" at bounding box center [685, 709] width 93 height 20
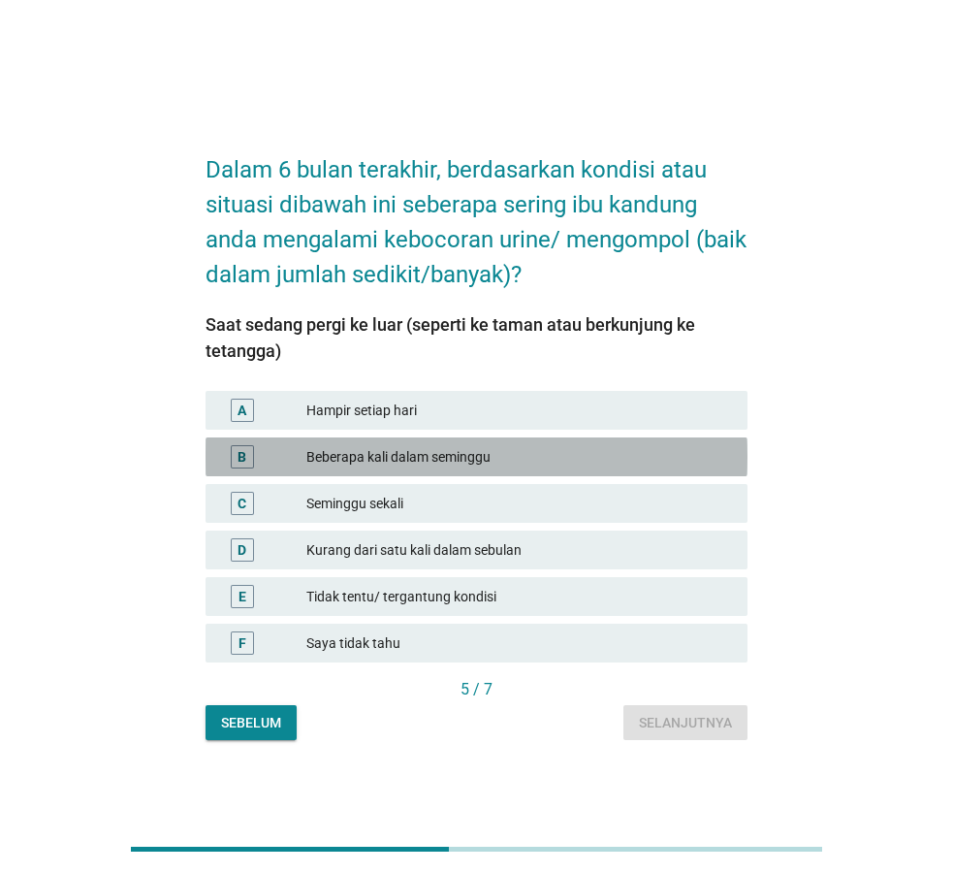
click at [389, 459] on div "Beberapa kali dalam seminggu" at bounding box center [519, 456] width 426 height 23
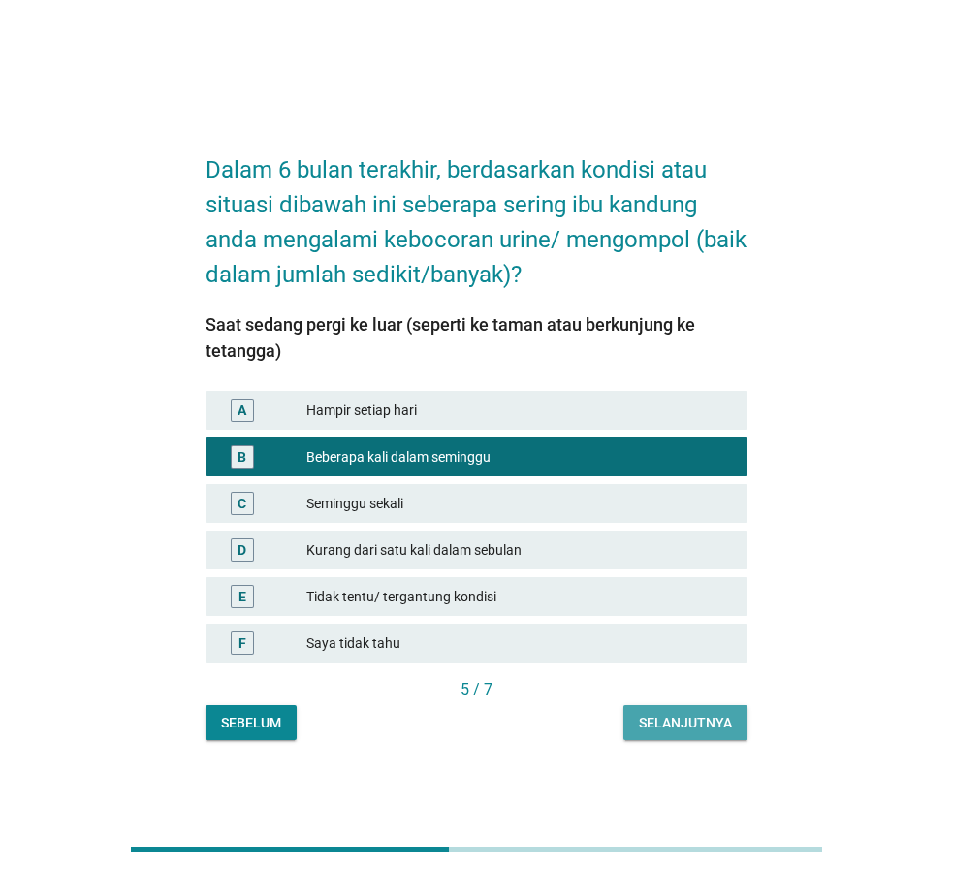
click at [670, 723] on div "Selanjutnya" at bounding box center [685, 723] width 93 height 20
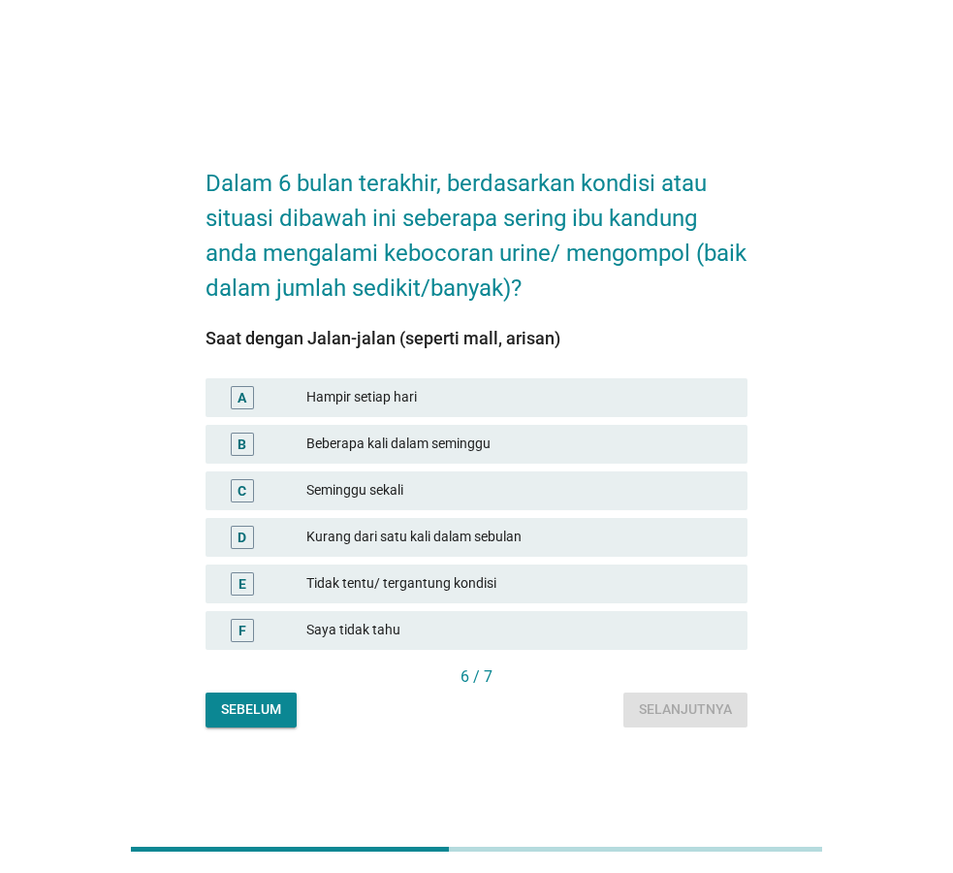
click at [457, 578] on div "Tidak tentu/ tergantung kondisi" at bounding box center [519, 583] width 426 height 23
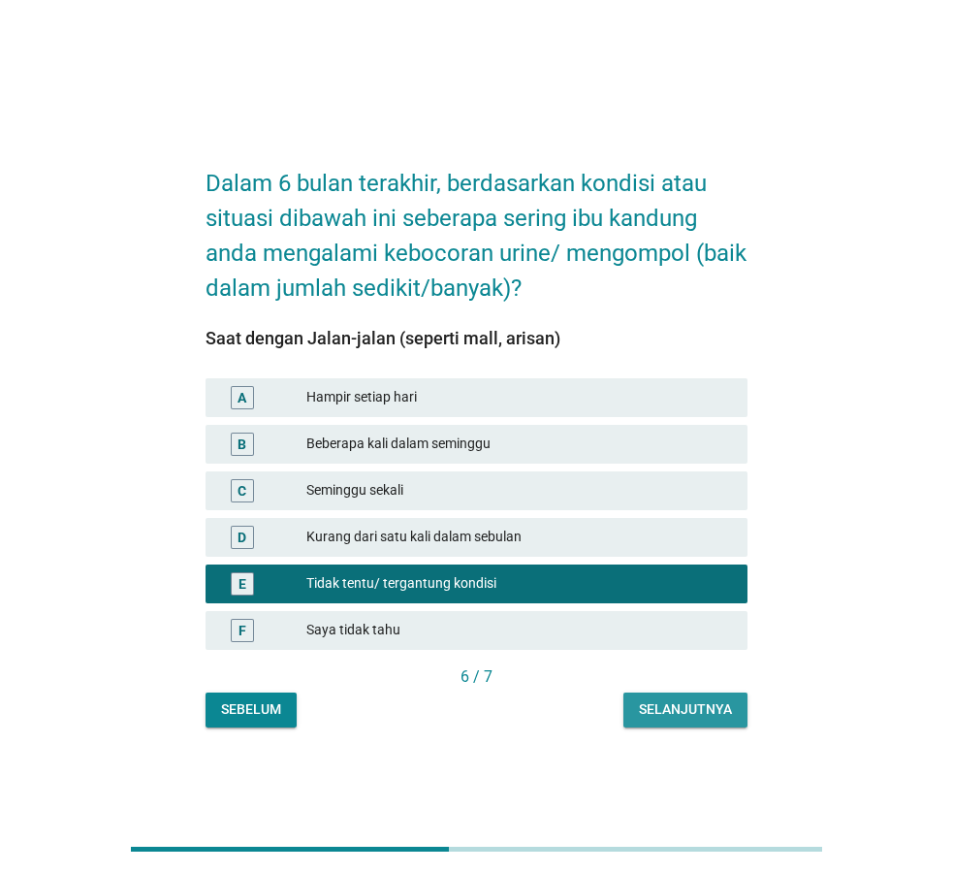
click at [673, 706] on div "Selanjutnya" at bounding box center [685, 709] width 93 height 20
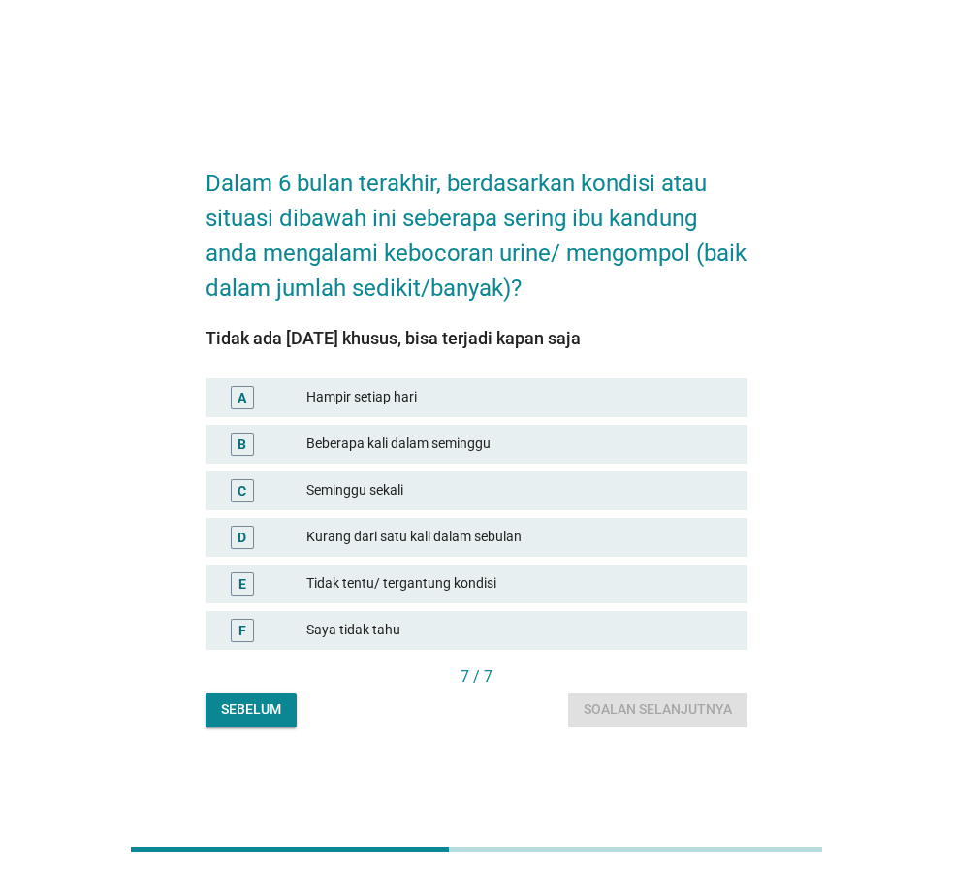
click at [426, 402] on div "Hampir setiap hari" at bounding box center [519, 397] width 426 height 23
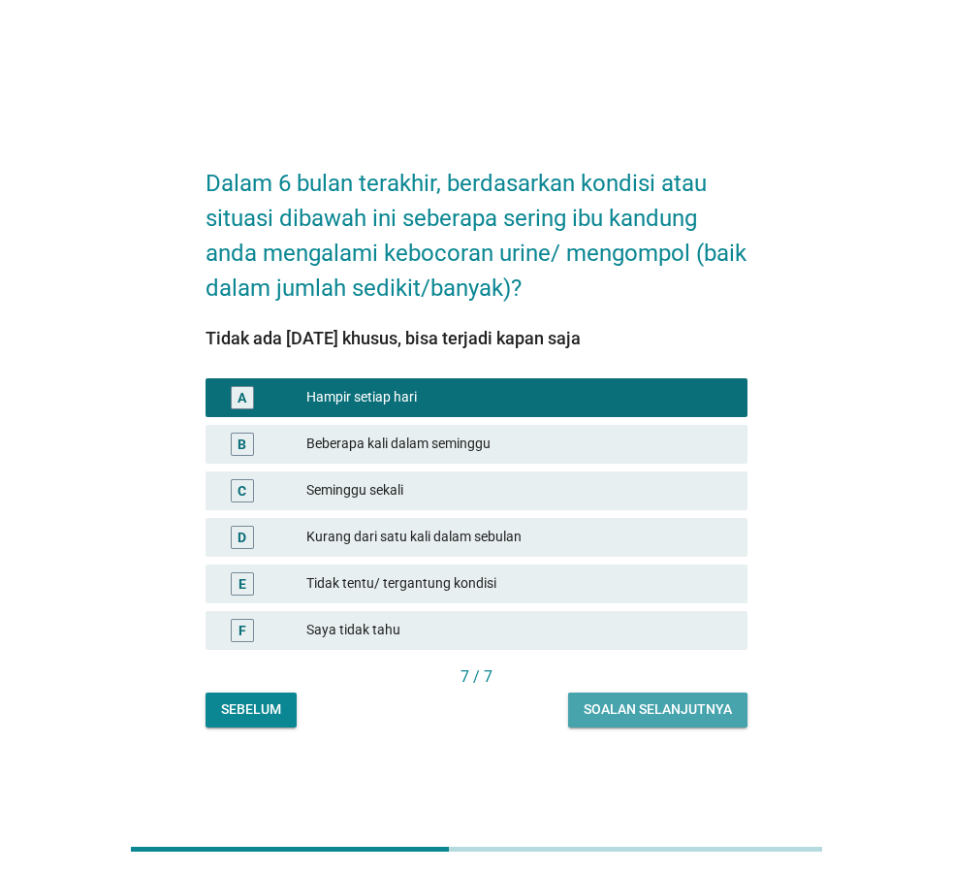
click at [672, 709] on div "Soalan selanjutnya" at bounding box center [658, 709] width 148 height 20
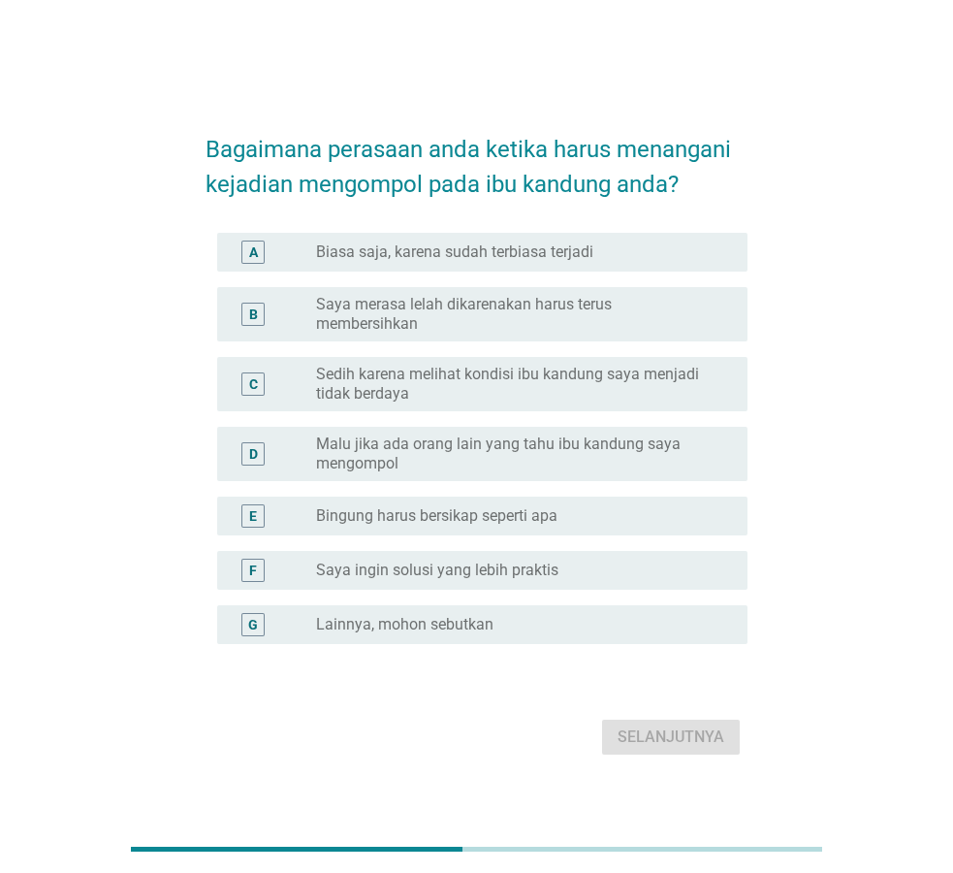
click at [548, 367] on label "Sedih karena melihat kondisi ibu kandung saya menjadi tidak berdaya" at bounding box center [516, 384] width 400 height 39
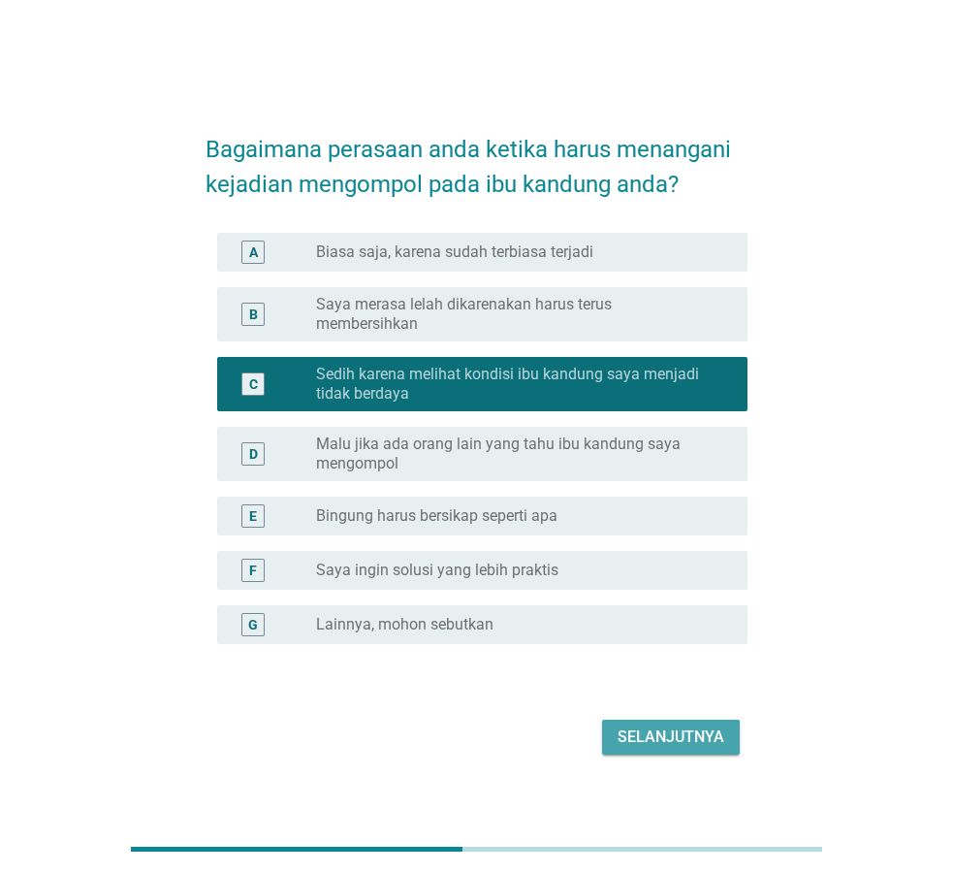
click at [707, 741] on div "Selanjutnya" at bounding box center [671, 736] width 107 height 23
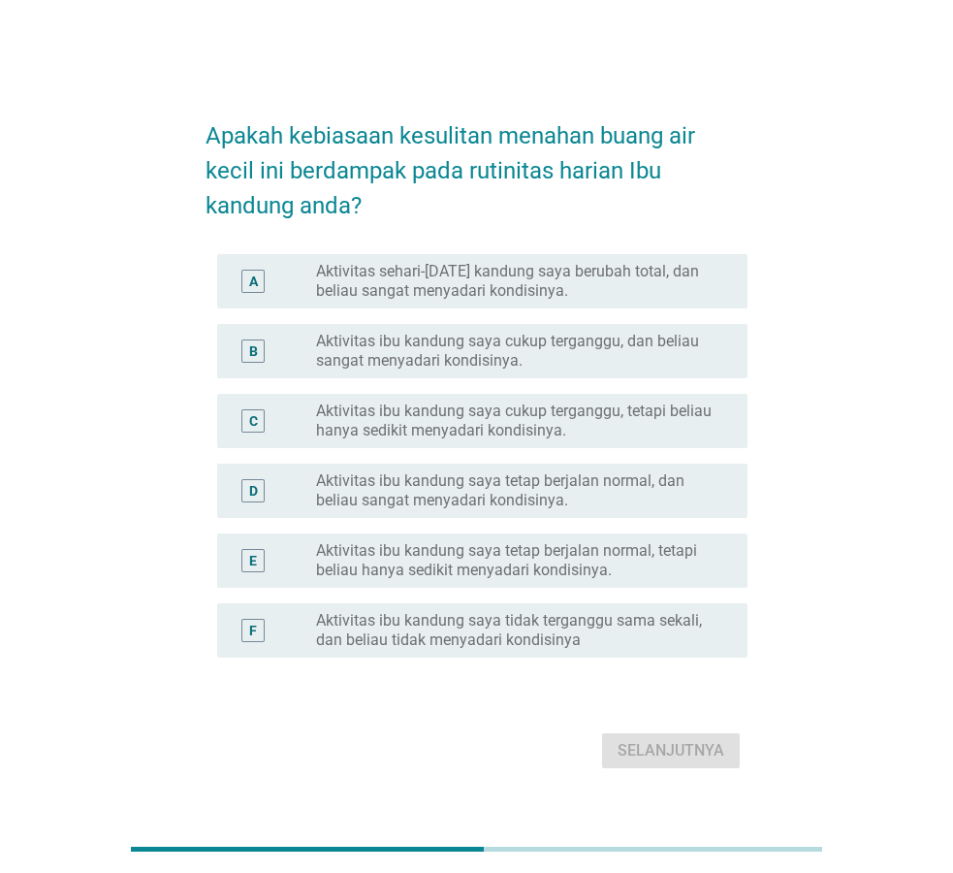
click at [484, 361] on label "Aktivitas ibu kandung saya cukup terganggu, dan beliau sangat menyadari kondisi…" at bounding box center [516, 351] width 400 height 39
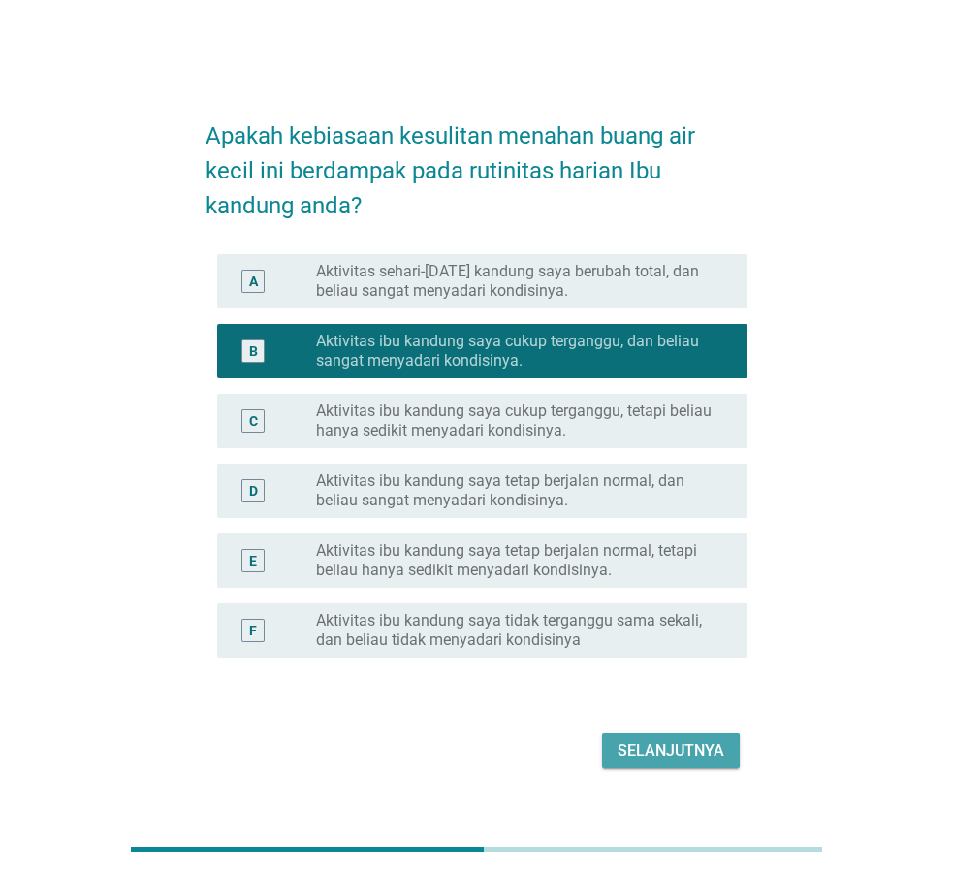
click at [689, 754] on div "Selanjutnya" at bounding box center [671, 750] width 107 height 23
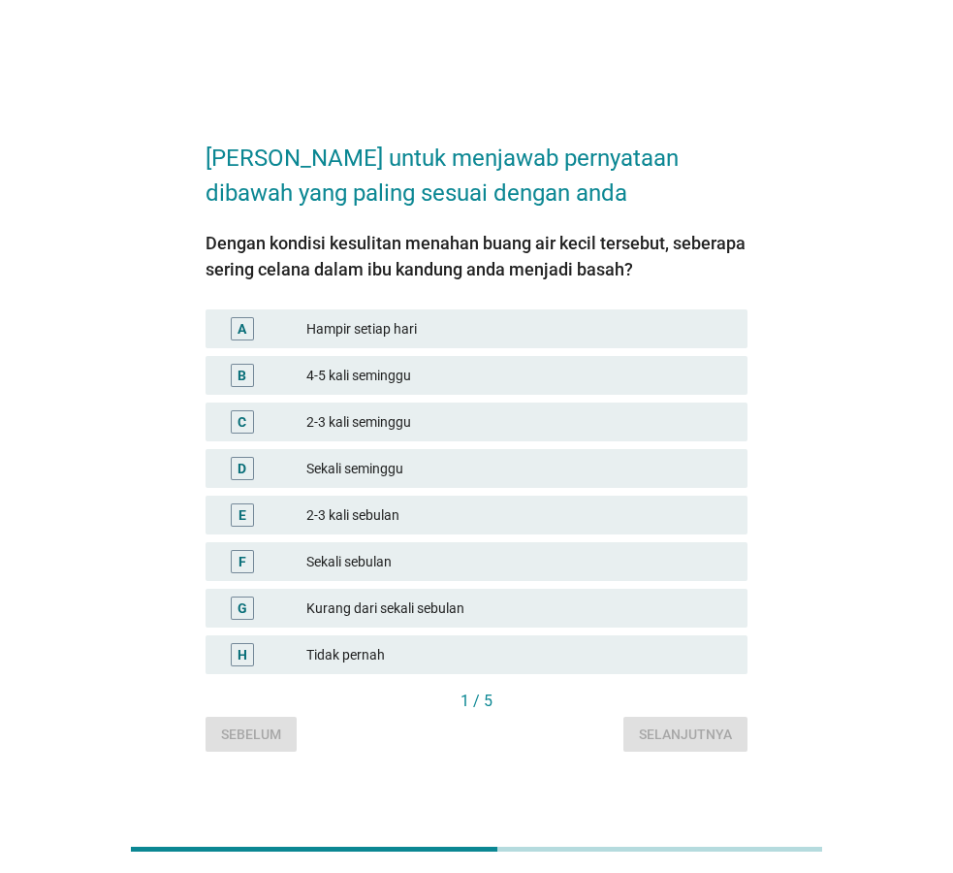
click at [379, 340] on div "A Hampir setiap hari" at bounding box center [477, 328] width 542 height 39
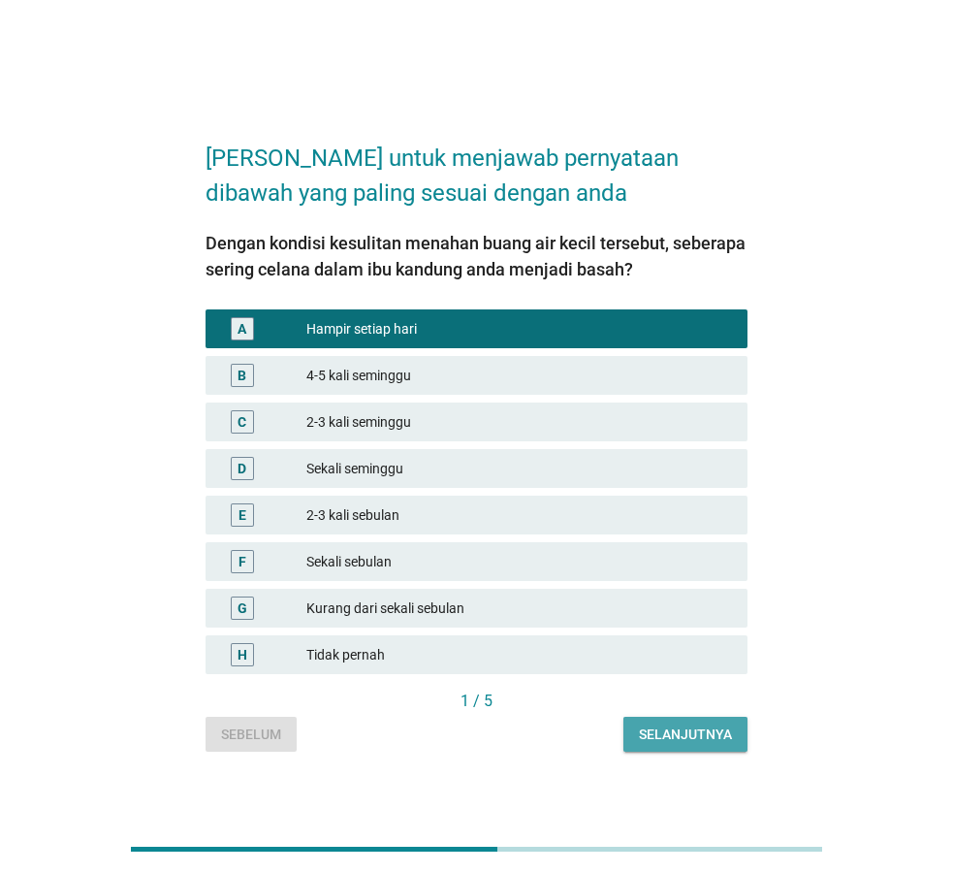
click at [699, 737] on div "Selanjutnya" at bounding box center [685, 734] width 93 height 20
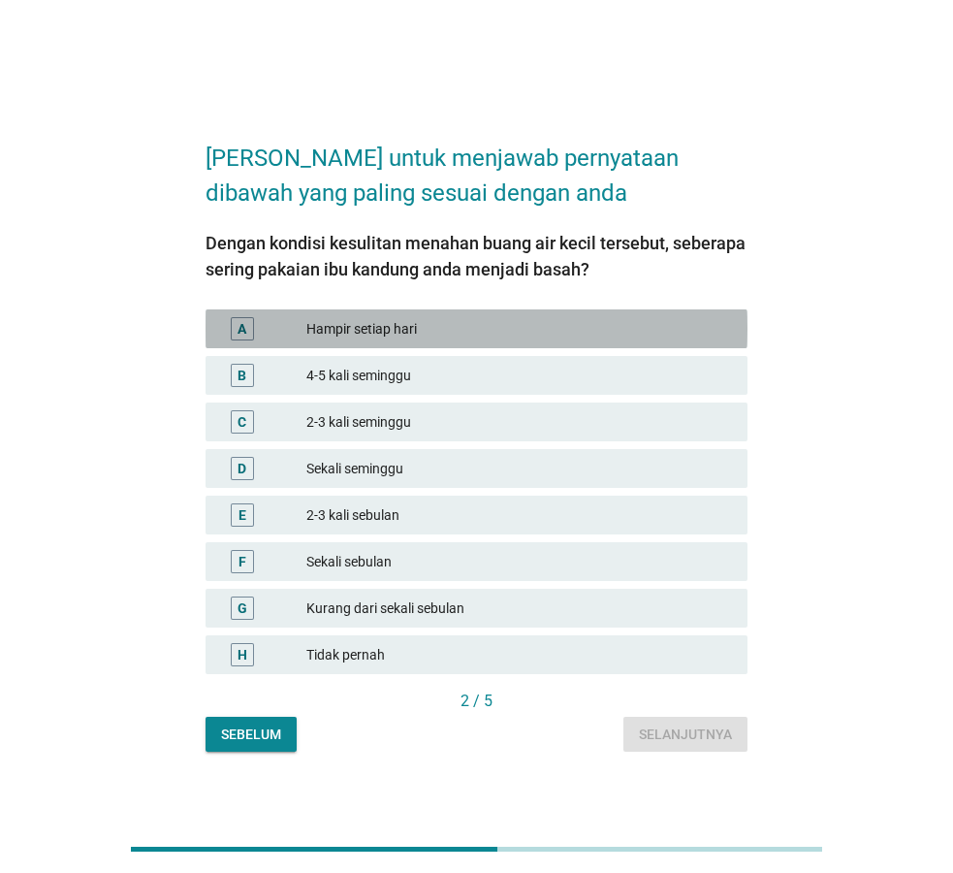
click at [371, 341] on div "A Hampir setiap hari" at bounding box center [477, 328] width 542 height 39
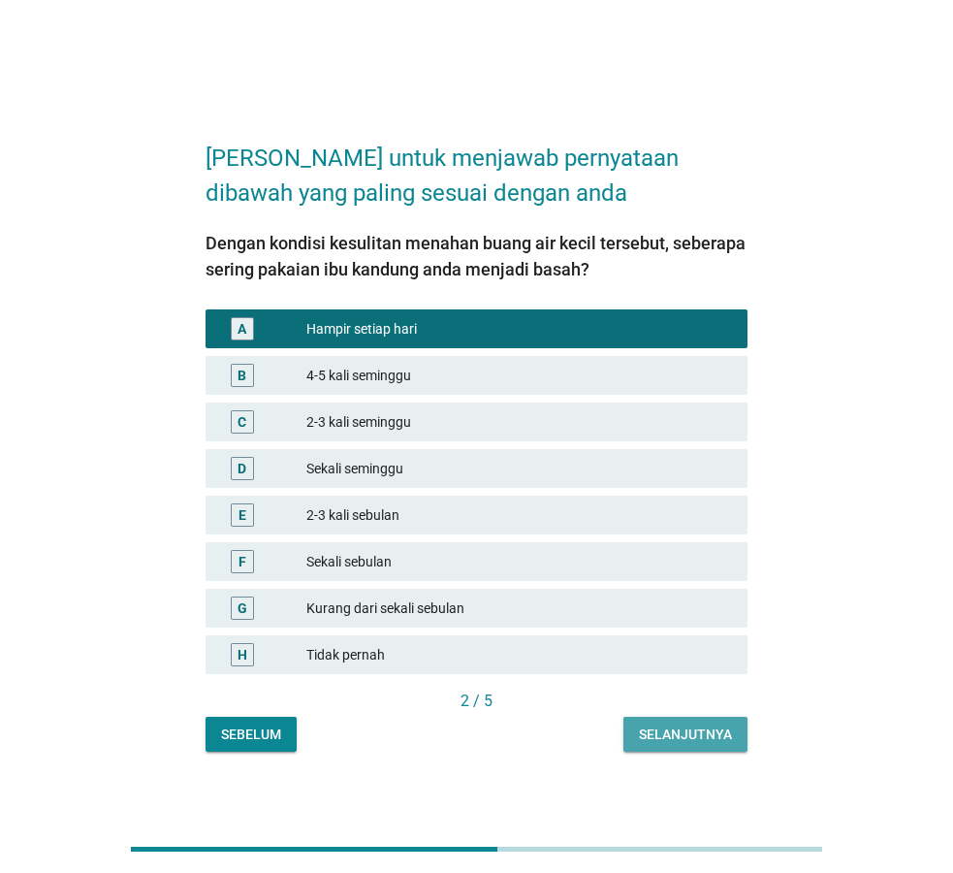
click at [651, 736] on div "Selanjutnya" at bounding box center [685, 734] width 93 height 20
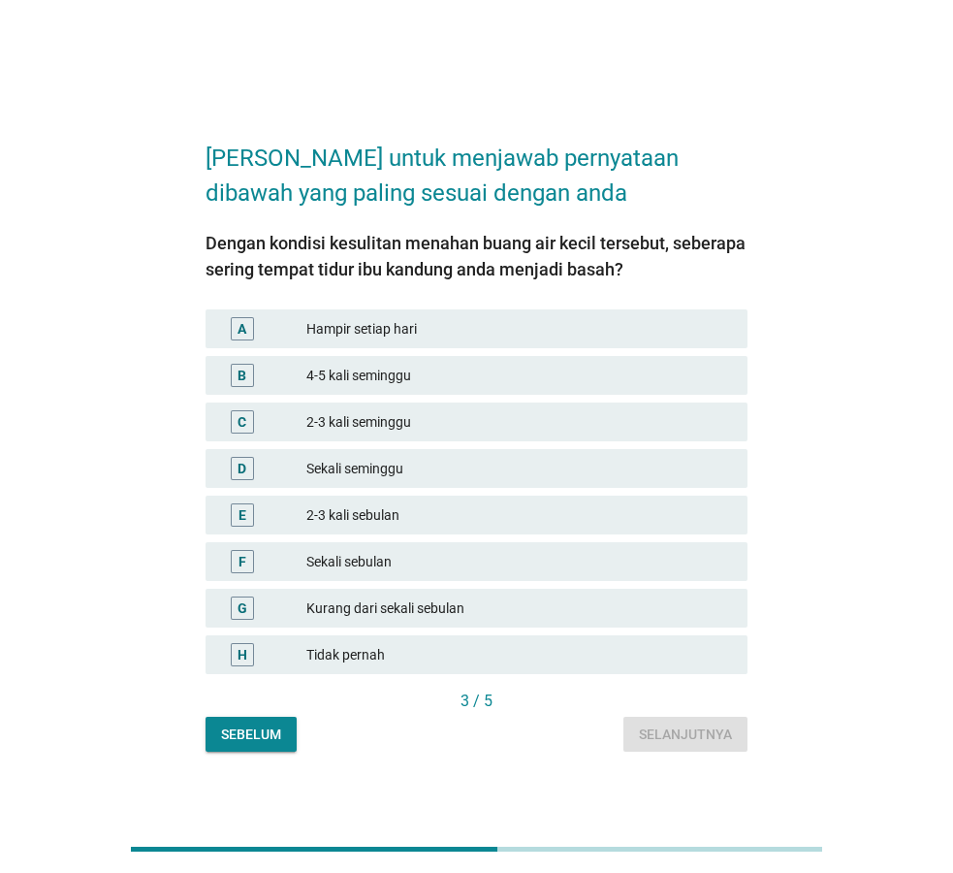
click at [396, 416] on div "2-3 kali seminggu" at bounding box center [519, 421] width 426 height 23
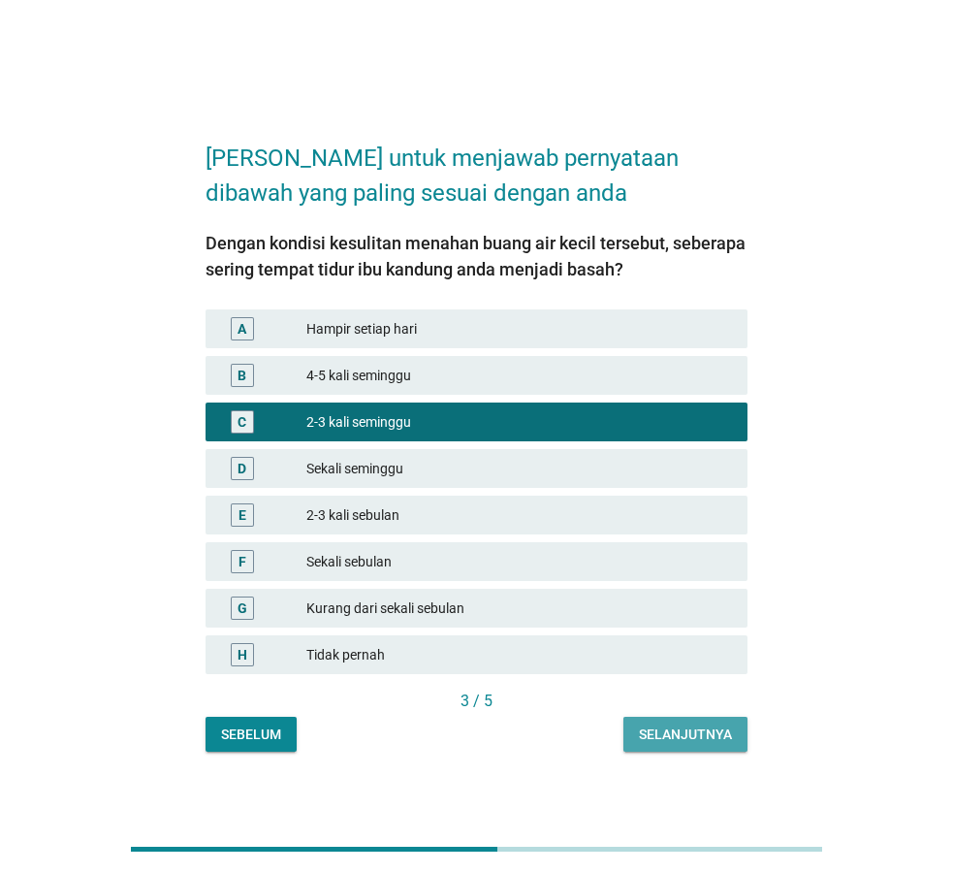
click at [636, 729] on button "Selanjutnya" at bounding box center [686, 734] width 124 height 35
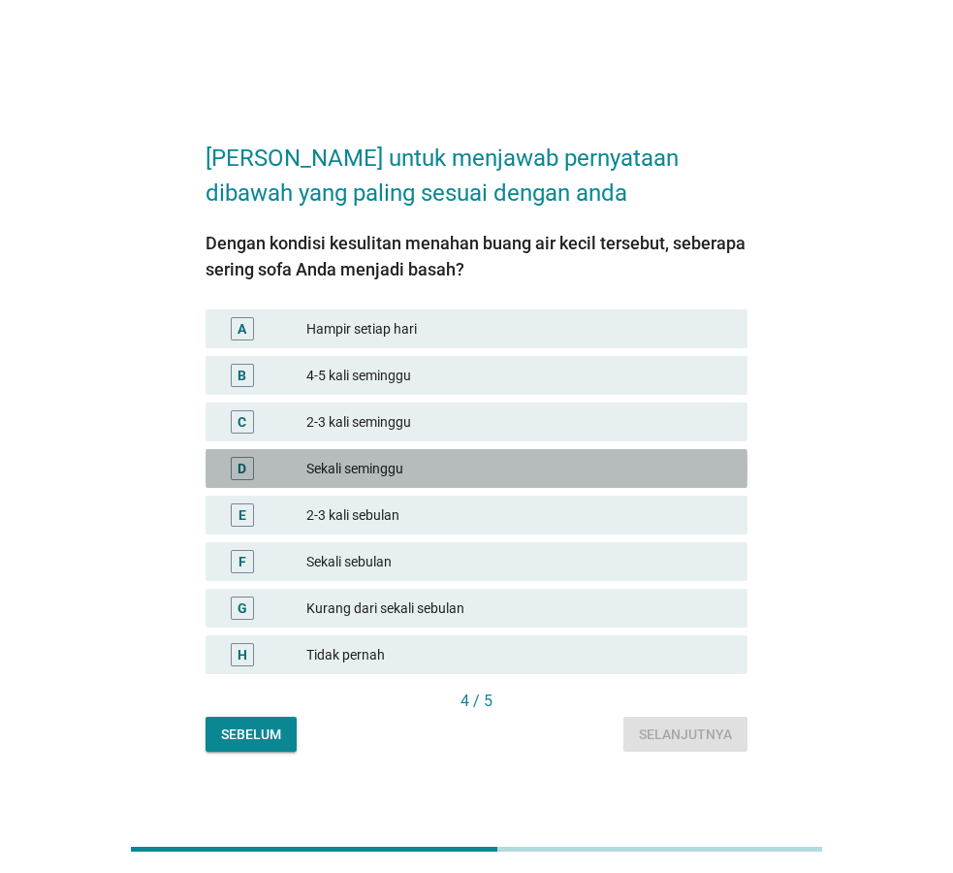
click at [386, 462] on div "Sekali seminggu" at bounding box center [519, 468] width 426 height 23
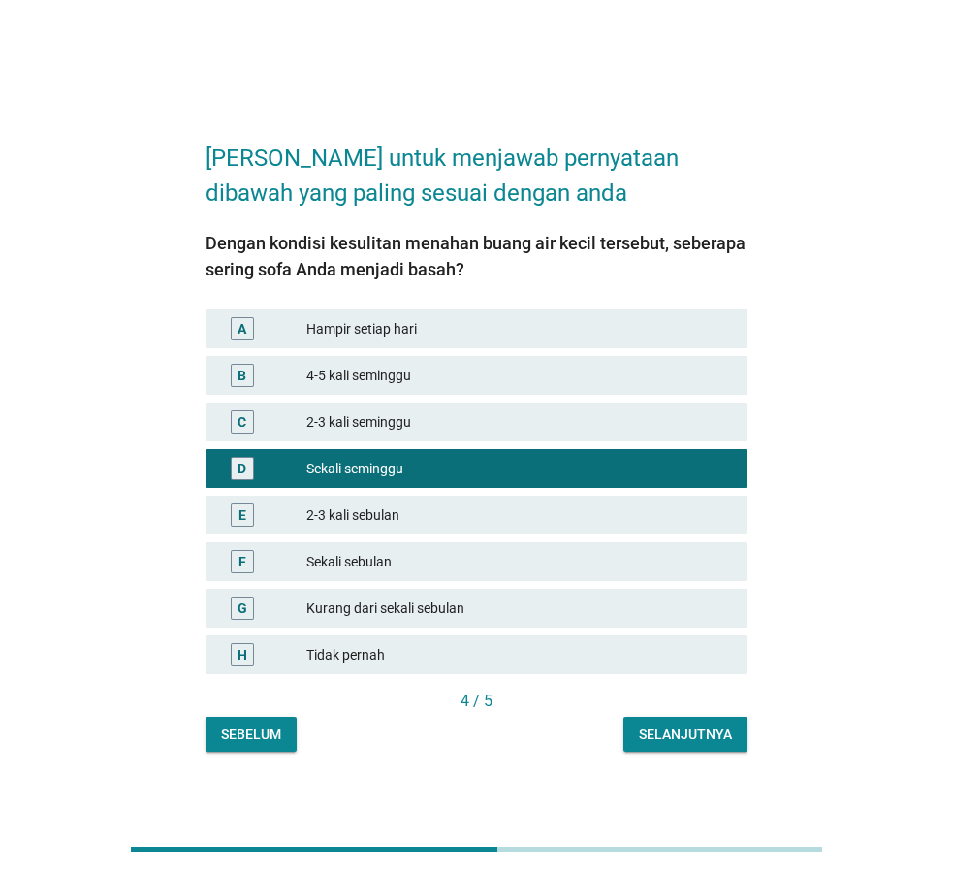
click at [688, 741] on div "Selanjutnya" at bounding box center [685, 734] width 93 height 20
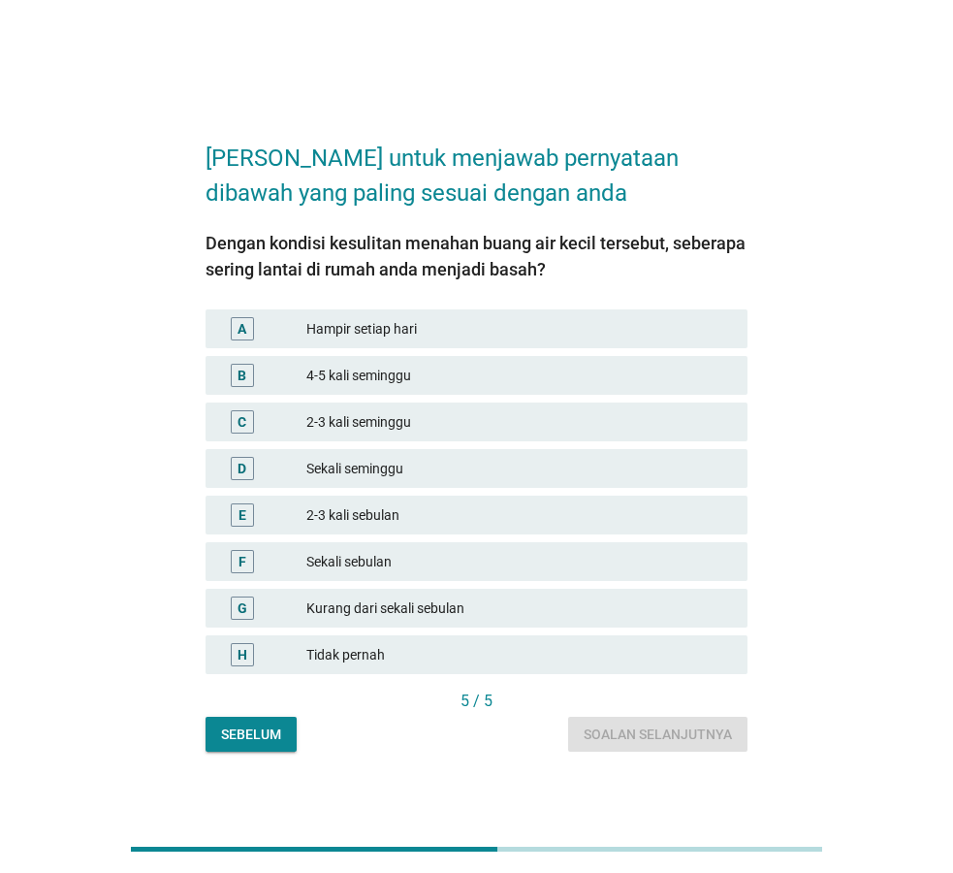
click at [366, 330] on div "Hampir setiap hari" at bounding box center [519, 328] width 426 height 23
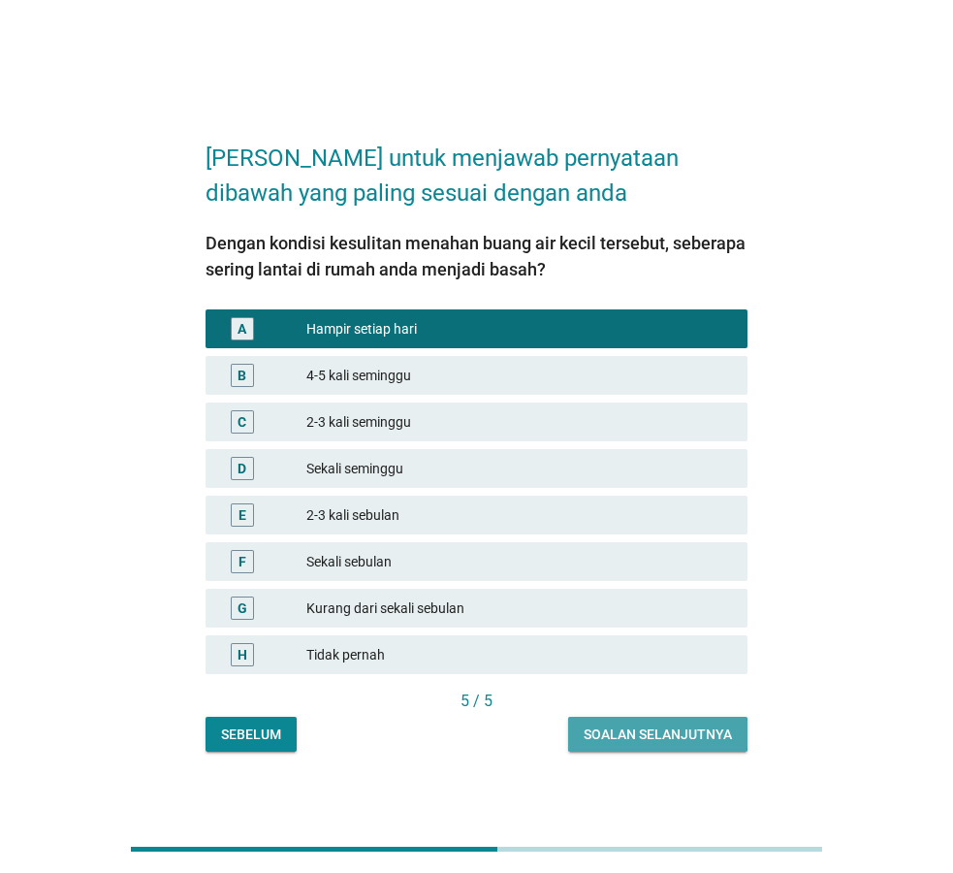
click at [635, 723] on button "Soalan selanjutnya" at bounding box center [657, 734] width 179 height 35
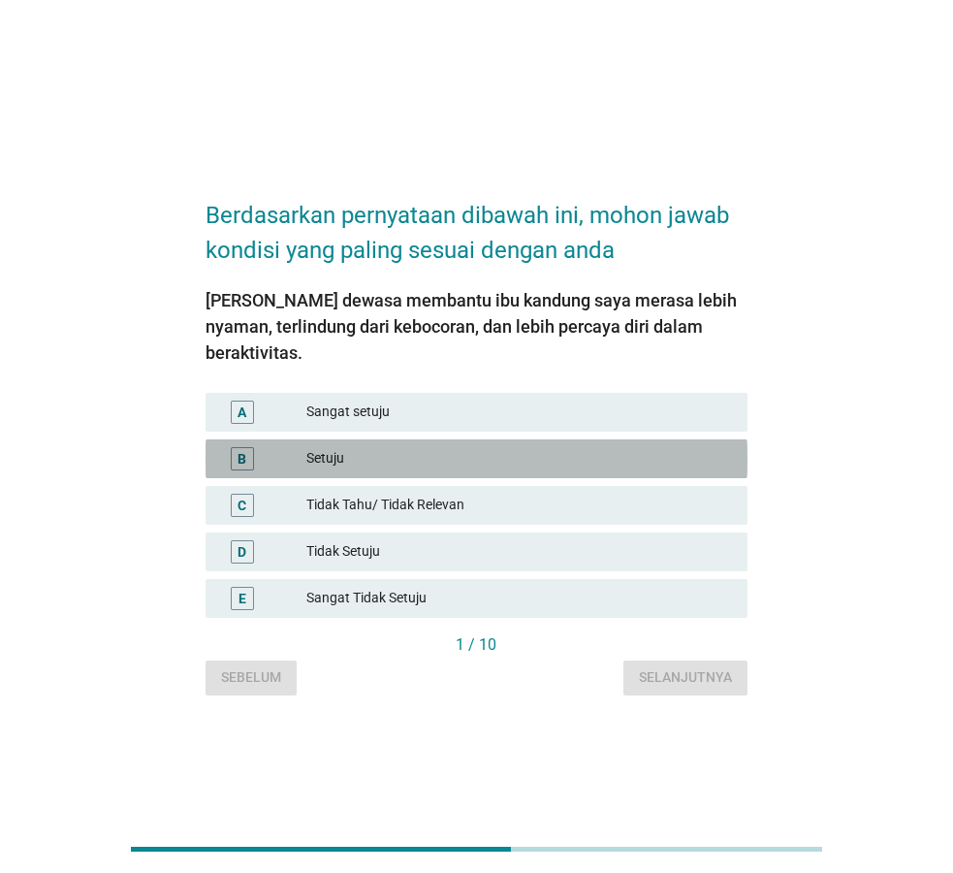
click at [360, 448] on div "Setuju" at bounding box center [519, 458] width 426 height 23
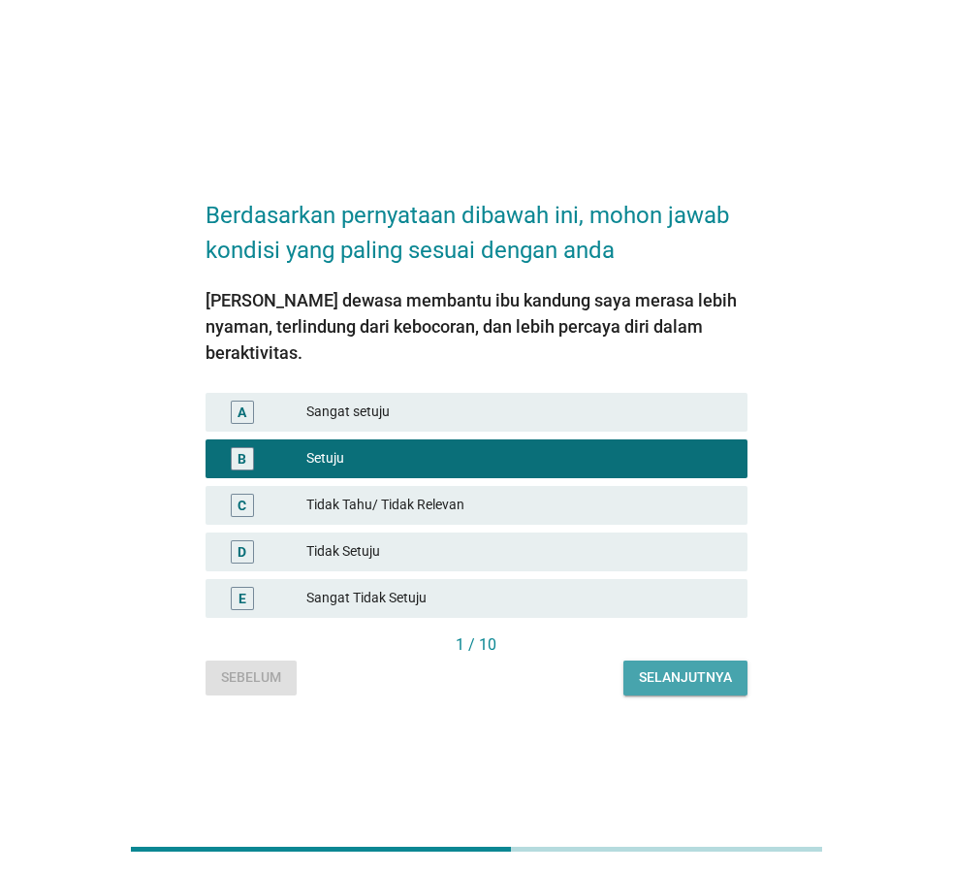
click at [680, 660] on button "Selanjutnya" at bounding box center [686, 677] width 124 height 35
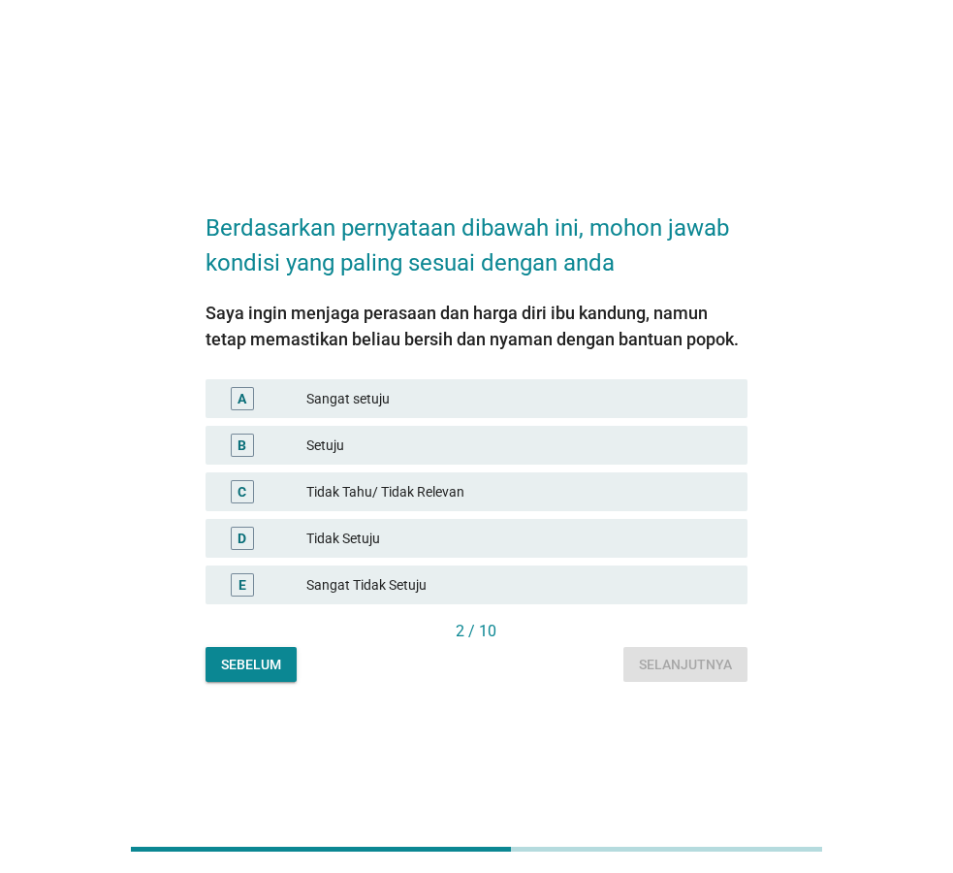
click at [358, 443] on div "Setuju" at bounding box center [519, 444] width 426 height 23
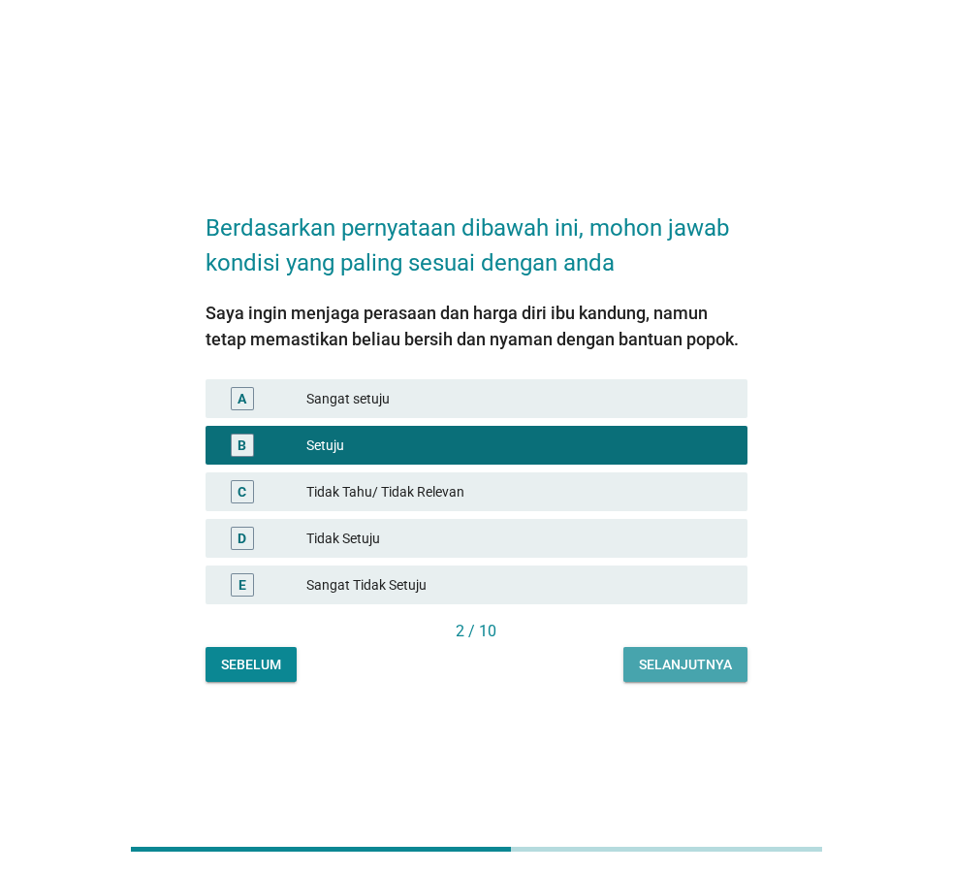
click at [645, 663] on div "Selanjutnya" at bounding box center [685, 665] width 93 height 20
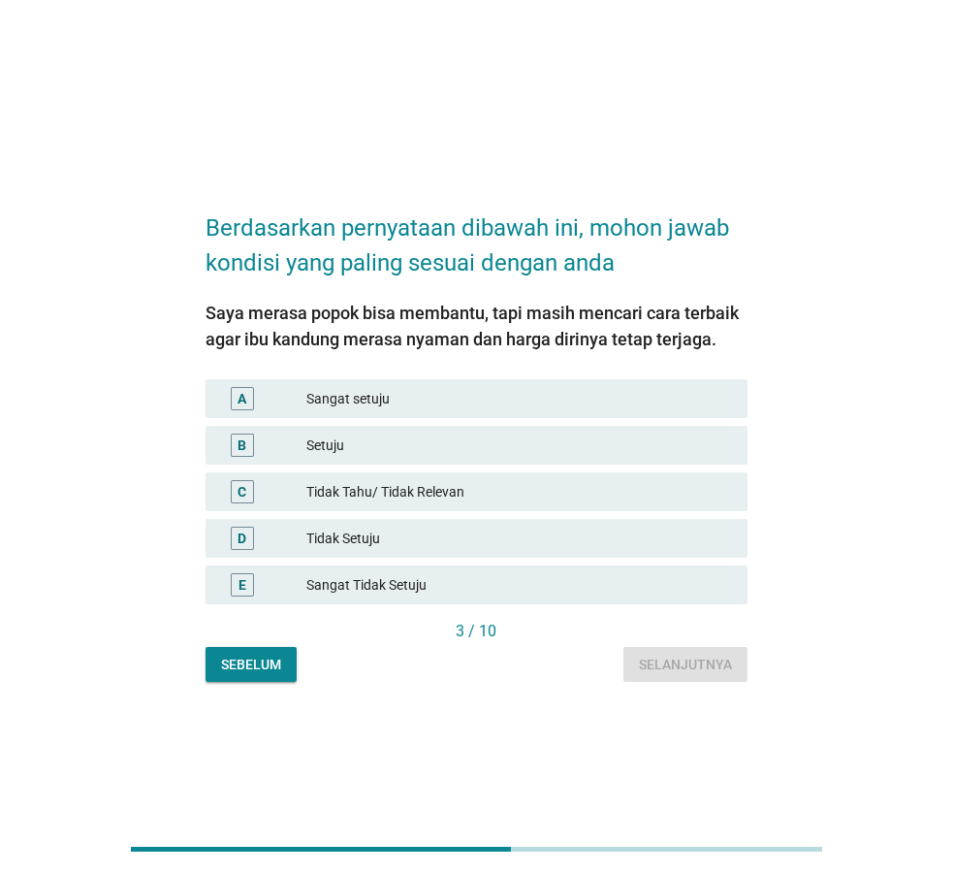
click at [379, 433] on div "Setuju" at bounding box center [519, 444] width 426 height 23
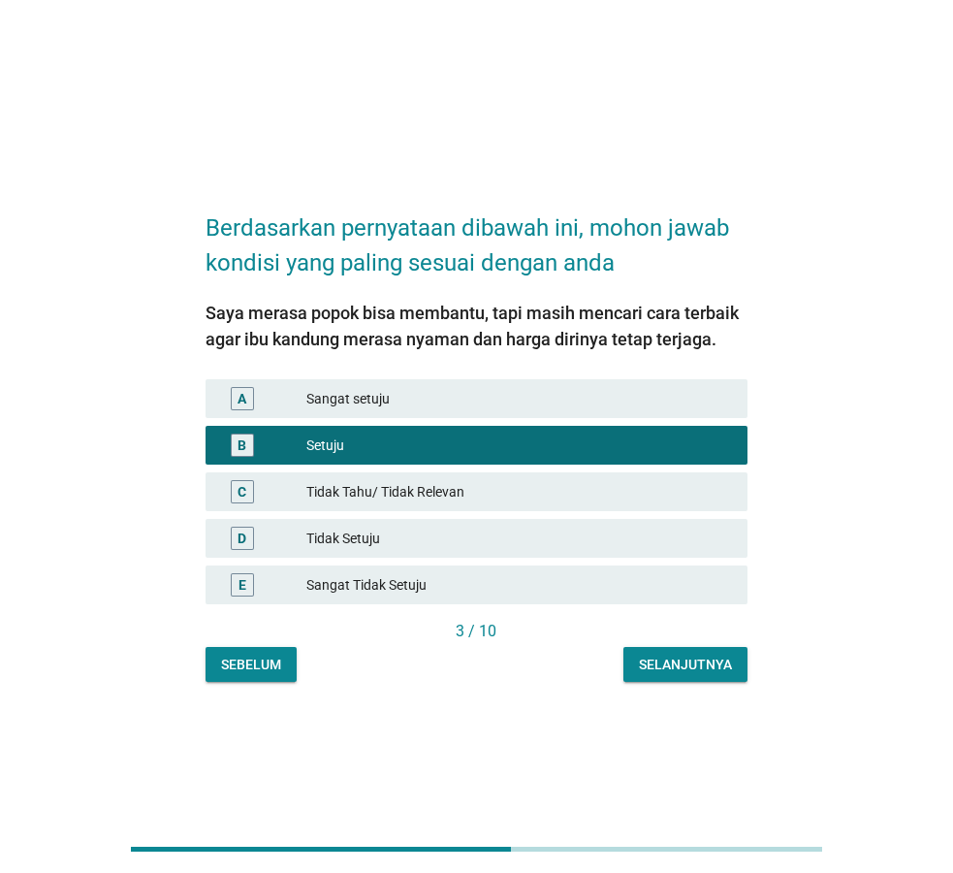
click at [711, 665] on div "Selanjutnya" at bounding box center [685, 665] width 93 height 20
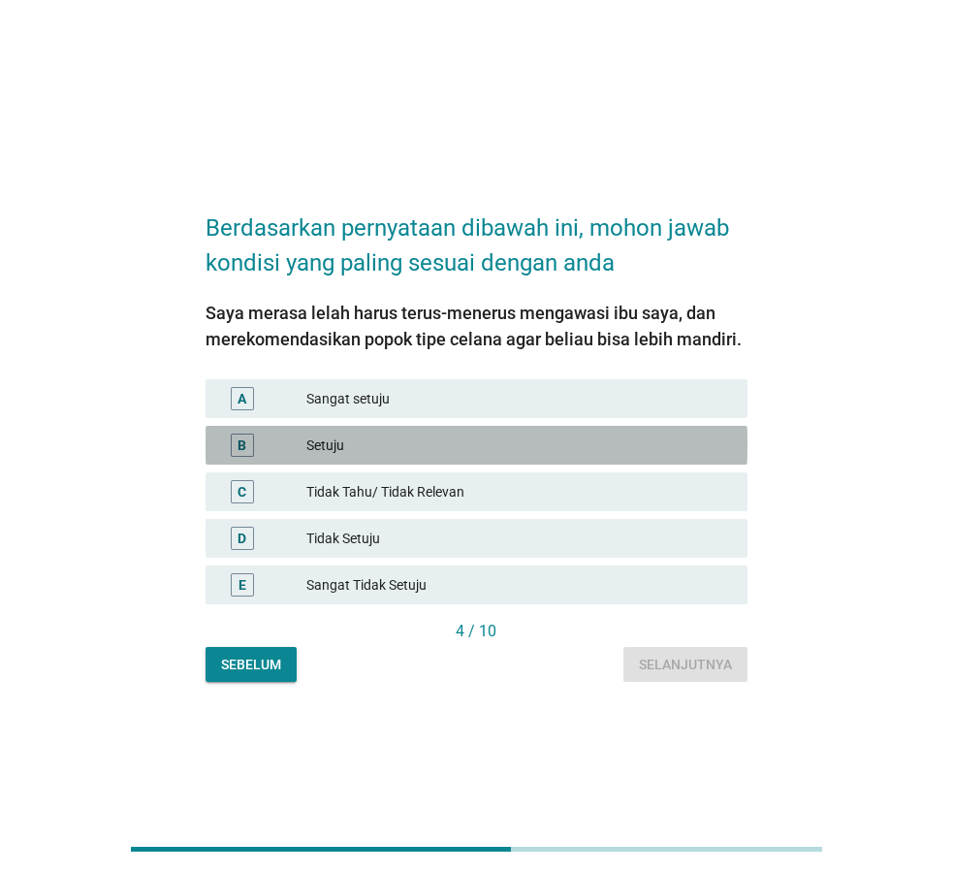
click at [363, 438] on div "Setuju" at bounding box center [519, 444] width 426 height 23
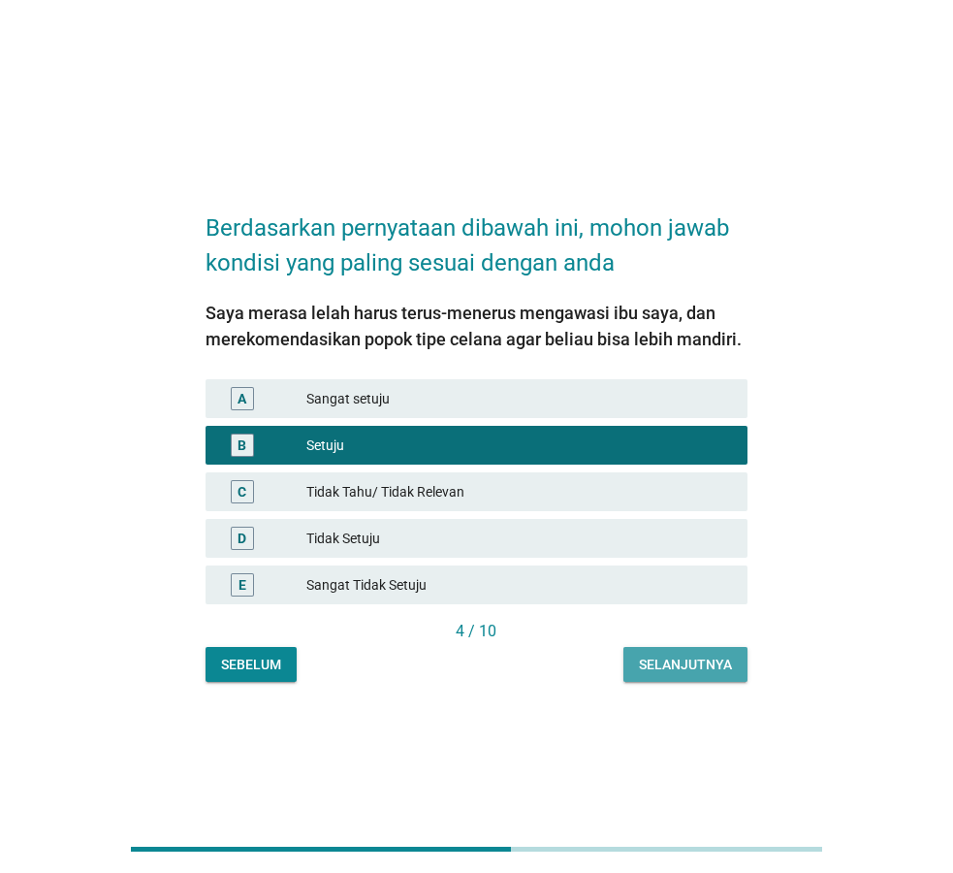
click at [670, 655] on button "Selanjutnya" at bounding box center [686, 664] width 124 height 35
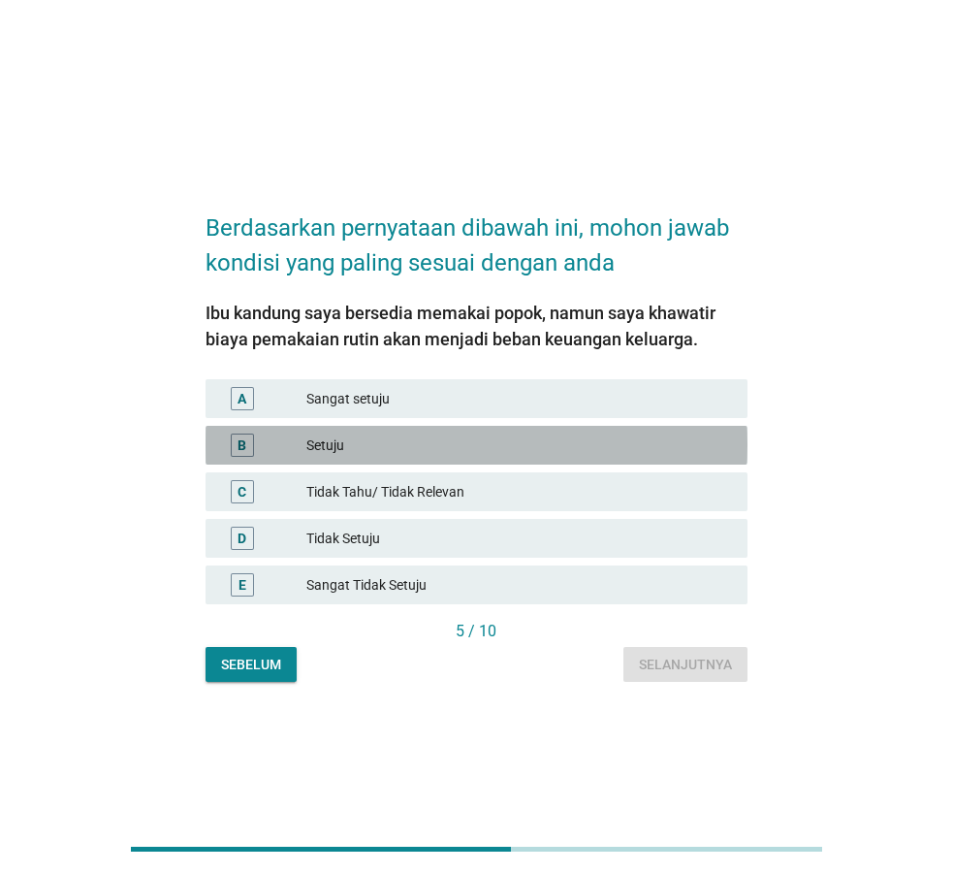
click at [389, 436] on div "Setuju" at bounding box center [519, 444] width 426 height 23
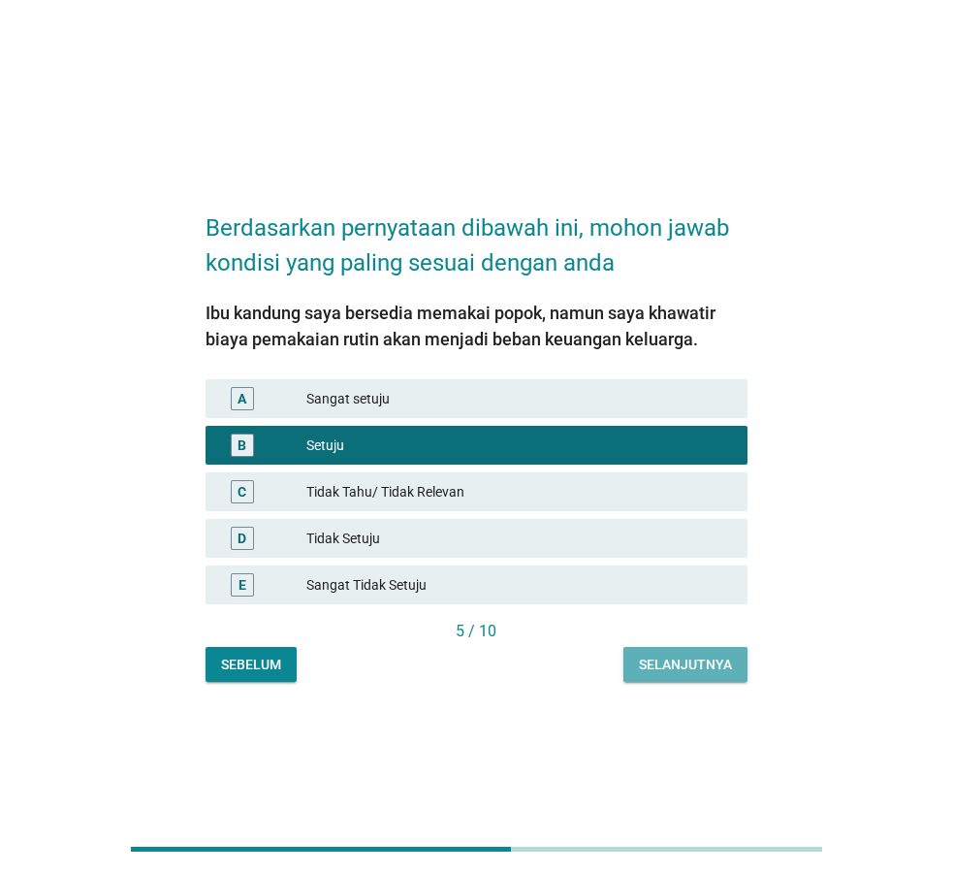
click at [686, 650] on button "Selanjutnya" at bounding box center [686, 664] width 124 height 35
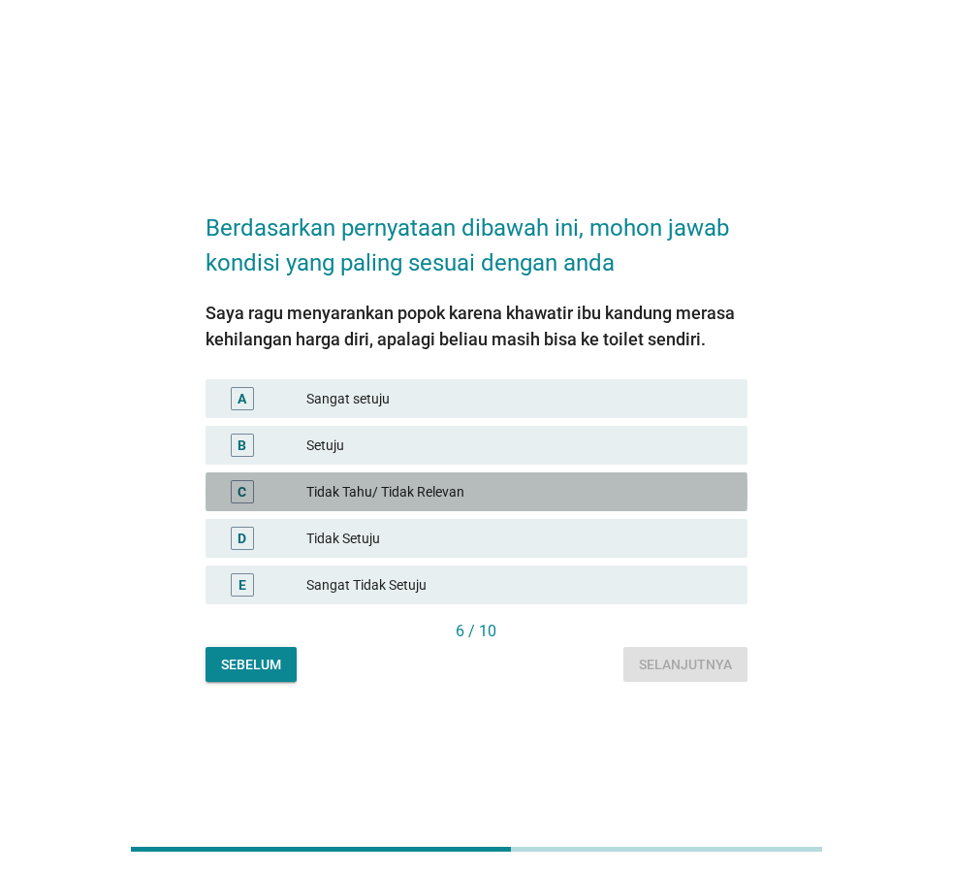
click at [385, 487] on div "Tidak Tahu/ Tidak Relevan" at bounding box center [519, 491] width 426 height 23
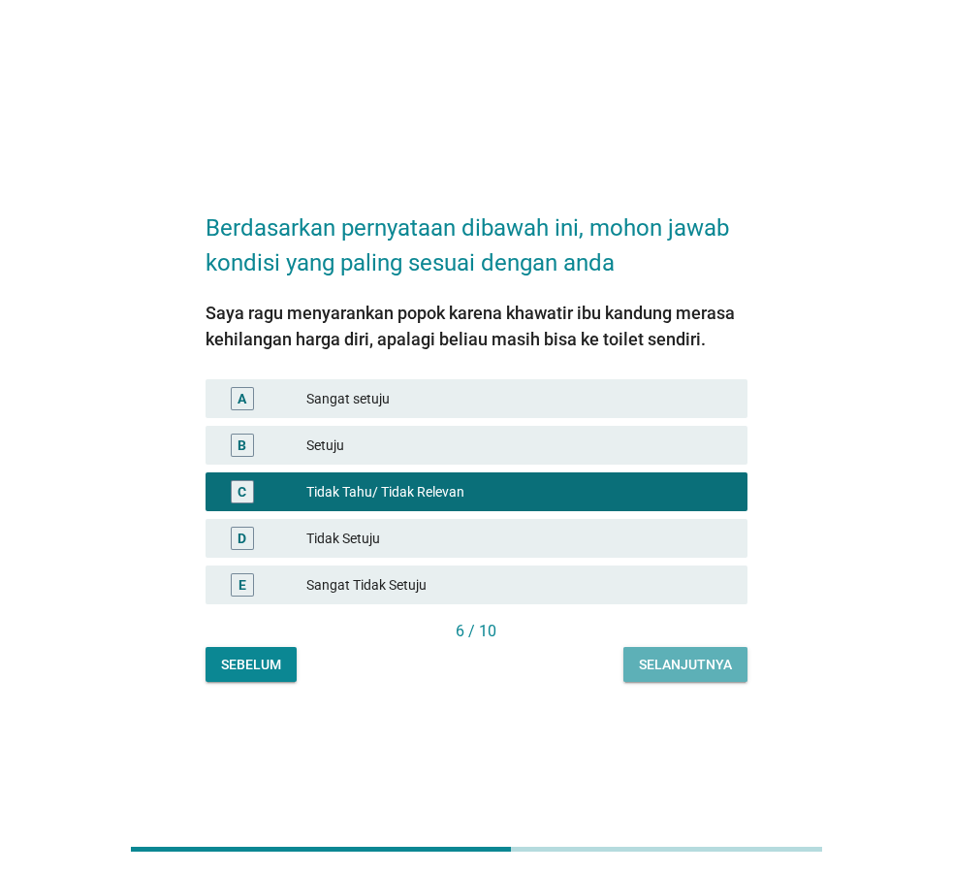
click at [666, 668] on div "Selanjutnya" at bounding box center [685, 665] width 93 height 20
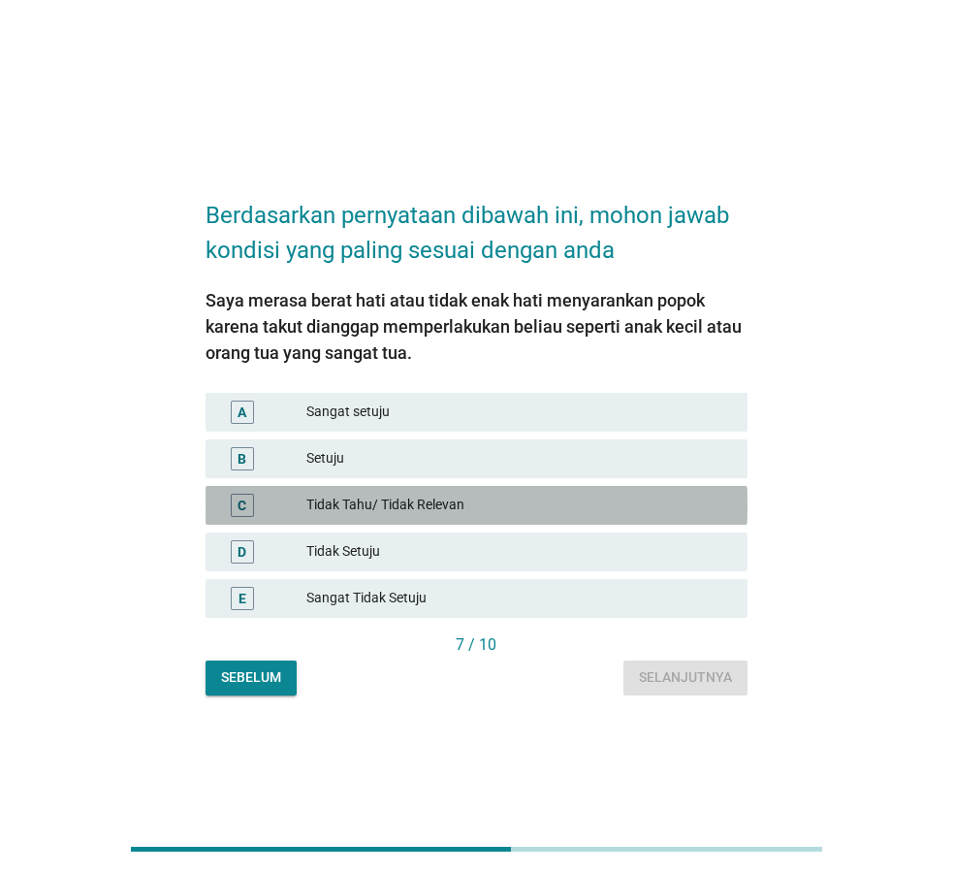
drag, startPoint x: 370, startPoint y: 498, endPoint x: 517, endPoint y: 516, distance: 147.5
click at [370, 496] on div "Tidak Tahu/ Tidak Relevan" at bounding box center [519, 505] width 426 height 23
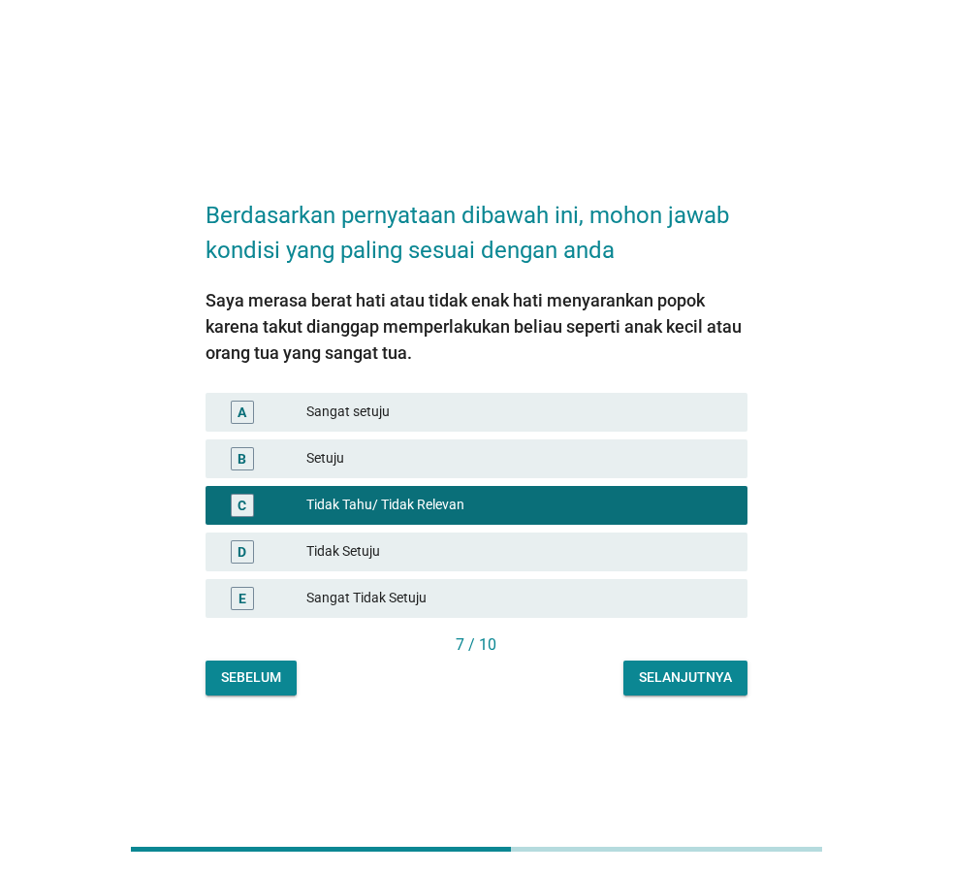
click at [687, 671] on div "Selanjutnya" at bounding box center [685, 677] width 93 height 20
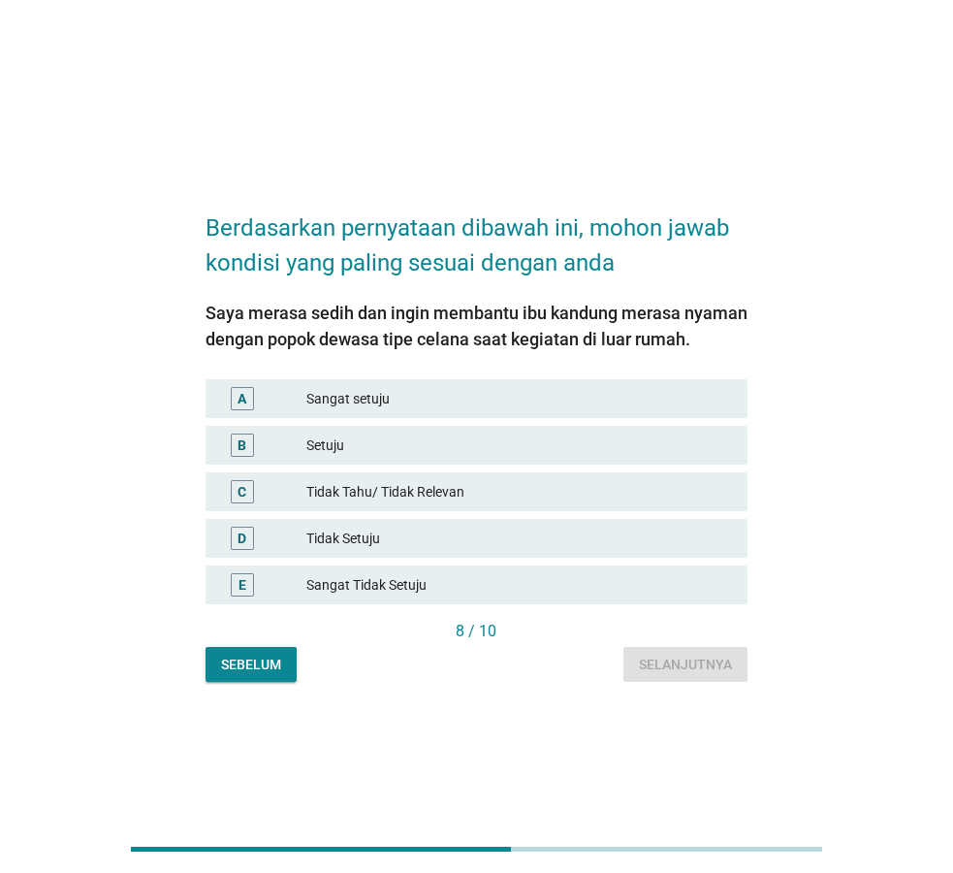
drag, startPoint x: 404, startPoint y: 447, endPoint x: 417, endPoint y: 474, distance: 29.9
click at [404, 446] on div "Setuju" at bounding box center [519, 444] width 426 height 23
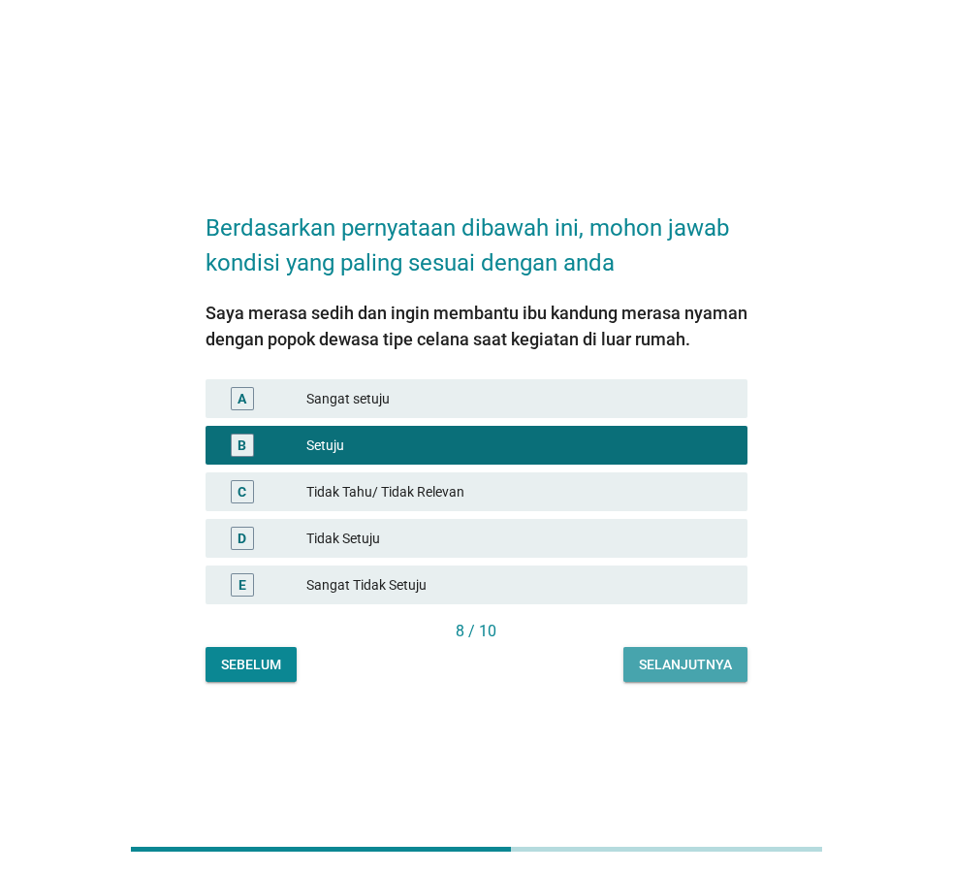
click at [667, 667] on div "Selanjutnya" at bounding box center [685, 665] width 93 height 20
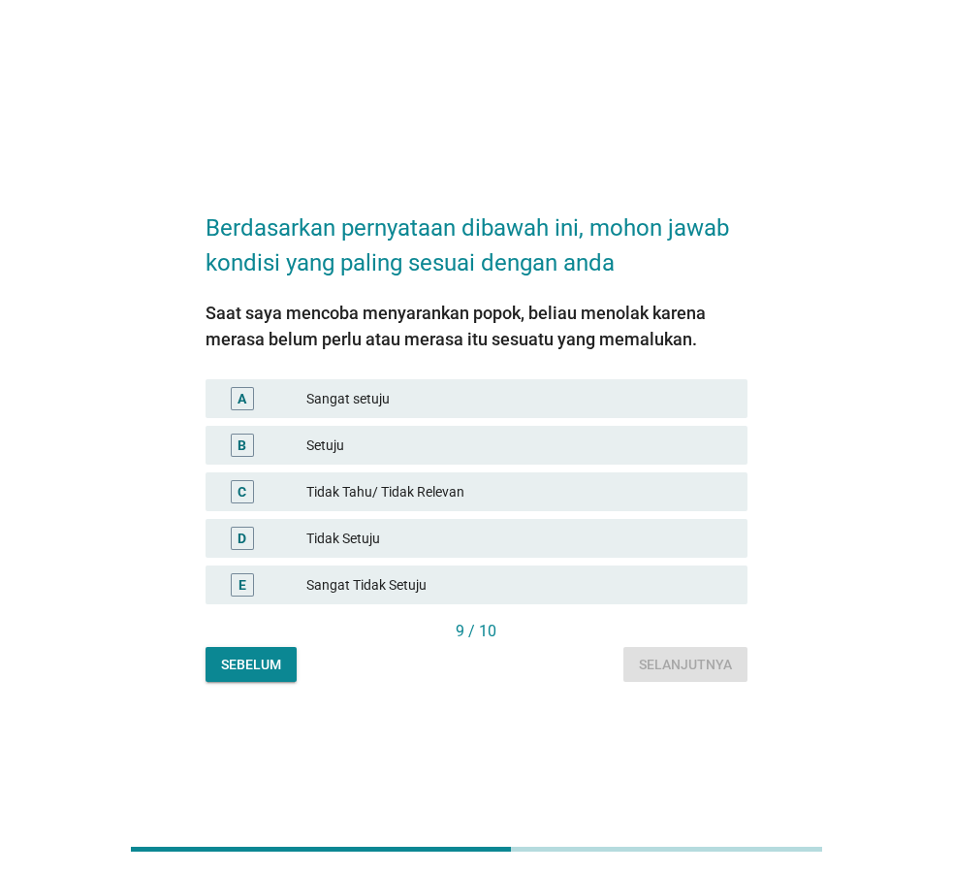
click at [379, 440] on div "Setuju" at bounding box center [519, 444] width 426 height 23
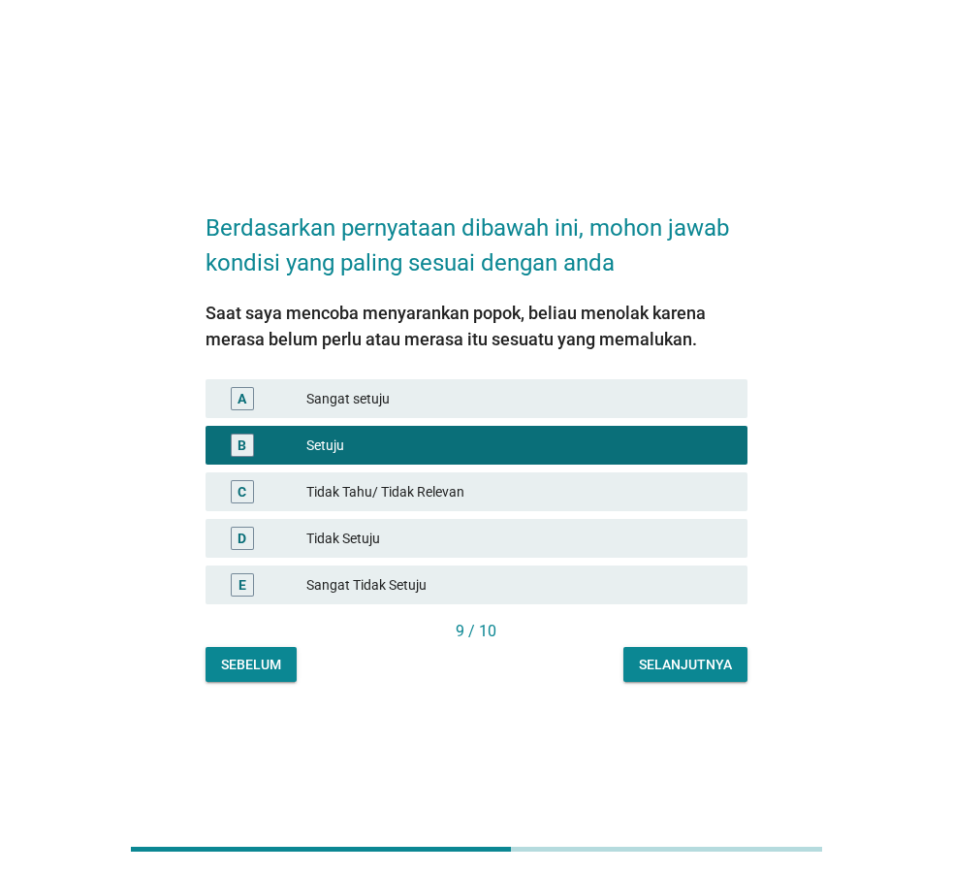
click at [661, 667] on div "Selanjutnya" at bounding box center [685, 665] width 93 height 20
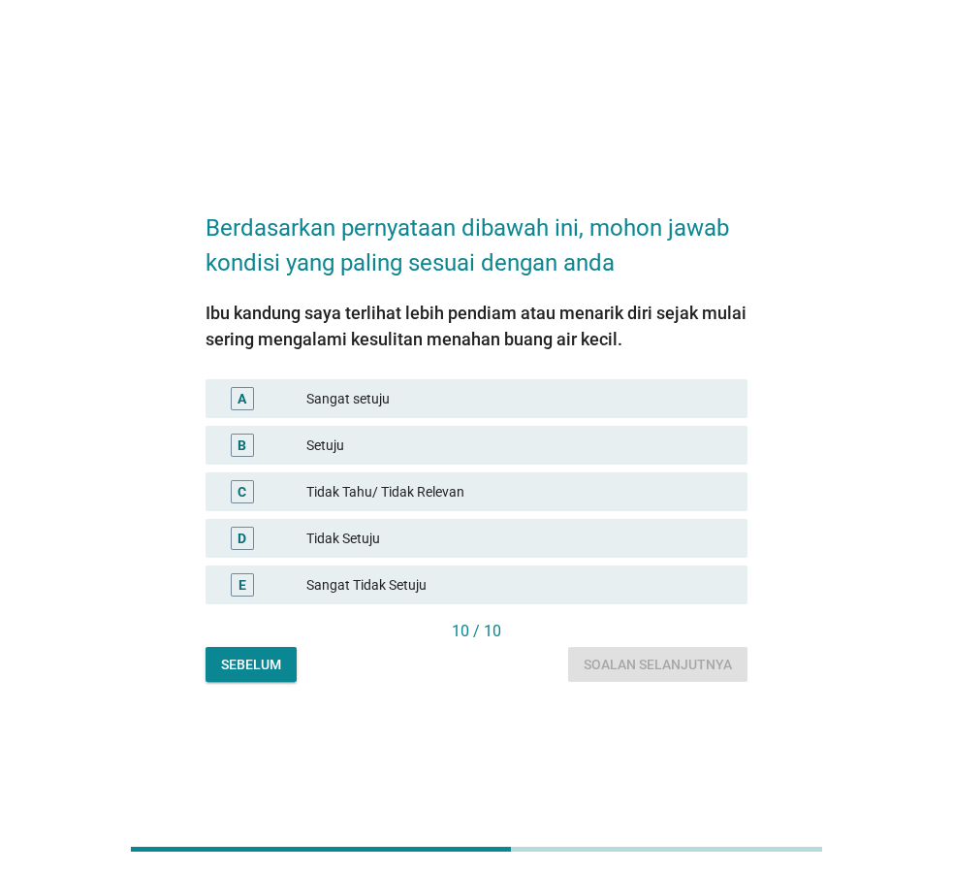
click at [361, 432] on div "B Setuju" at bounding box center [477, 445] width 542 height 39
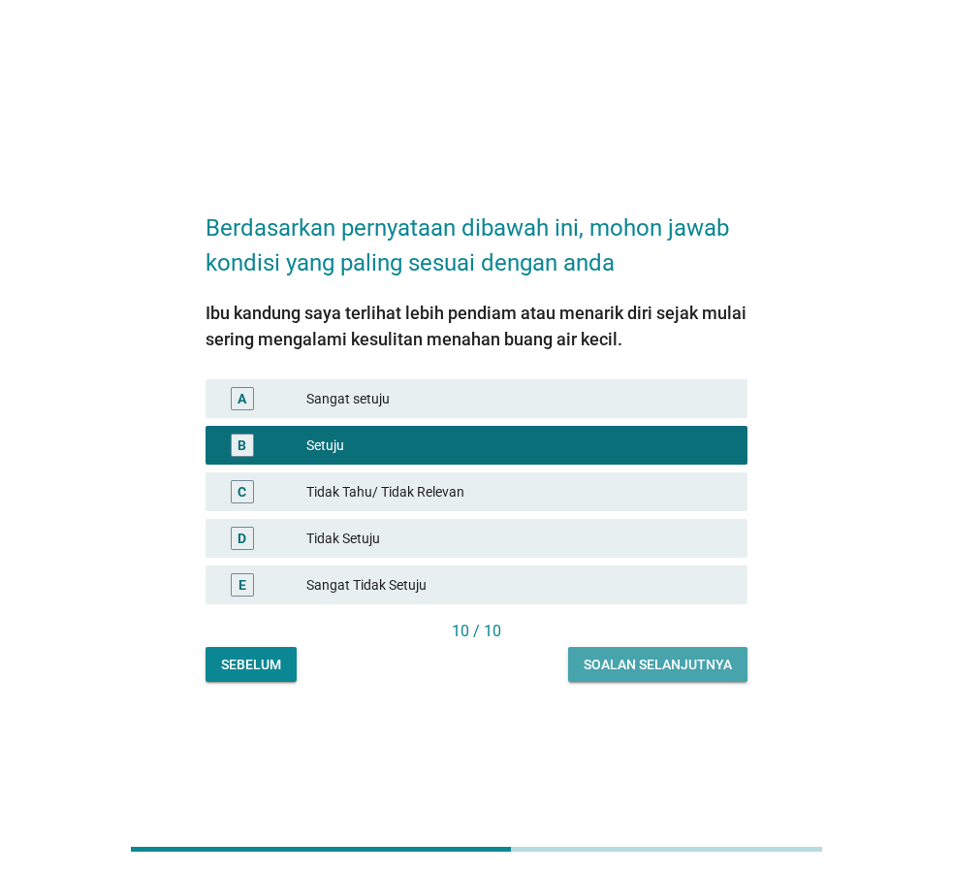
click at [629, 657] on div "Soalan selanjutnya" at bounding box center [658, 665] width 148 height 20
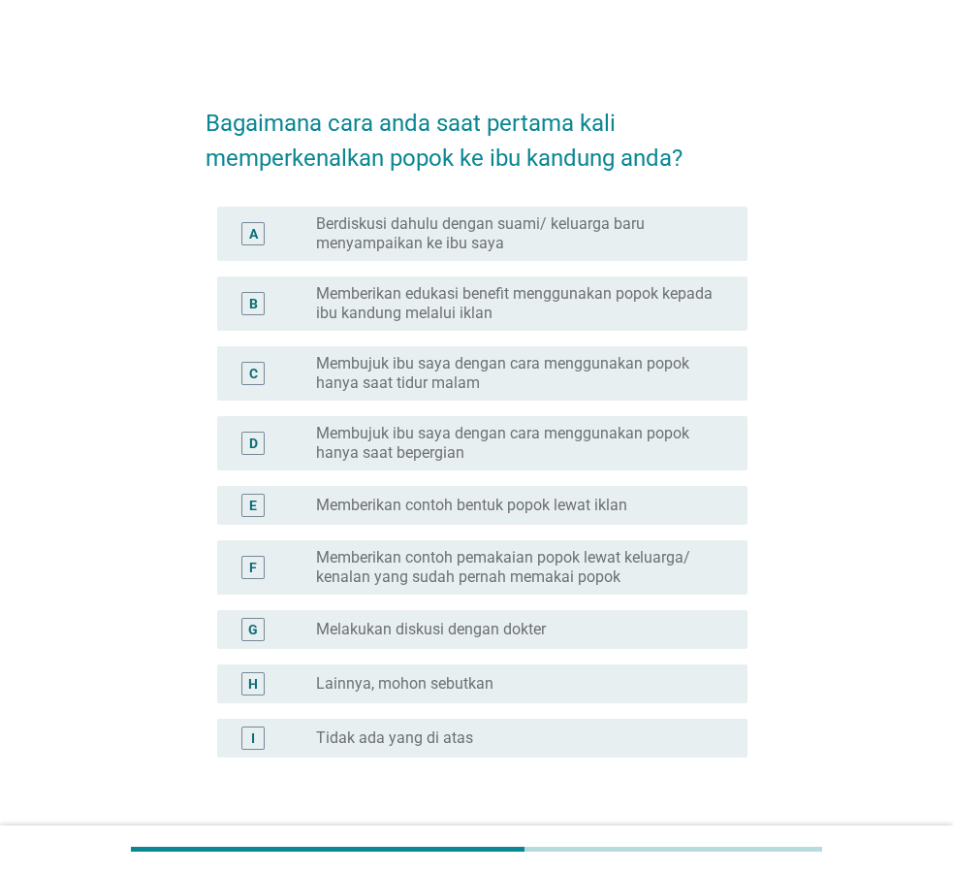
click at [639, 363] on label "Membujuk ibu saya dengan cara menggunakan popok hanya saat tidur malam" at bounding box center [516, 373] width 400 height 39
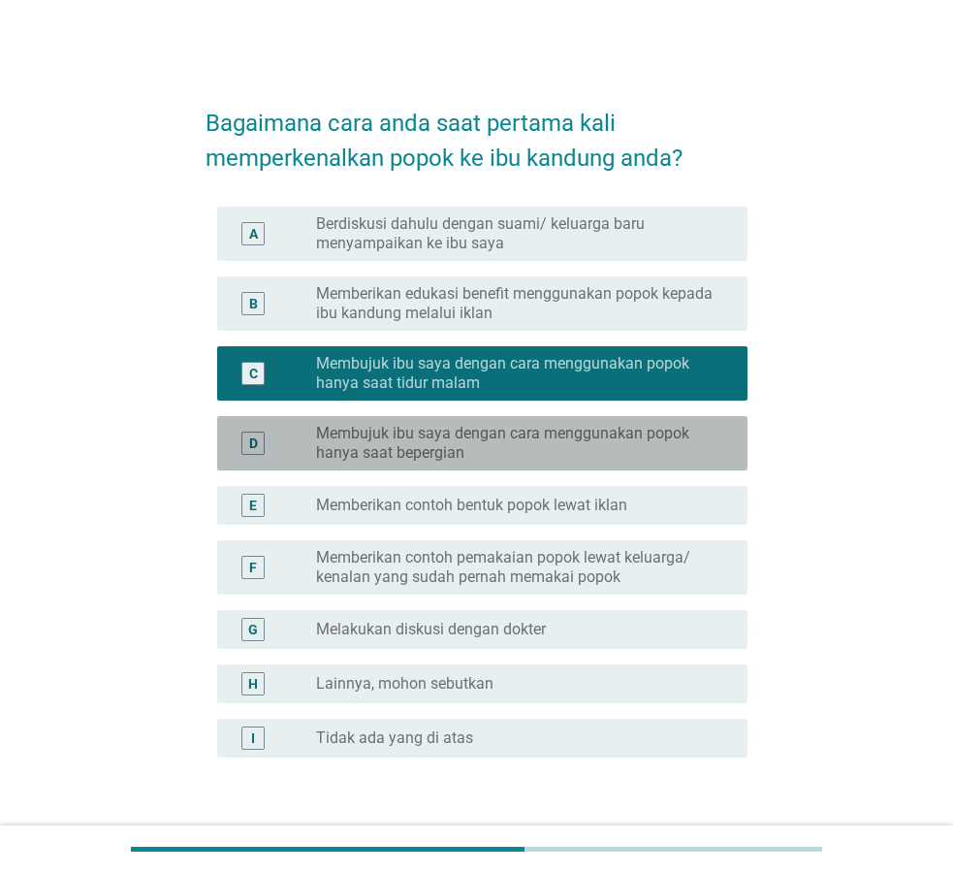
click at [614, 433] on label "Membujuk ibu saya dengan cara menggunakan popok hanya saat bepergian" at bounding box center [516, 443] width 400 height 39
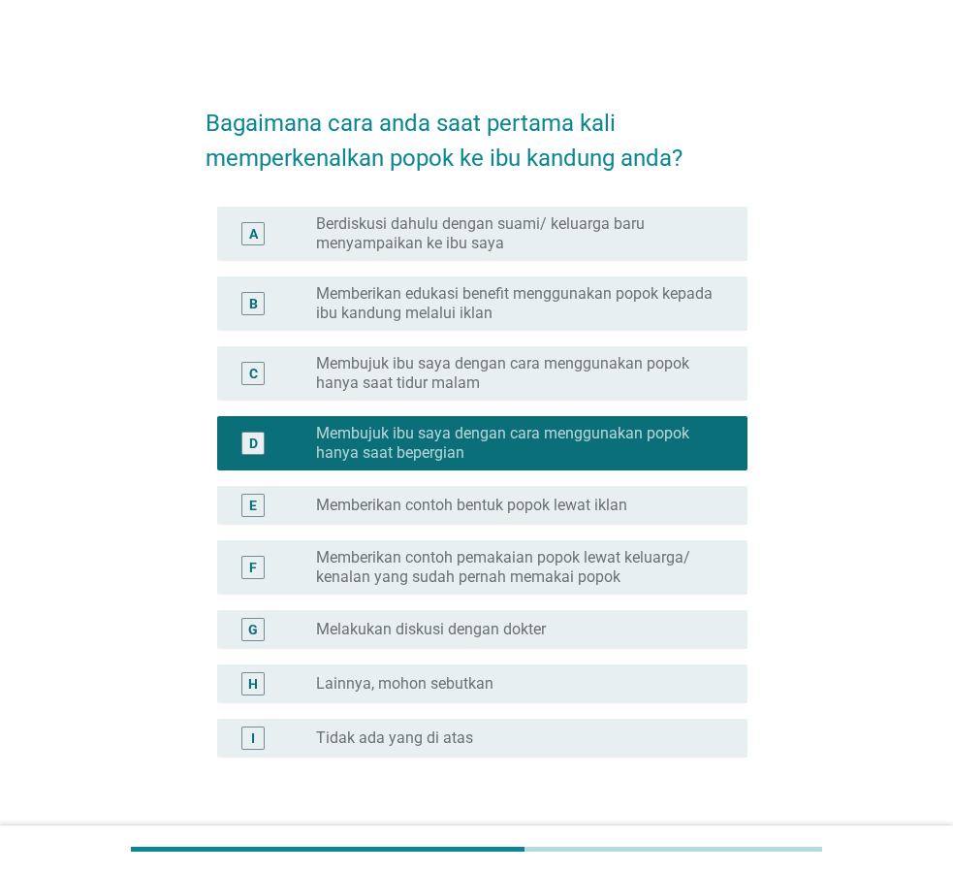
scroll to position [134, 0]
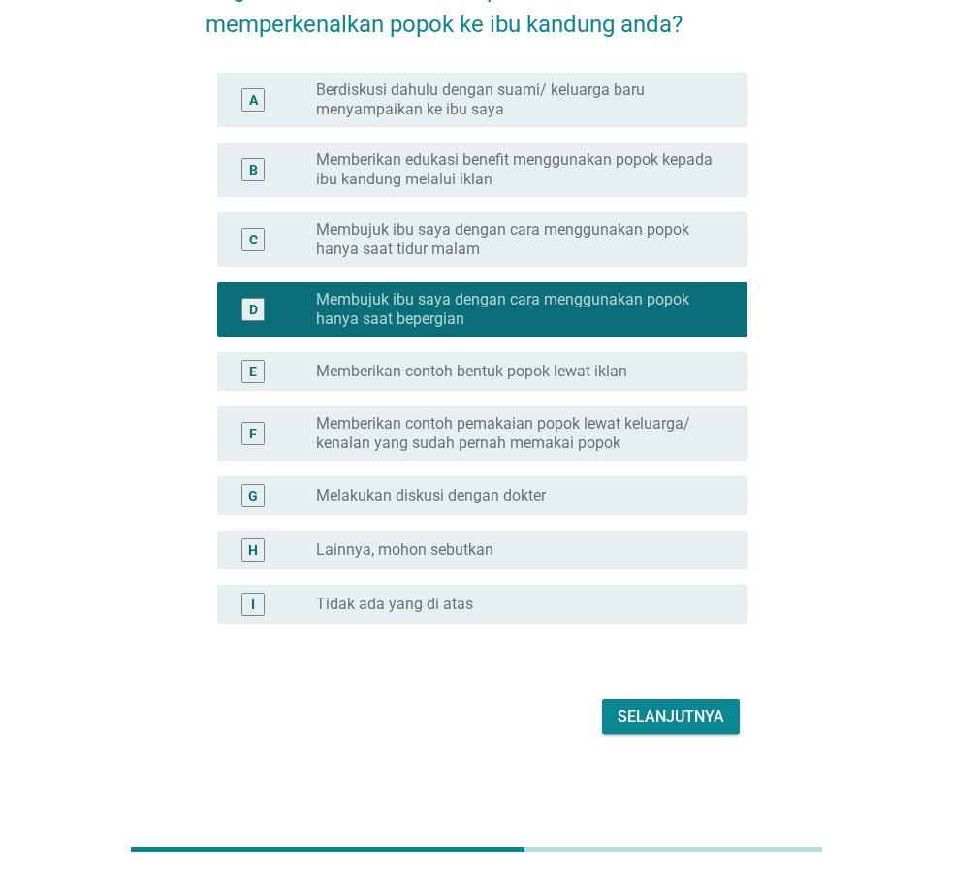
click at [689, 720] on div "Selanjutnya" at bounding box center [671, 716] width 107 height 23
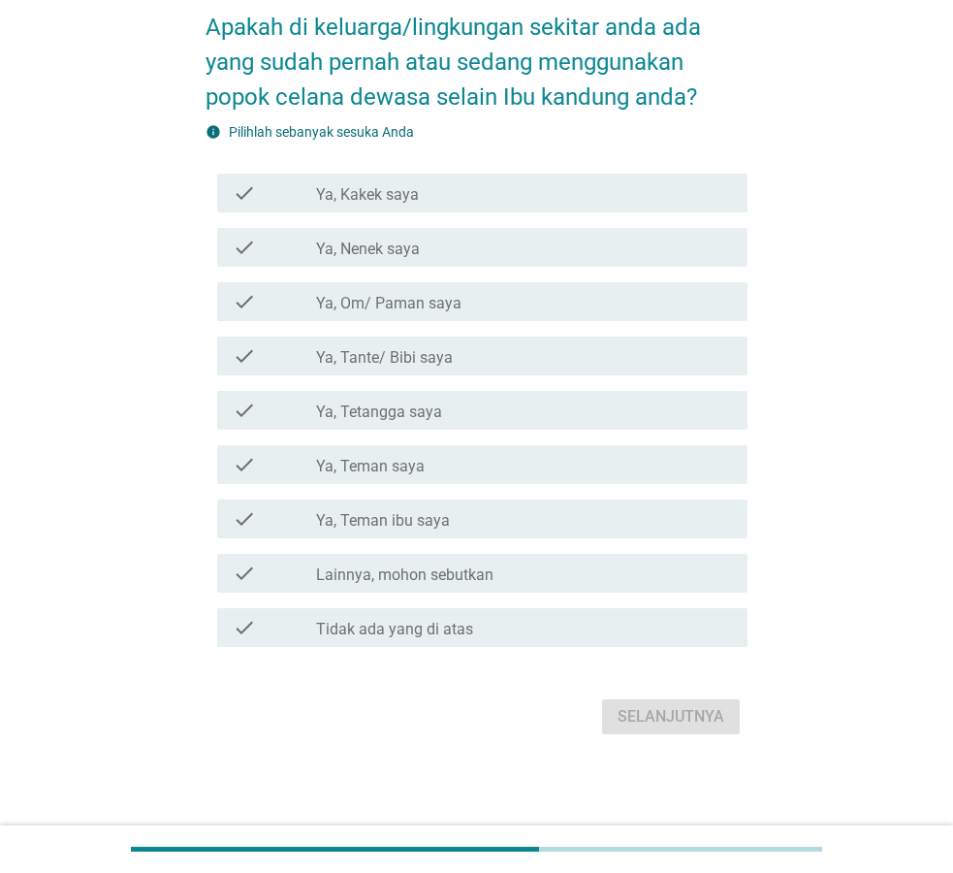
scroll to position [0, 0]
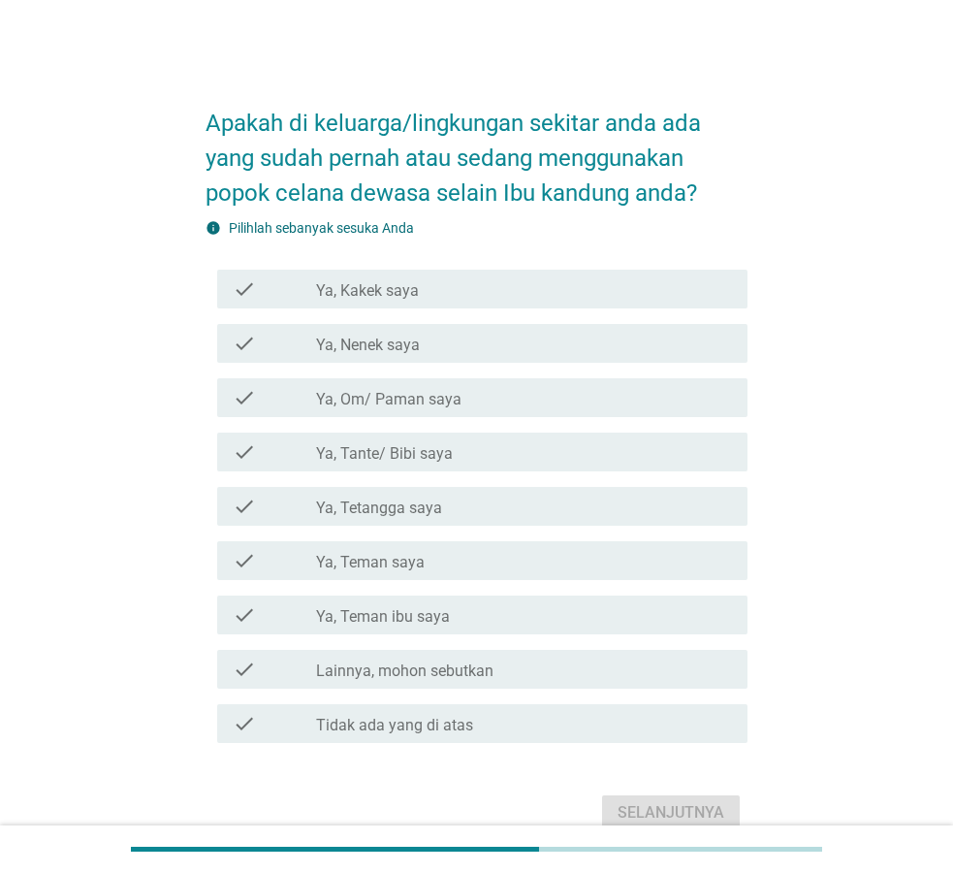
click at [407, 464] on div "check check_box_outline_blank Ya, Tante/ Bibi saya" at bounding box center [482, 451] width 530 height 39
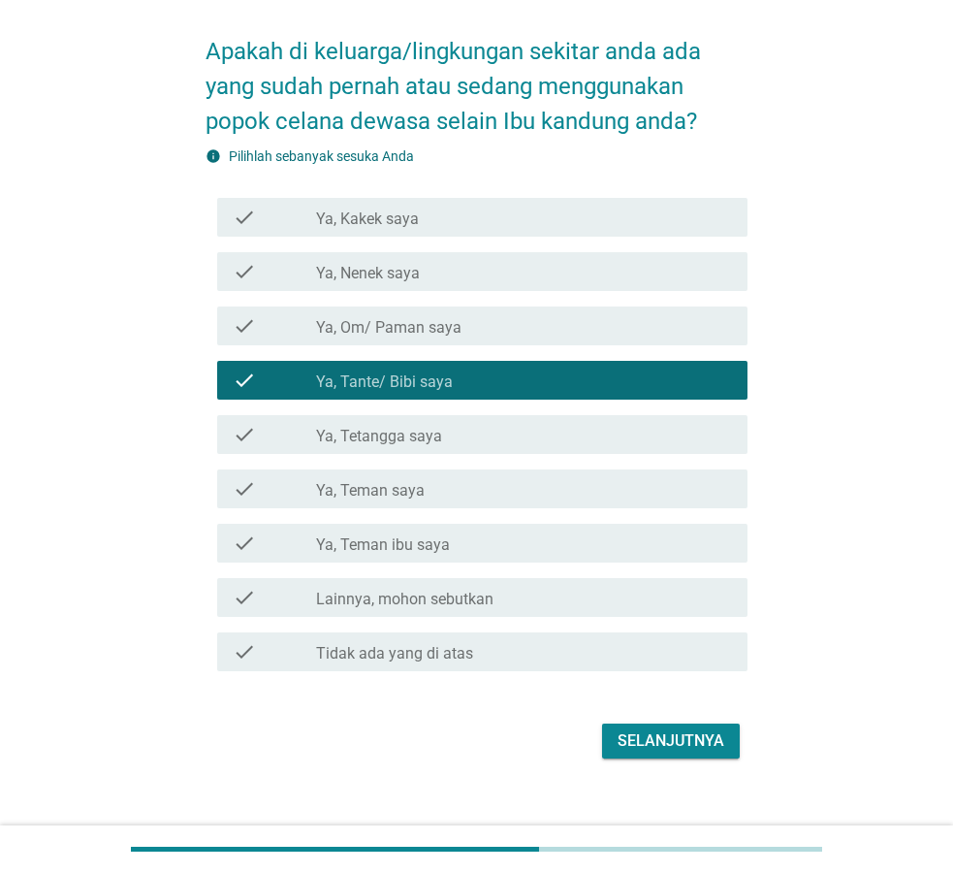
scroll to position [96, 0]
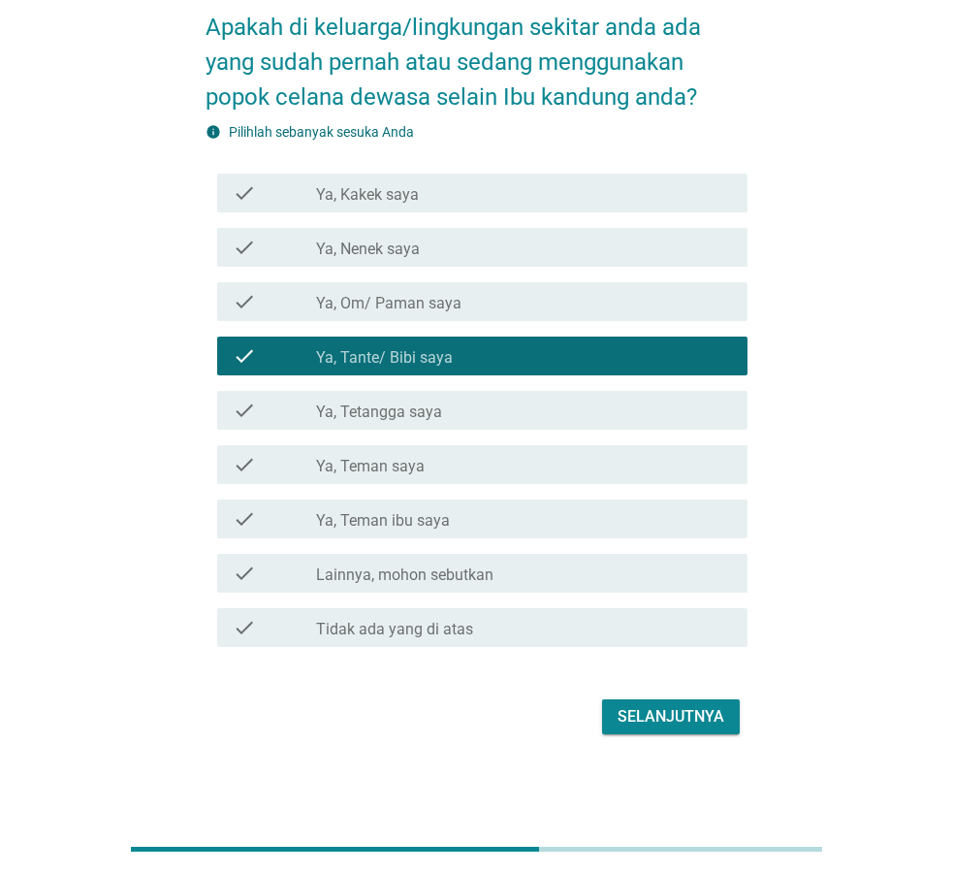
click at [669, 716] on div "Selanjutnya" at bounding box center [671, 716] width 107 height 23
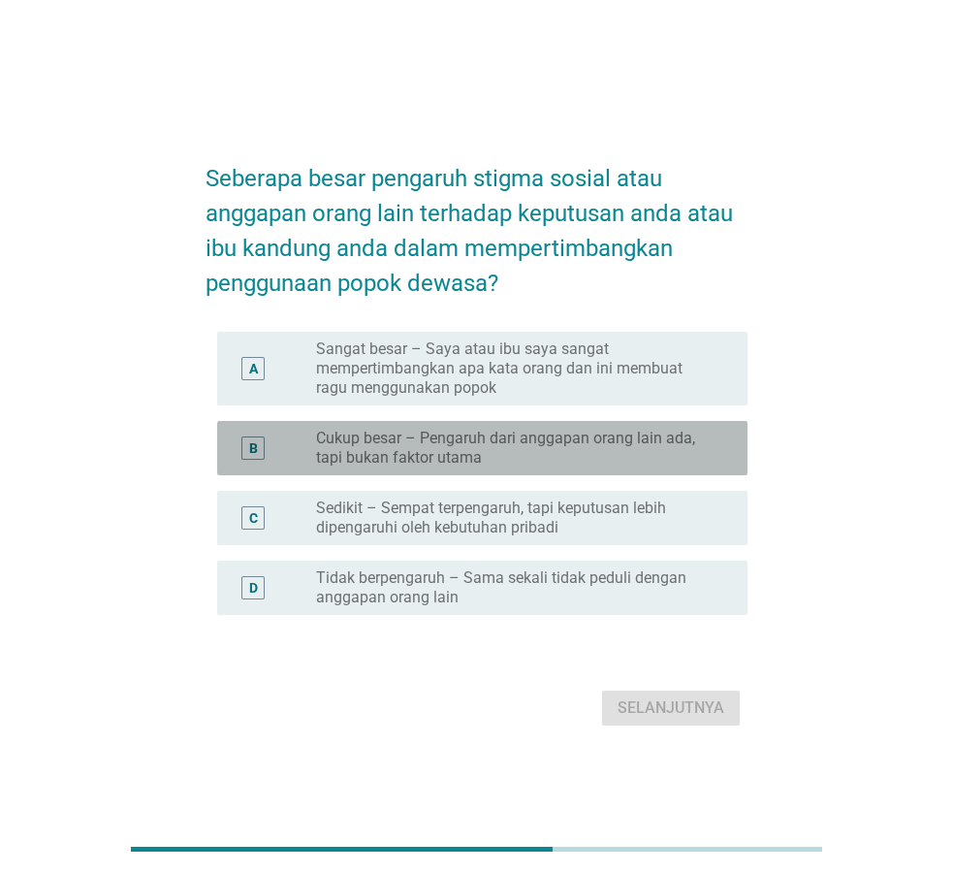
click at [567, 445] on label "Cukup besar – Pengaruh dari anggapan orang lain ada, tapi bukan faktor utama" at bounding box center [516, 448] width 400 height 39
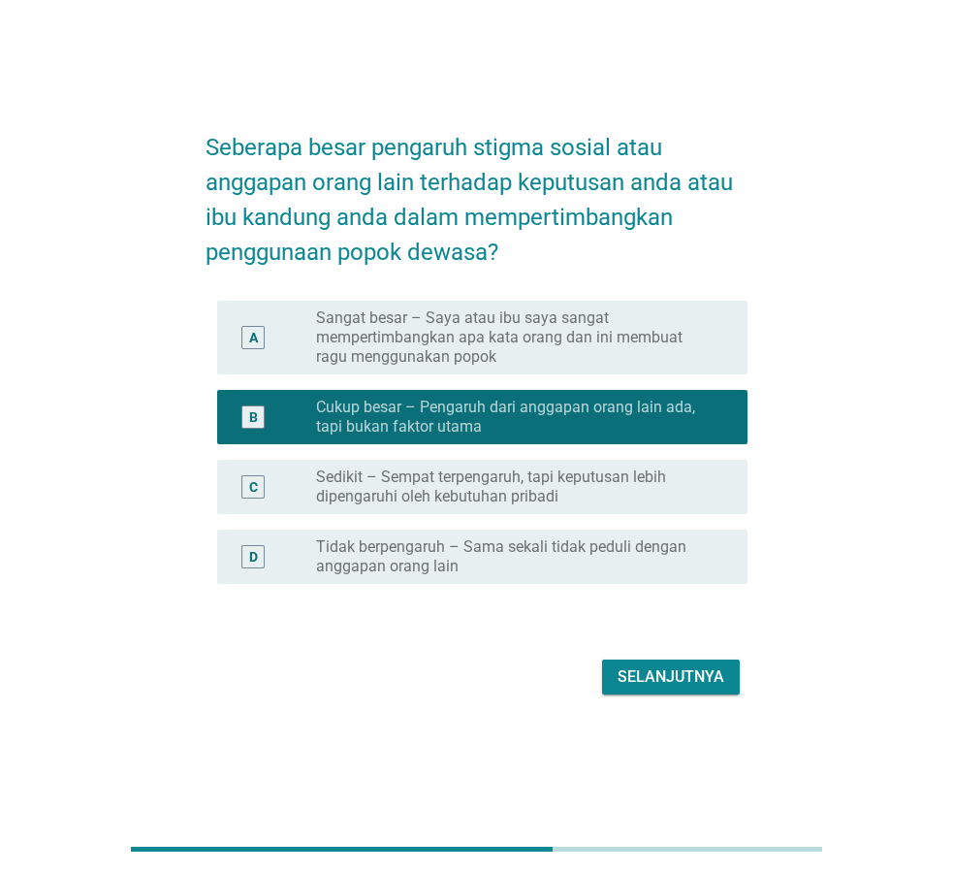
scroll to position [48, 0]
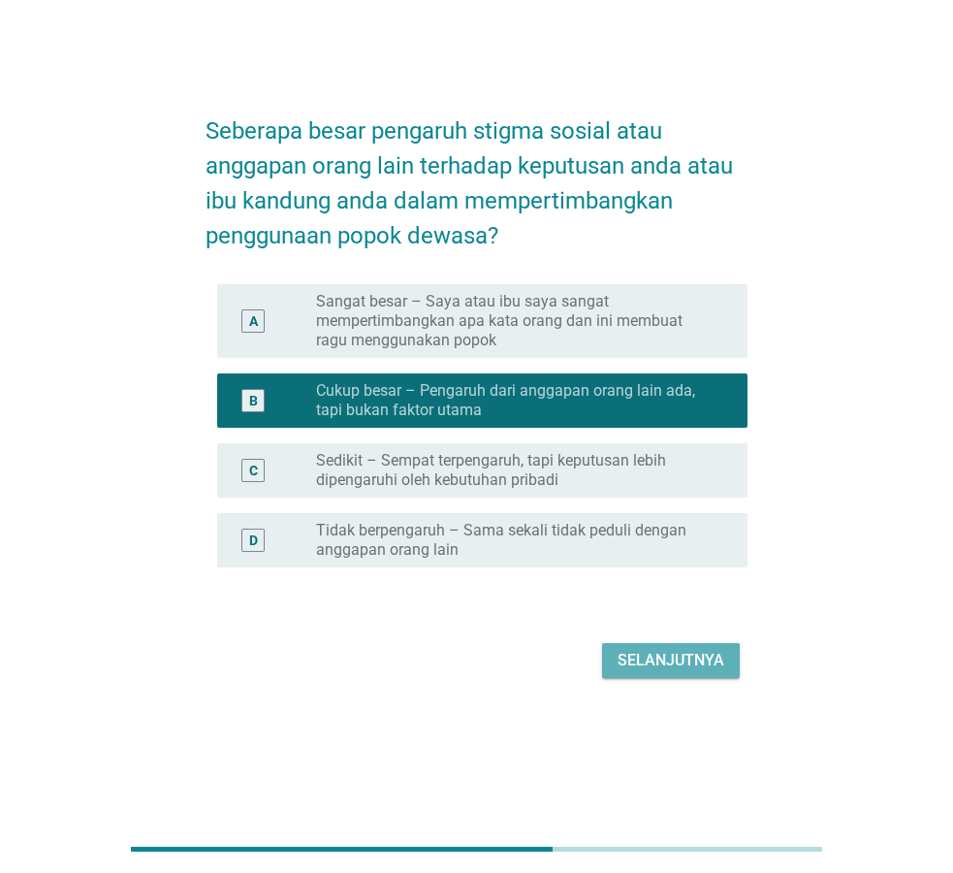
click at [657, 656] on div "Selanjutnya" at bounding box center [671, 660] width 107 height 23
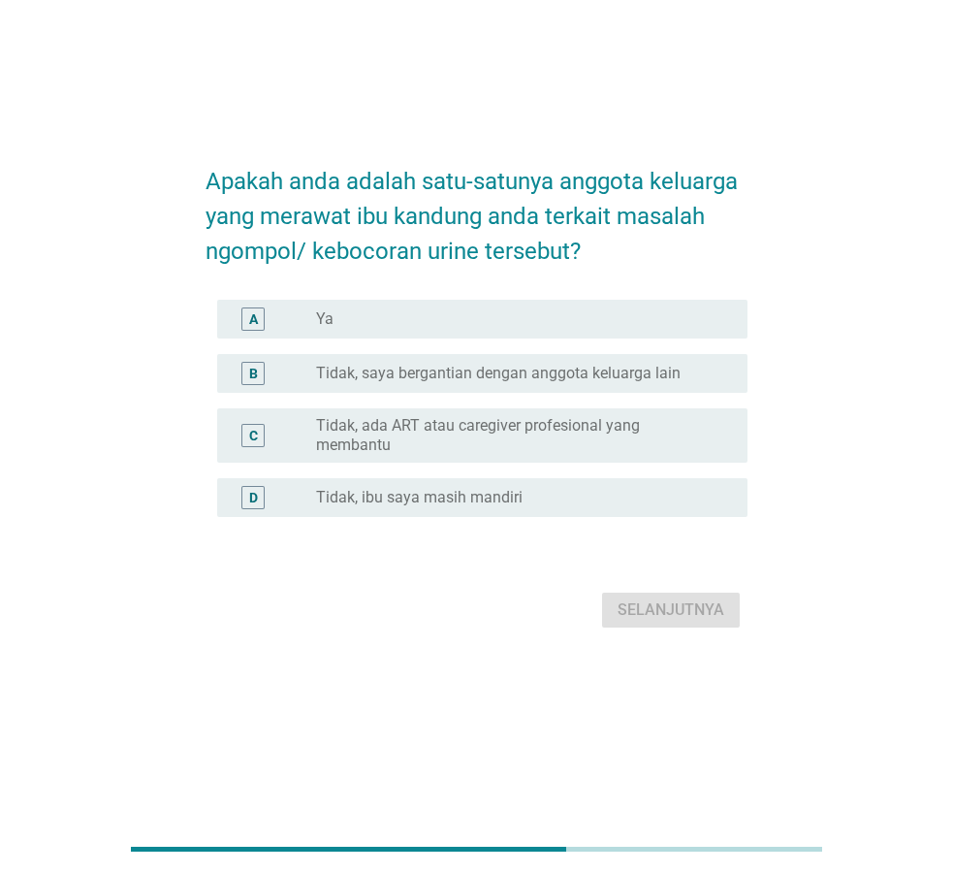
scroll to position [0, 0]
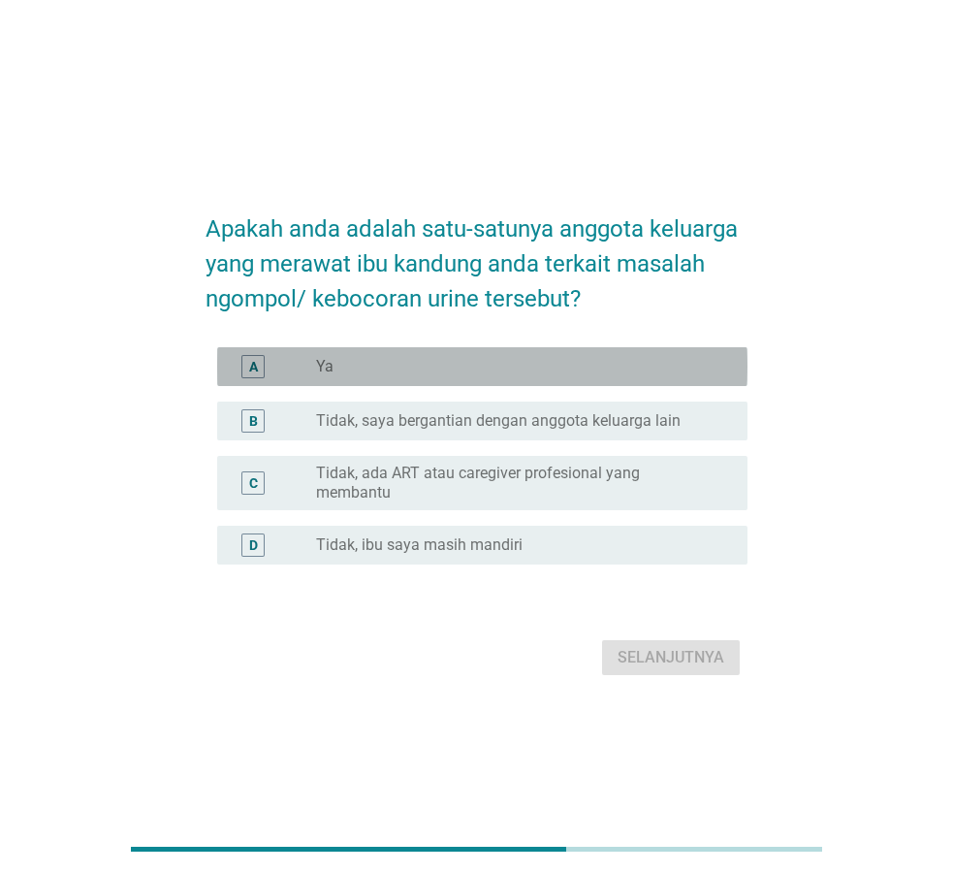
click at [413, 362] on div "radio_button_unchecked Ya" at bounding box center [516, 366] width 400 height 19
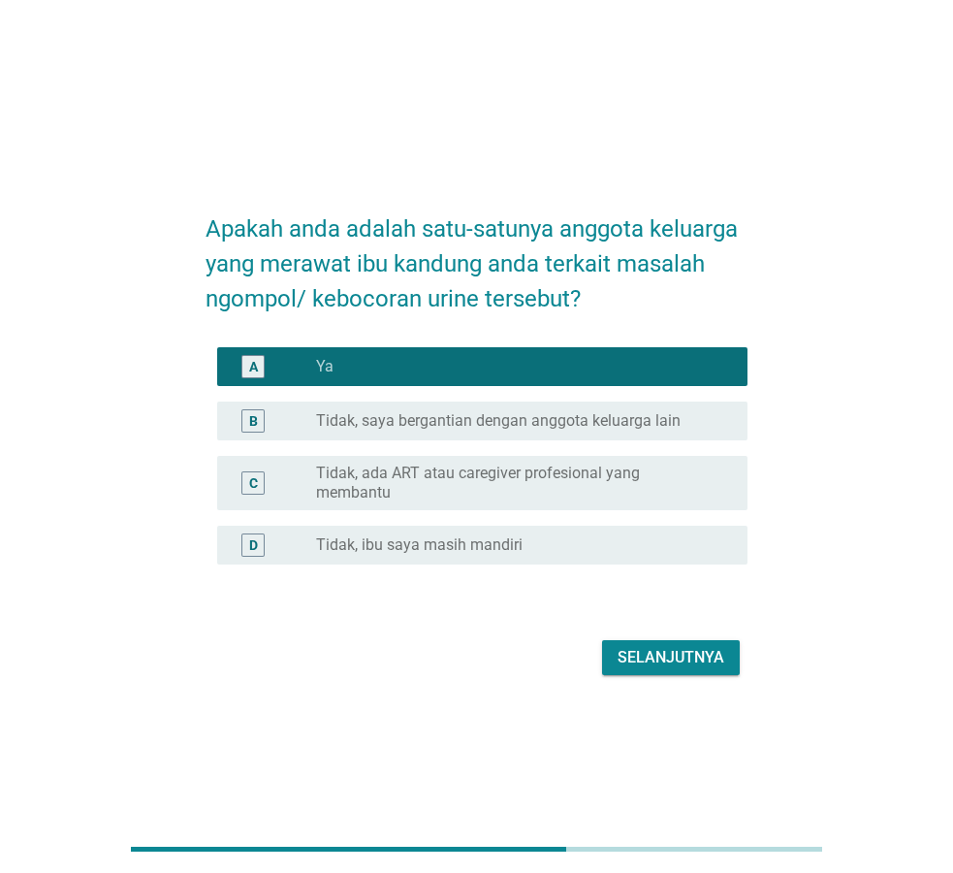
click at [647, 645] on button "Selanjutnya" at bounding box center [671, 657] width 138 height 35
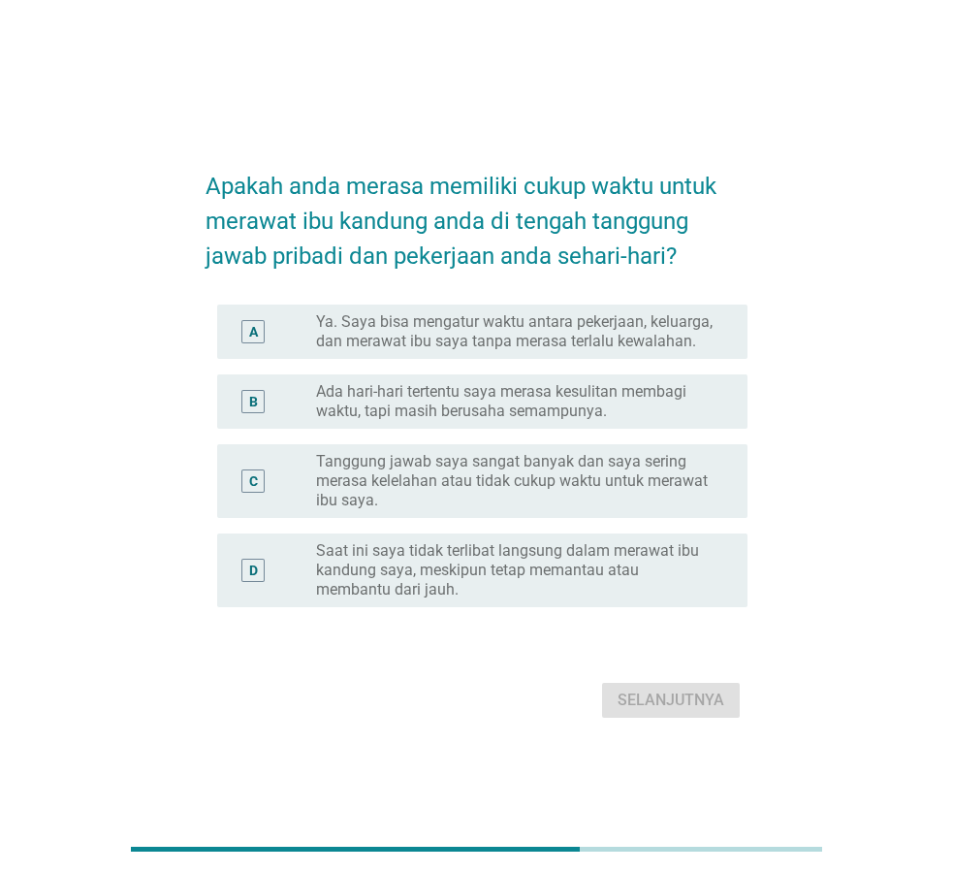
click at [558, 408] on label "Ada hari-hari tertentu saya merasa kesulitan membagi waktu, tapi masih berusaha…" at bounding box center [516, 401] width 400 height 39
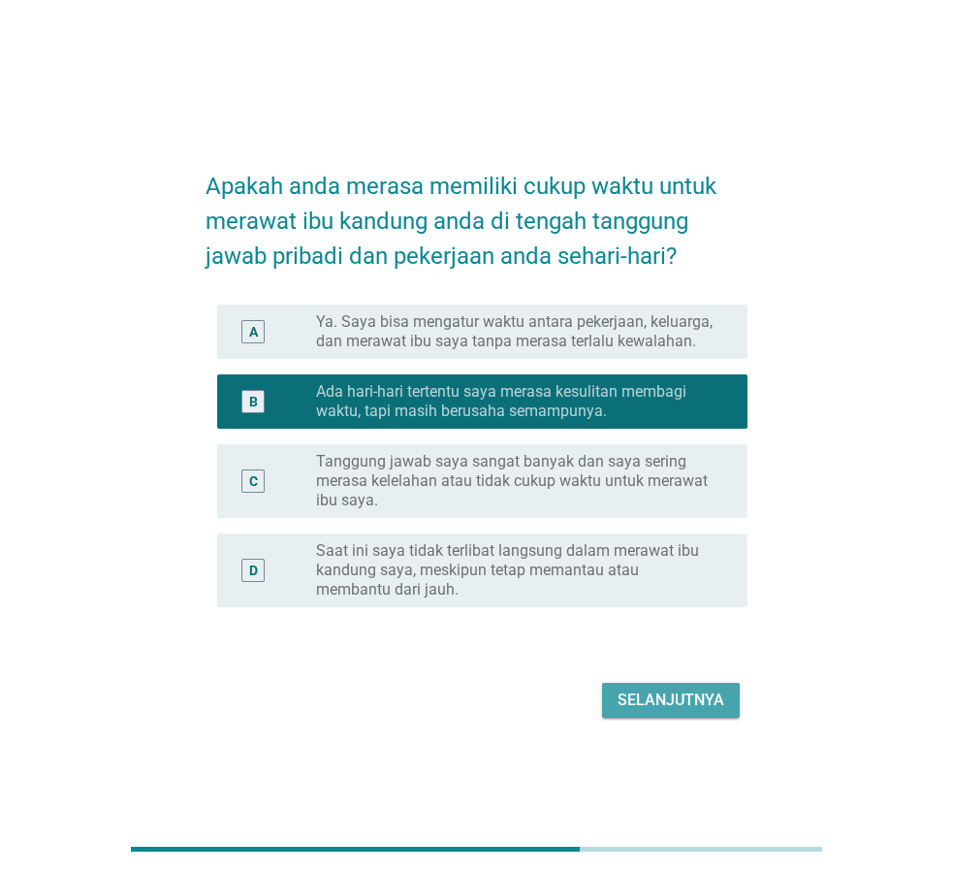
click at [704, 702] on div "Selanjutnya" at bounding box center [671, 699] width 107 height 23
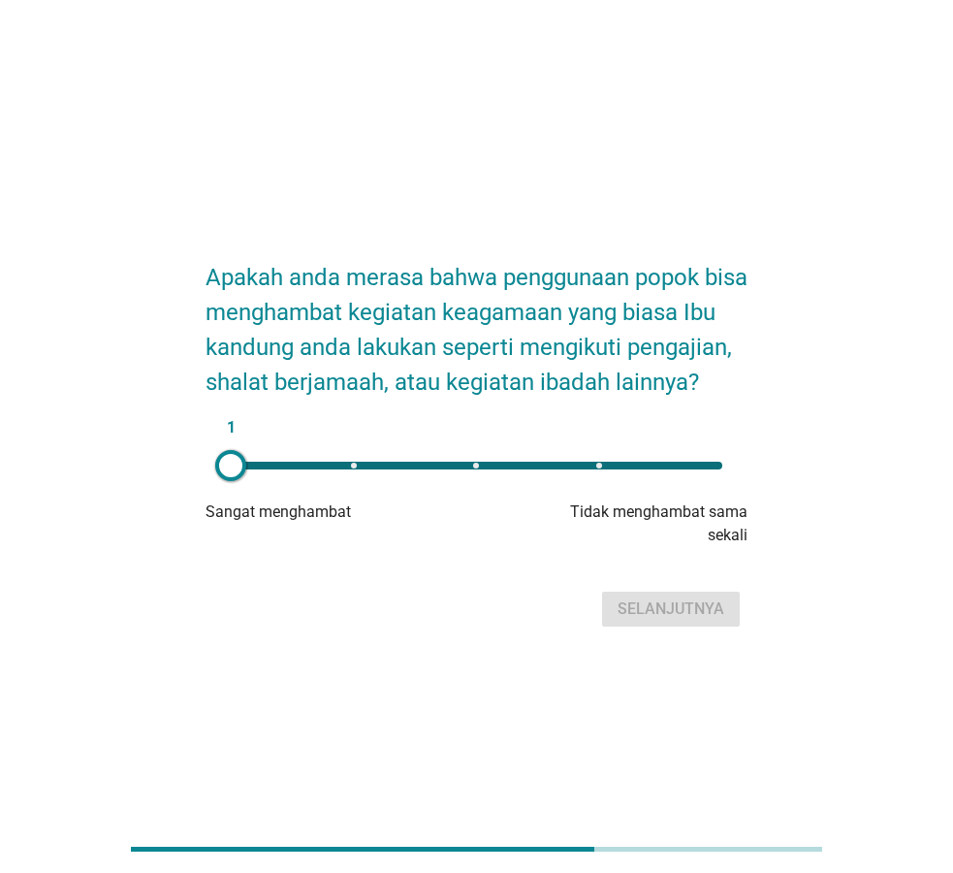
click at [592, 469] on div "1" at bounding box center [477, 466] width 492 height 8
click at [690, 621] on div "Selanjutnya" at bounding box center [671, 608] width 107 height 23
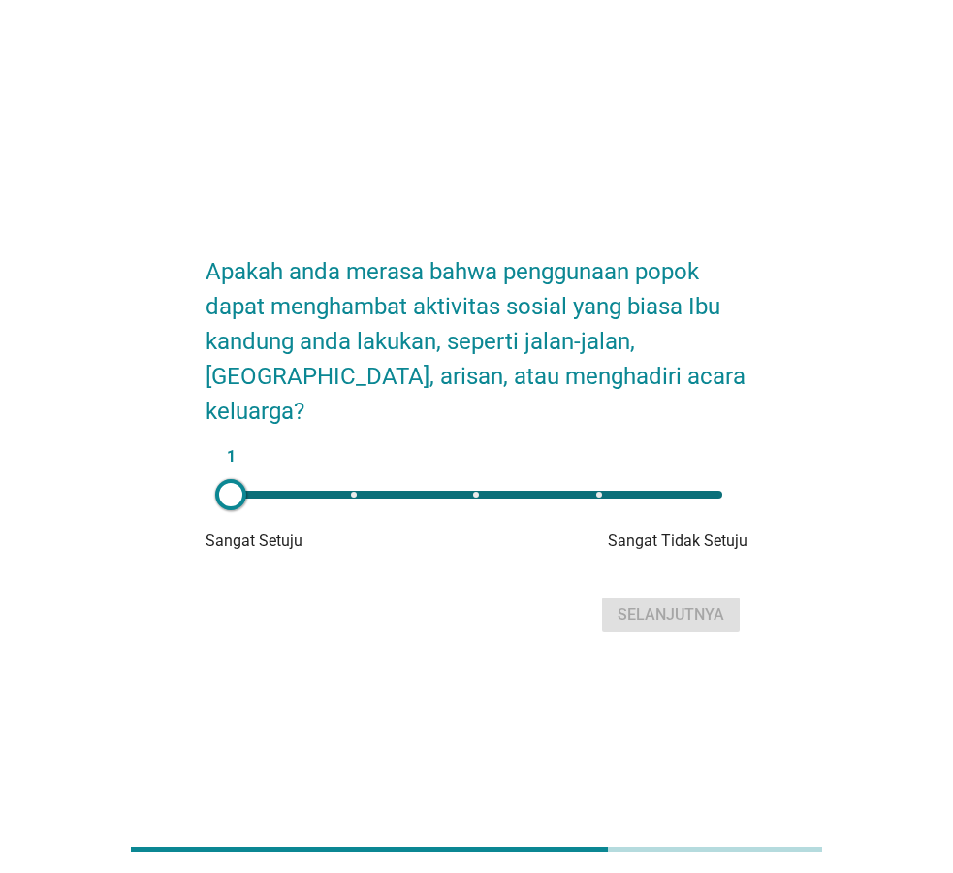
click at [594, 475] on div "1" at bounding box center [476, 494] width 523 height 39
type input "4"
click at [667, 606] on div "Selanjutnya" at bounding box center [671, 614] width 107 height 23
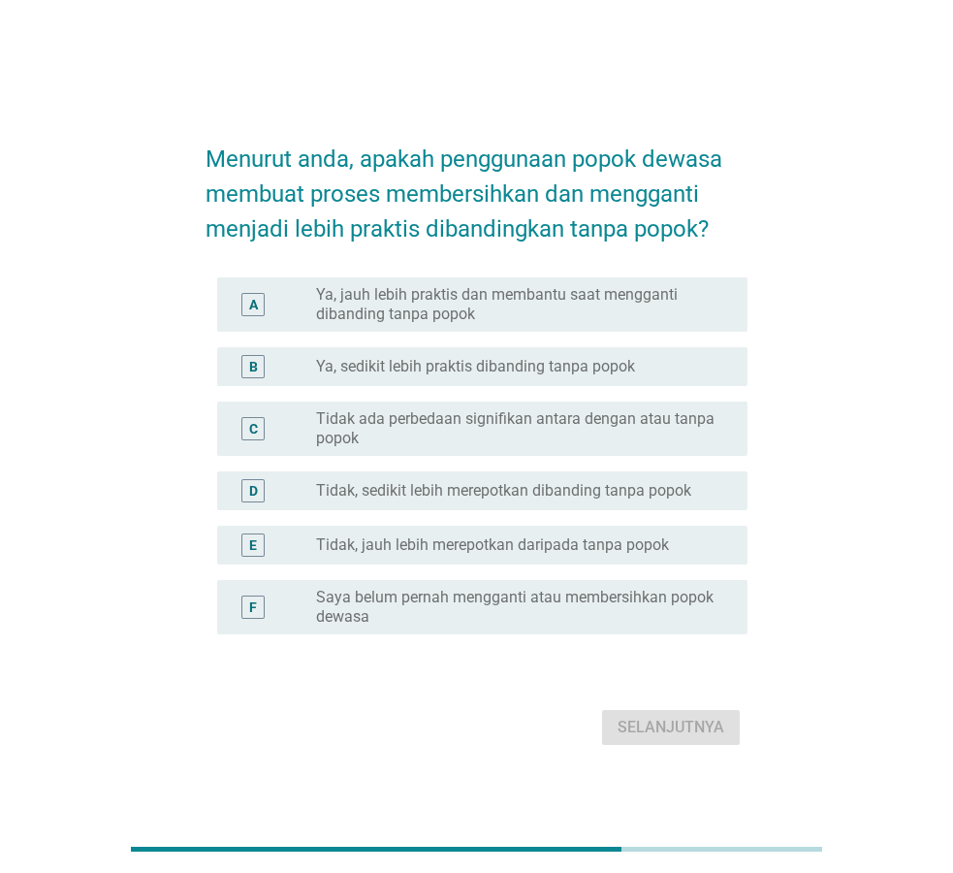
click at [477, 360] on label "Ya, sedikit lebih praktis dibanding tanpa popok" at bounding box center [475, 366] width 319 height 19
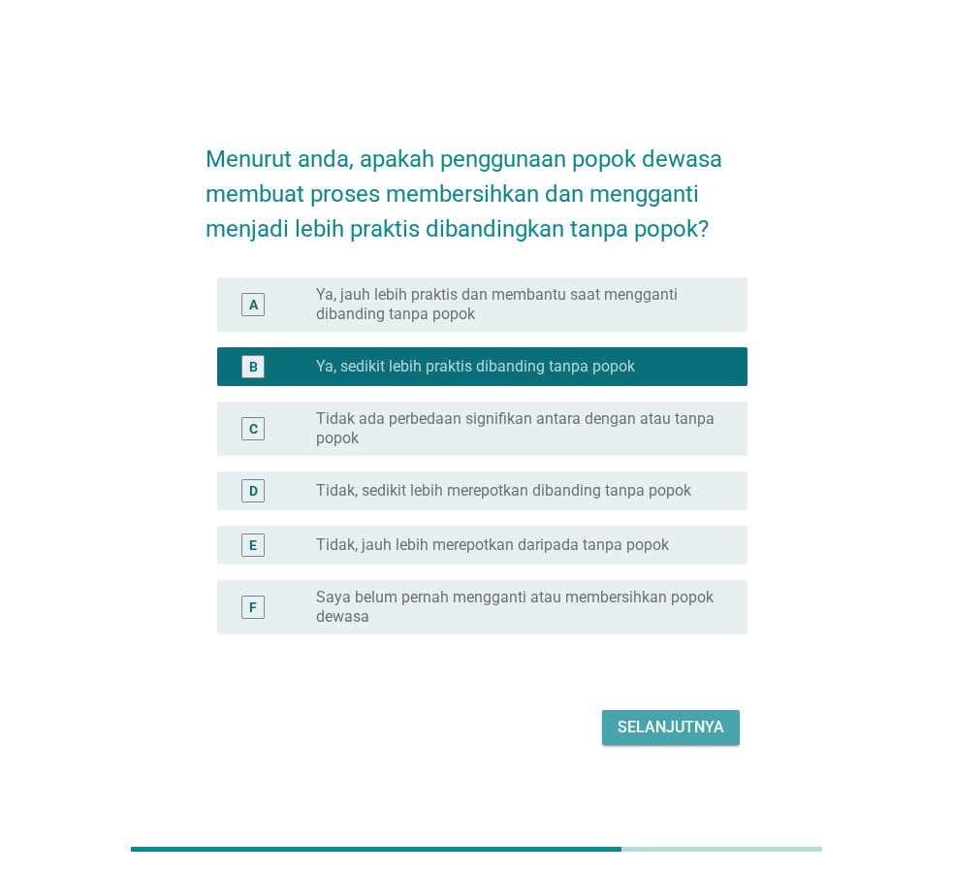
click at [684, 734] on div "Selanjutnya" at bounding box center [671, 727] width 107 height 23
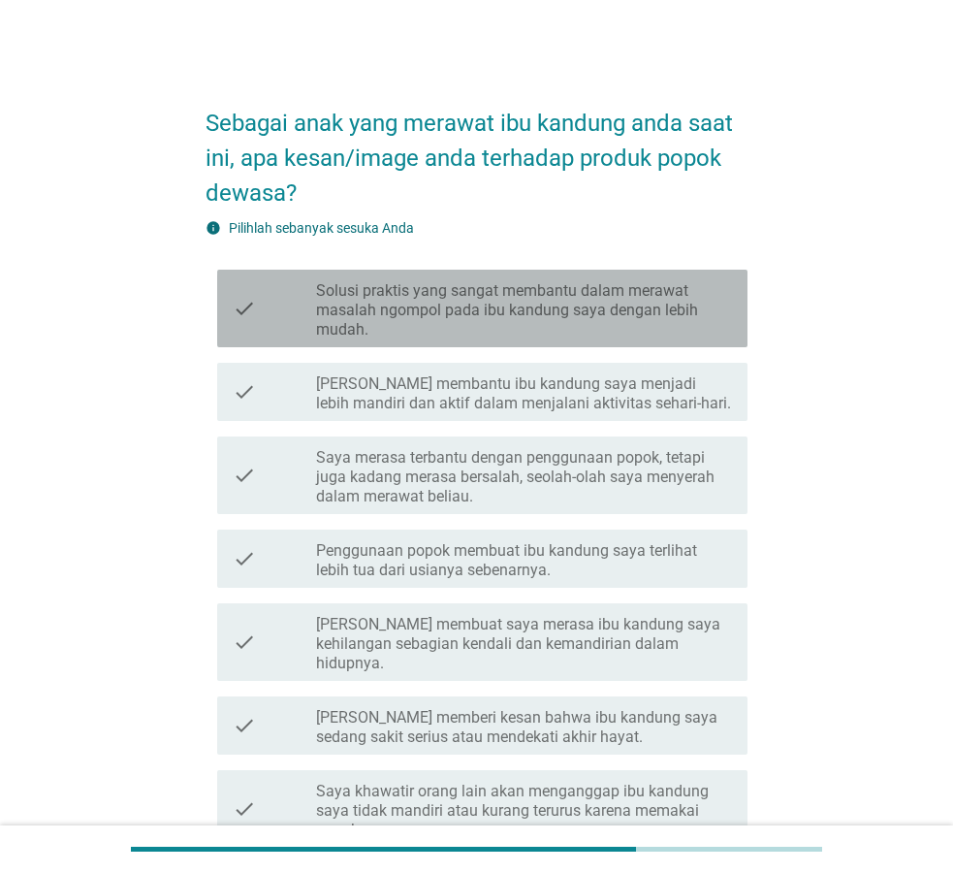
click at [592, 309] on label "Solusi praktis yang sangat membantu dalam merawat masalah ngompol pada ibu kand…" at bounding box center [524, 310] width 416 height 58
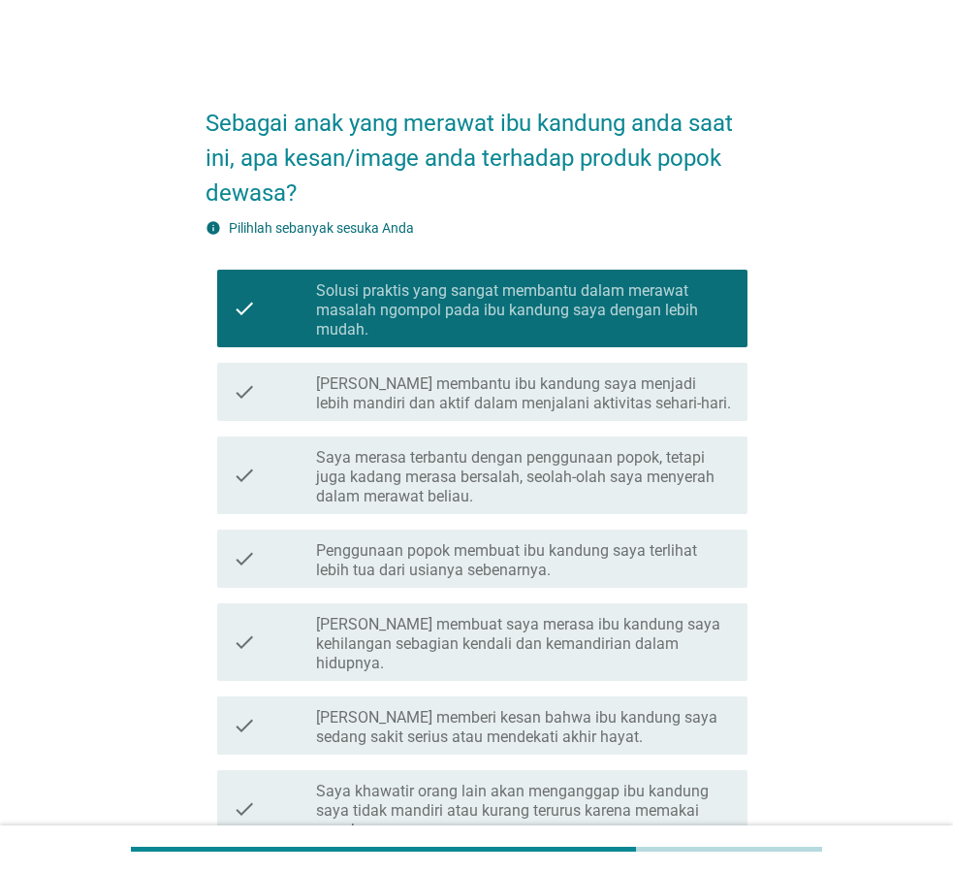
scroll to position [181, 0]
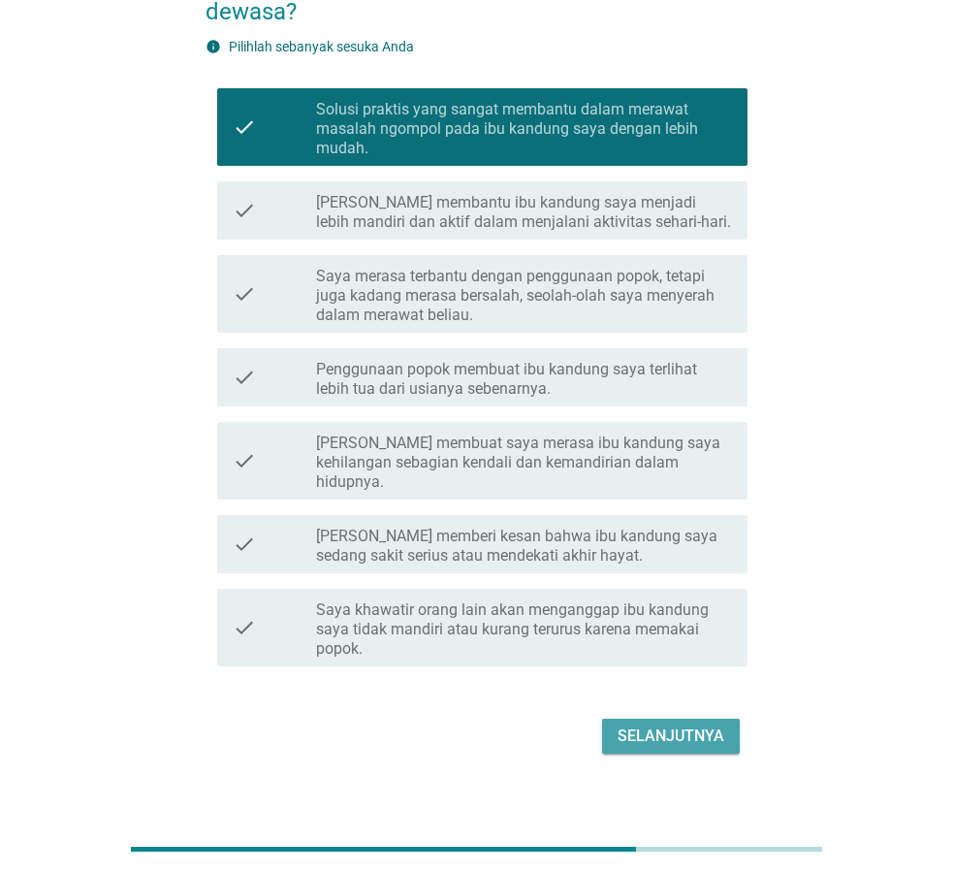
click at [667, 724] on div "Selanjutnya" at bounding box center [671, 735] width 107 height 23
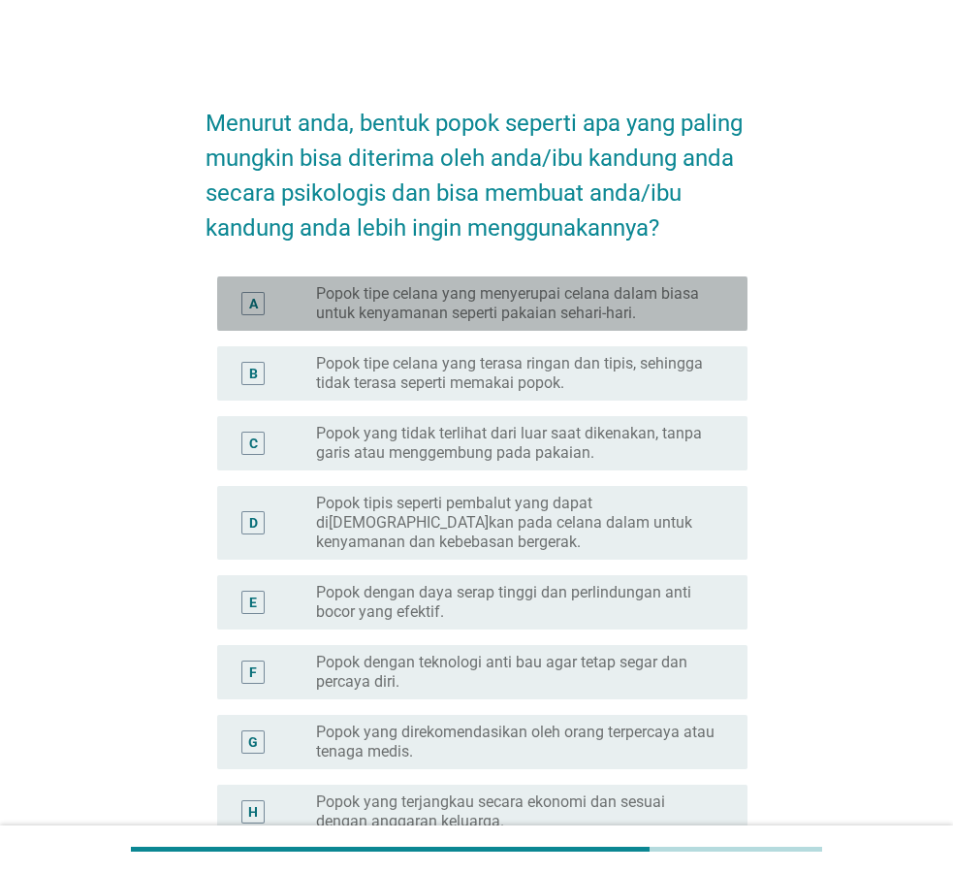
click at [597, 316] on label "Popok tipe celana yang menyerupai celana dalam biasa untuk kenyamanan seperti p…" at bounding box center [516, 303] width 400 height 39
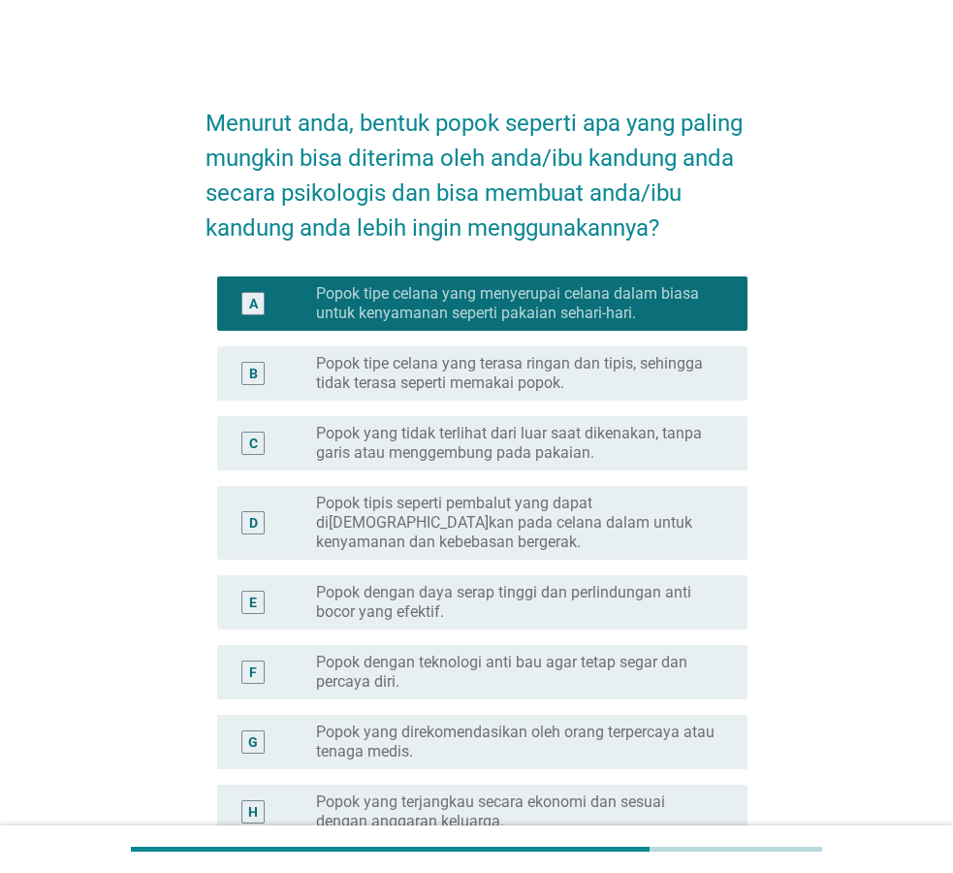
click at [597, 383] on label "Popok tipe celana yang terasa ringan dan tipis, sehingga tidak terasa seperti m…" at bounding box center [516, 373] width 400 height 39
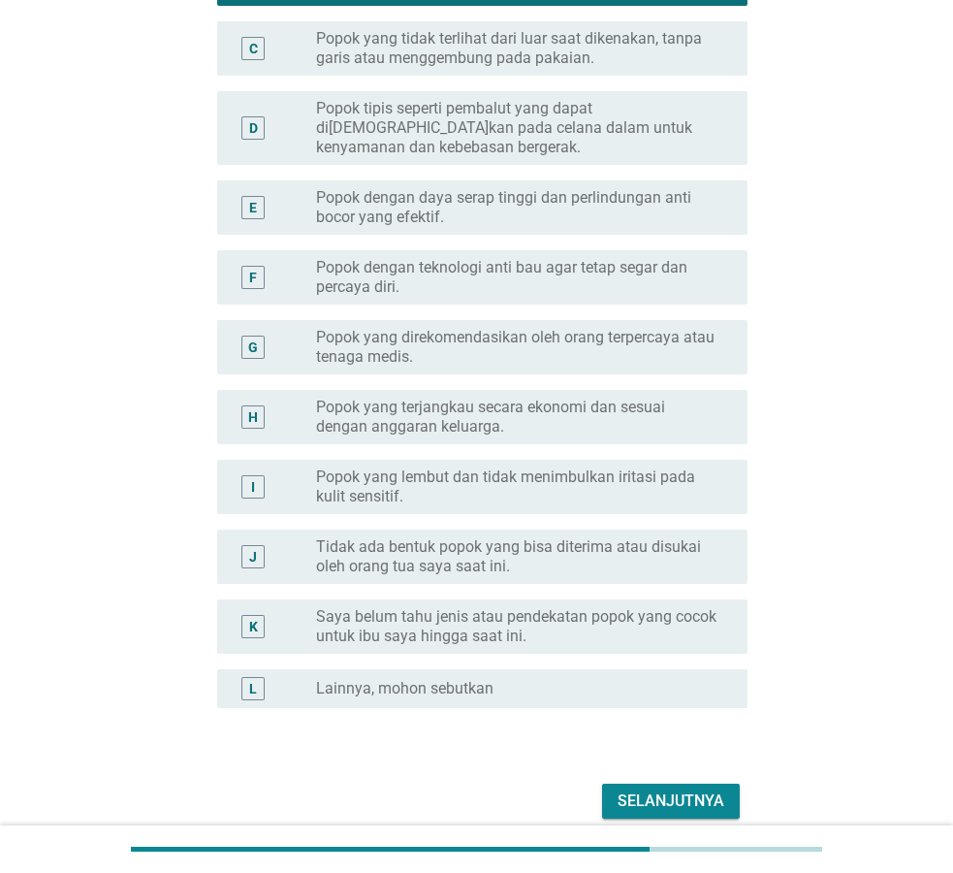
scroll to position [479, 0]
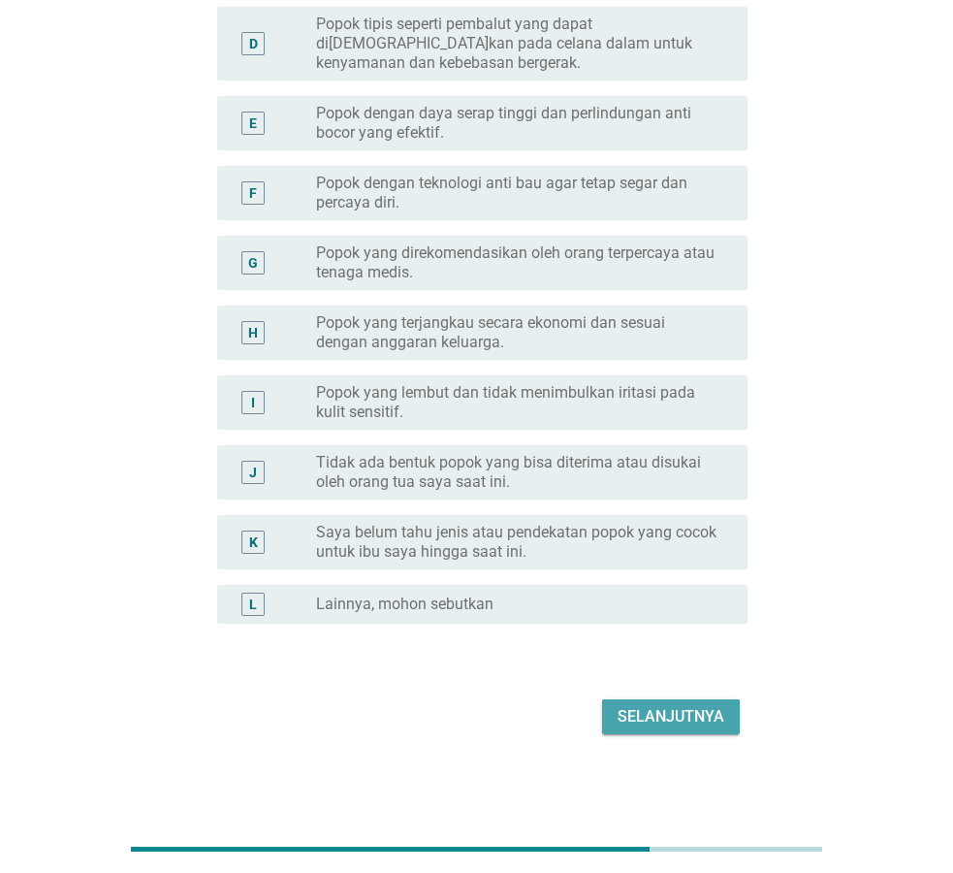
click at [683, 712] on div "Selanjutnya" at bounding box center [671, 716] width 107 height 23
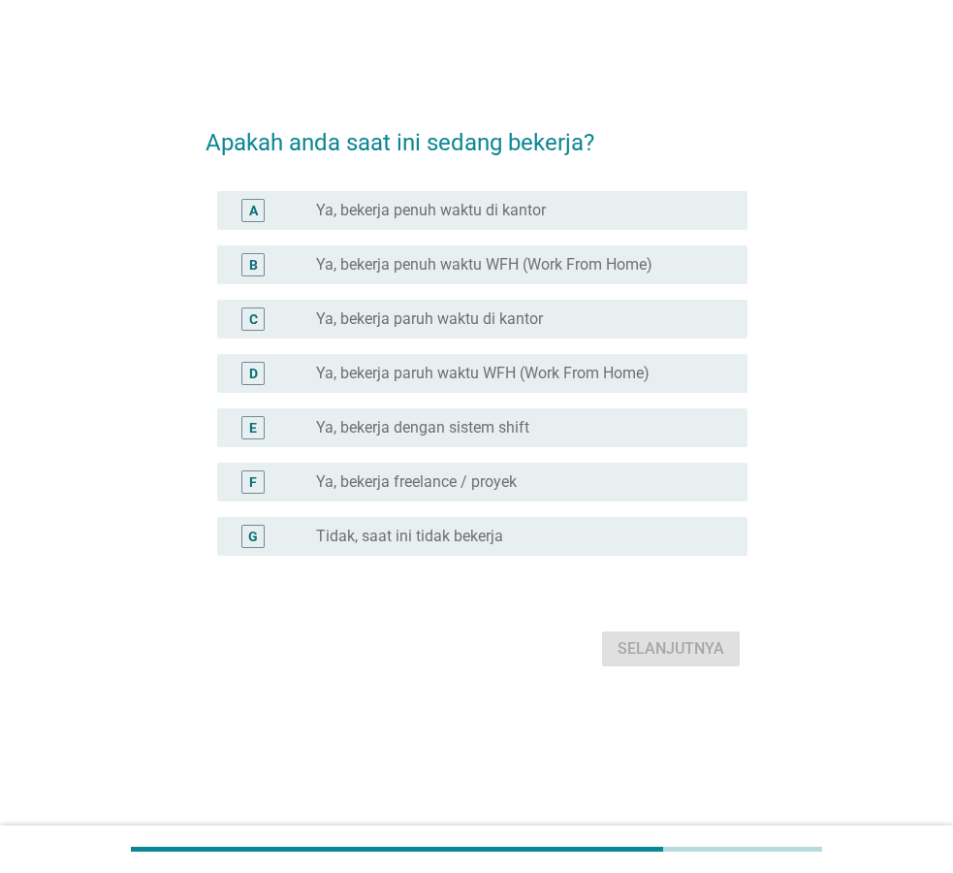
scroll to position [0, 0]
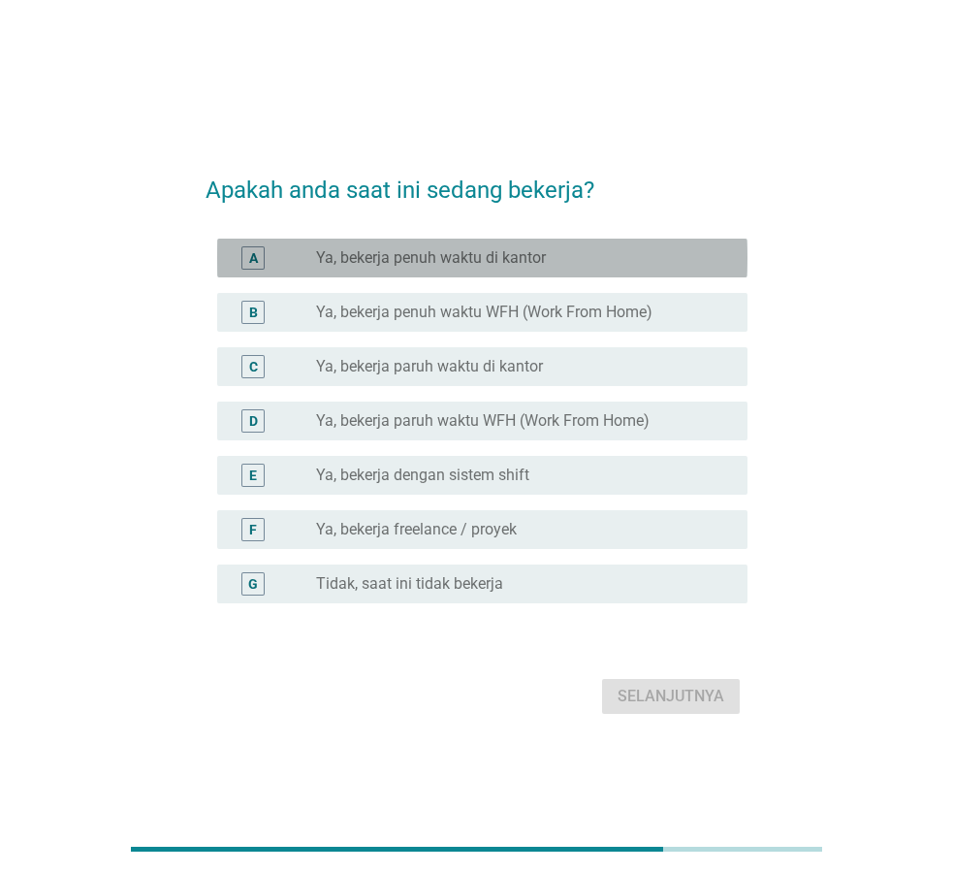
click at [529, 264] on label "Ya, bekerja penuh waktu di kantor" at bounding box center [431, 257] width 230 height 19
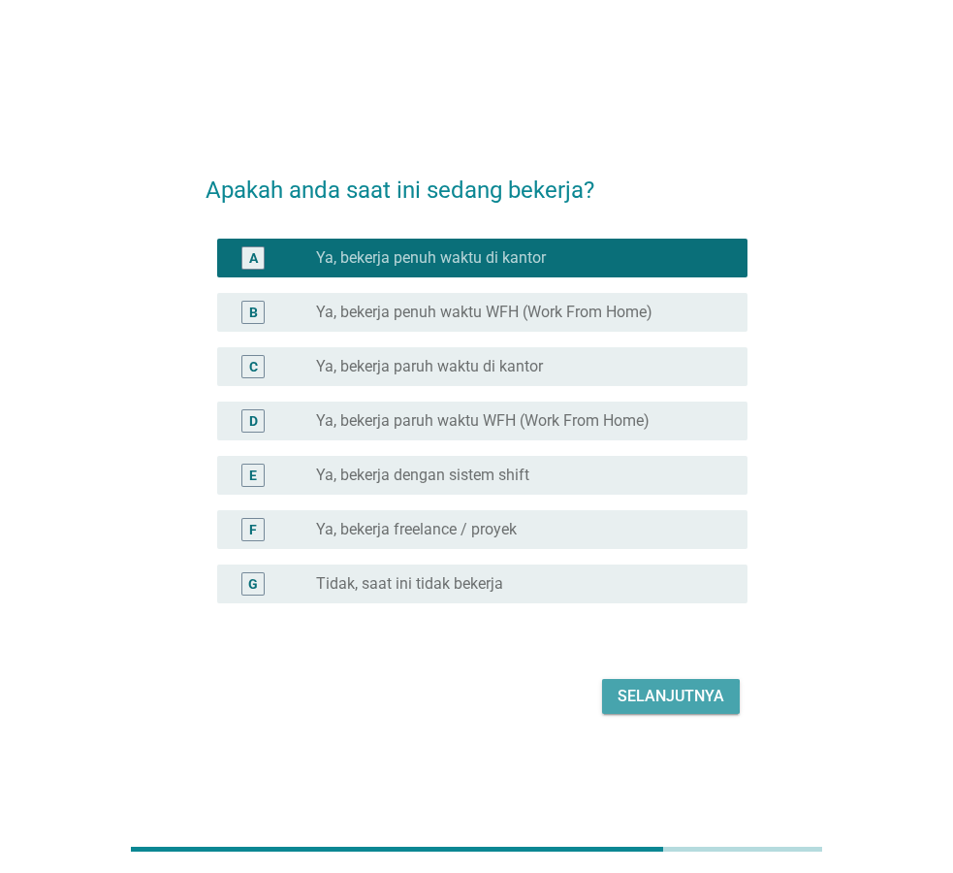
click at [680, 688] on div "Selanjutnya" at bounding box center [671, 696] width 107 height 23
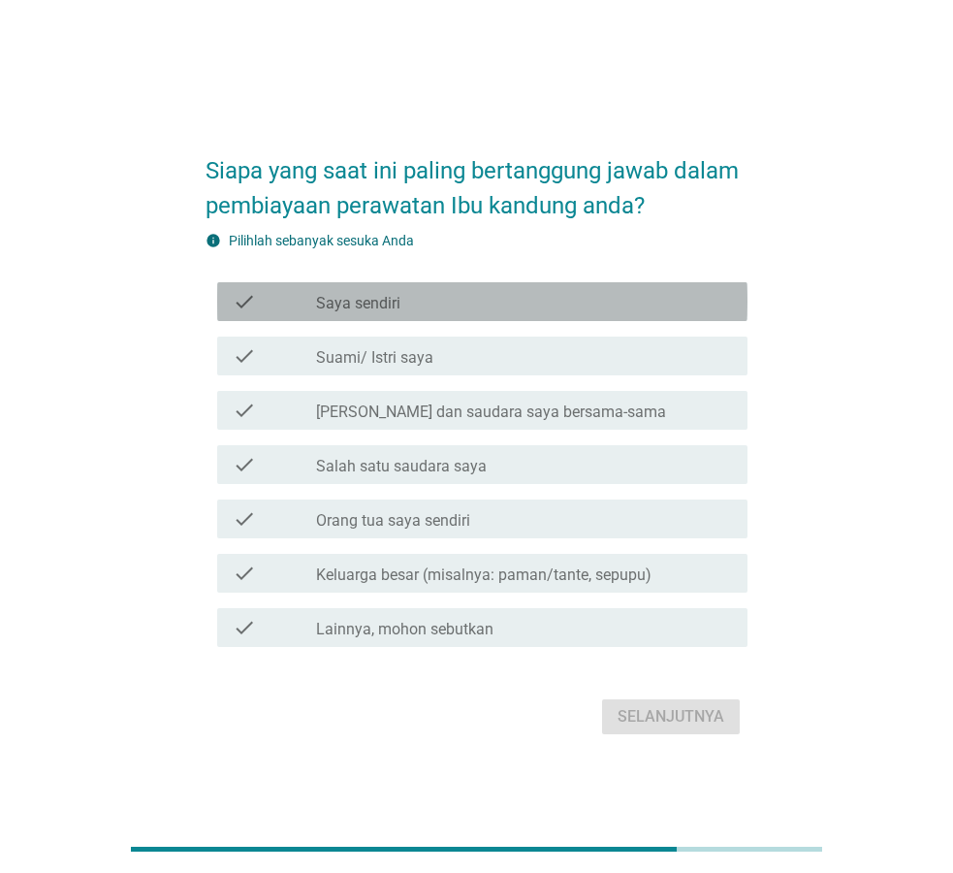
drag, startPoint x: 453, startPoint y: 306, endPoint x: 467, endPoint y: 305, distance: 14.6
click at [453, 305] on div "check_box_outline_blank [PERSON_NAME] sendiri" at bounding box center [524, 301] width 416 height 23
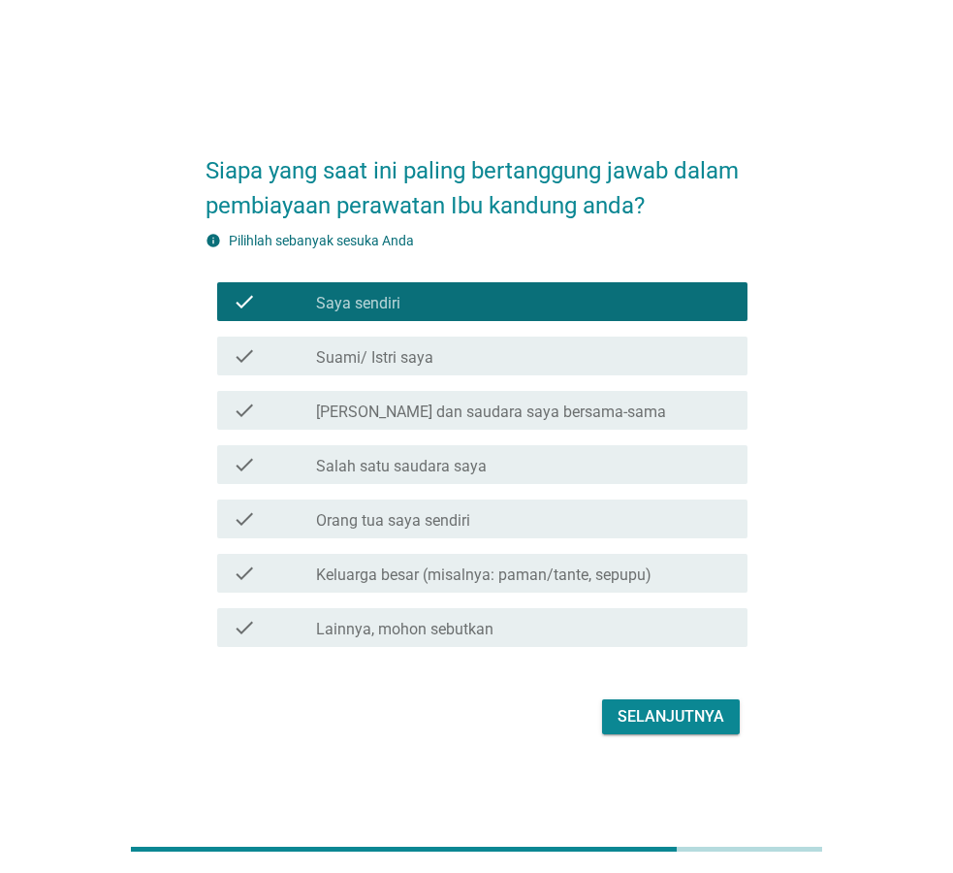
click at [686, 722] on div "Selanjutnya" at bounding box center [671, 716] width 107 height 23
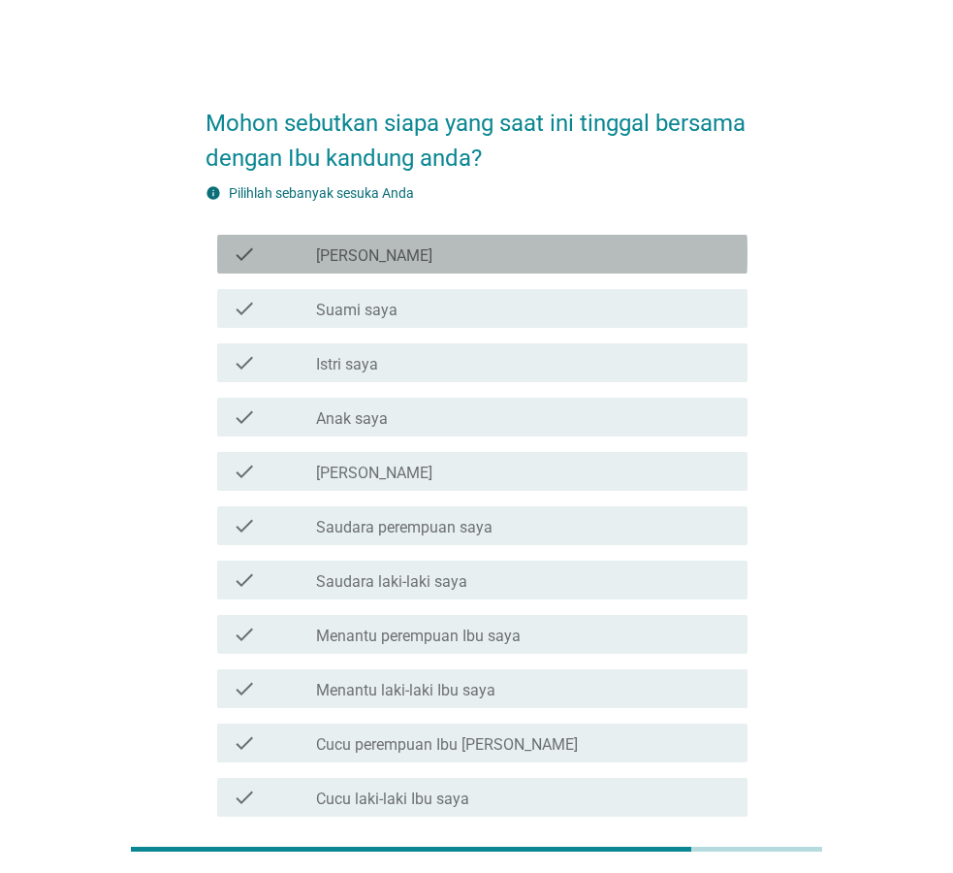
click at [386, 265] on div "check_box_outline_blank [PERSON_NAME]" at bounding box center [524, 253] width 416 height 23
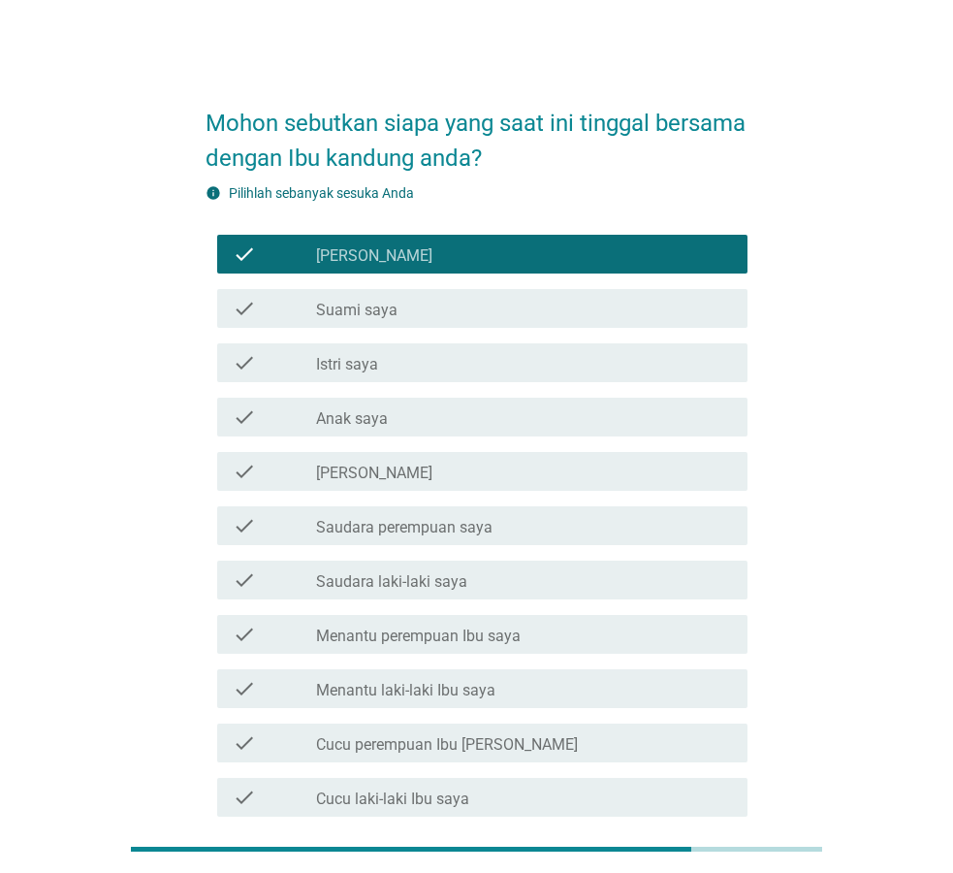
click at [398, 308] on div "check_box_outline_blank Suami saya" at bounding box center [524, 308] width 416 height 23
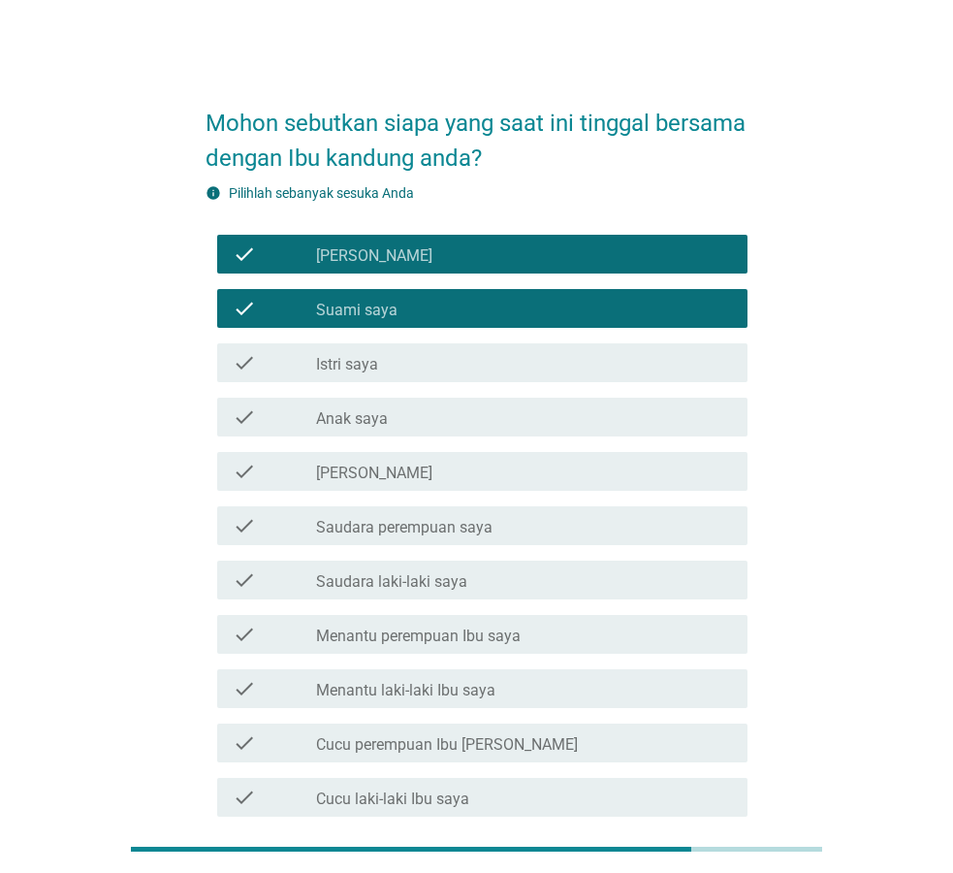
drag, startPoint x: 403, startPoint y: 415, endPoint x: 415, endPoint y: 422, distance: 13.5
click at [402, 415] on div "check_box_outline_blank Anak saya" at bounding box center [524, 416] width 416 height 23
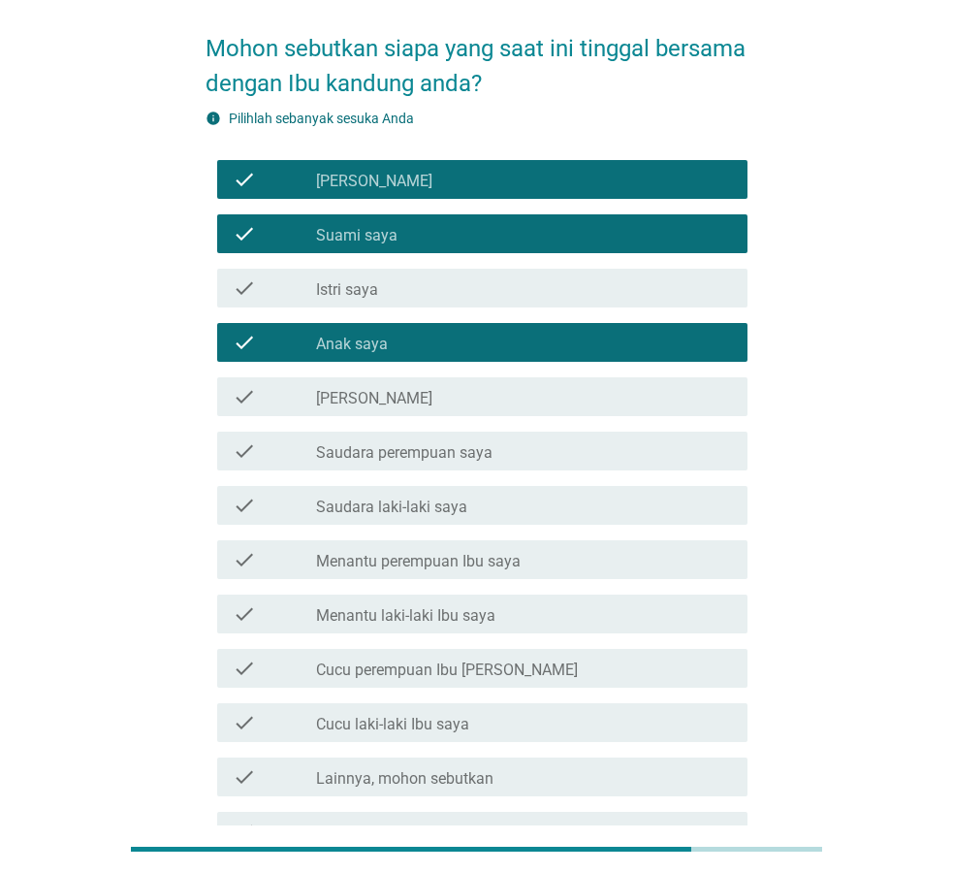
scroll to position [198, 0]
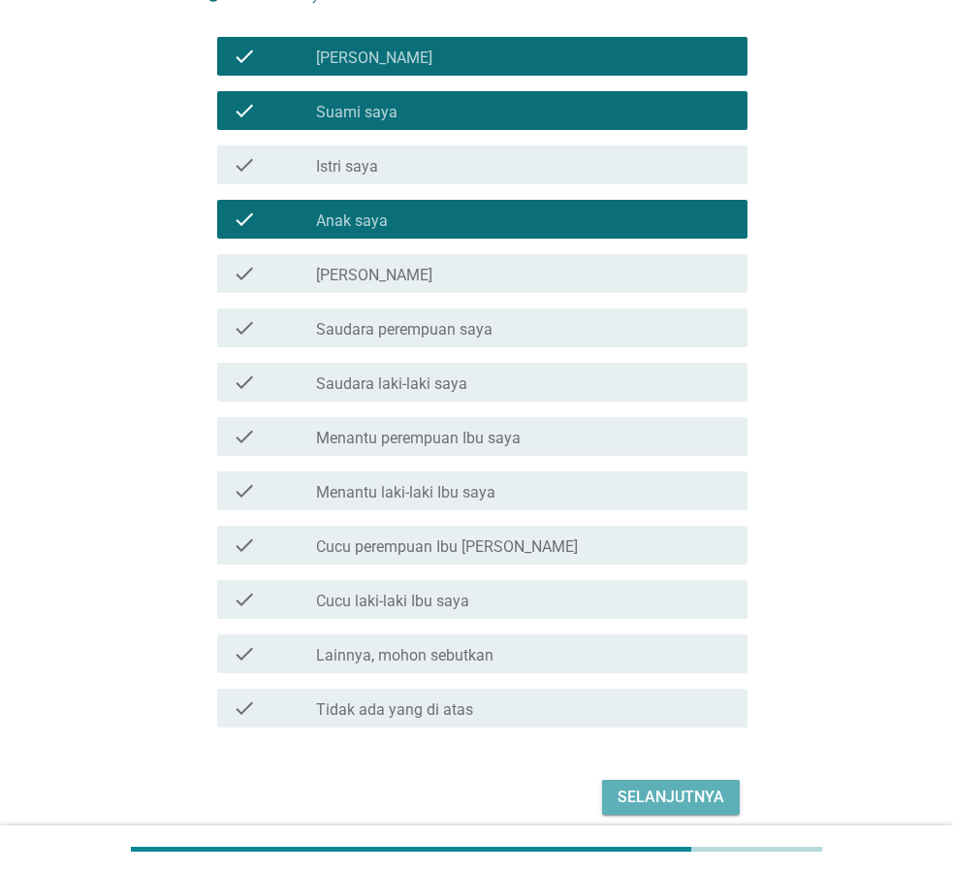
click at [667, 812] on button "Selanjutnya" at bounding box center [671, 797] width 138 height 35
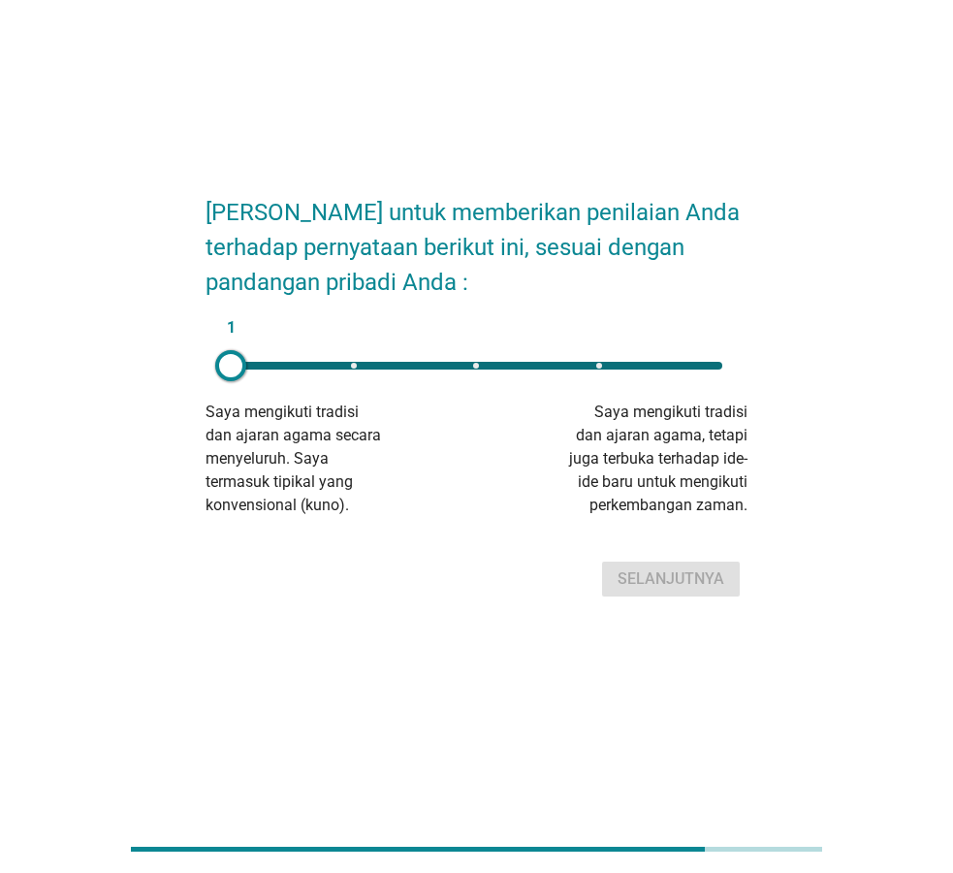
scroll to position [0, 0]
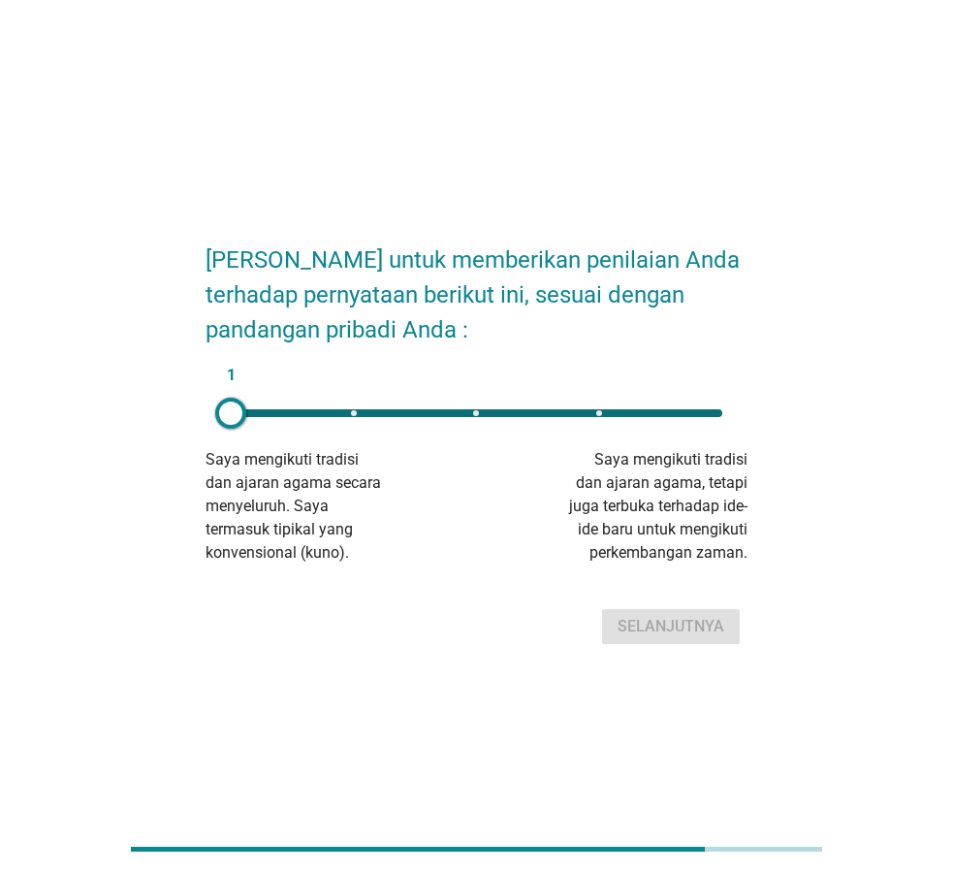
click at [716, 412] on div "1" at bounding box center [477, 413] width 492 height 8
click at [693, 624] on div "Selanjutnya" at bounding box center [671, 626] width 107 height 23
click at [470, 415] on div "1" at bounding box center [477, 413] width 492 height 8
type input "3"
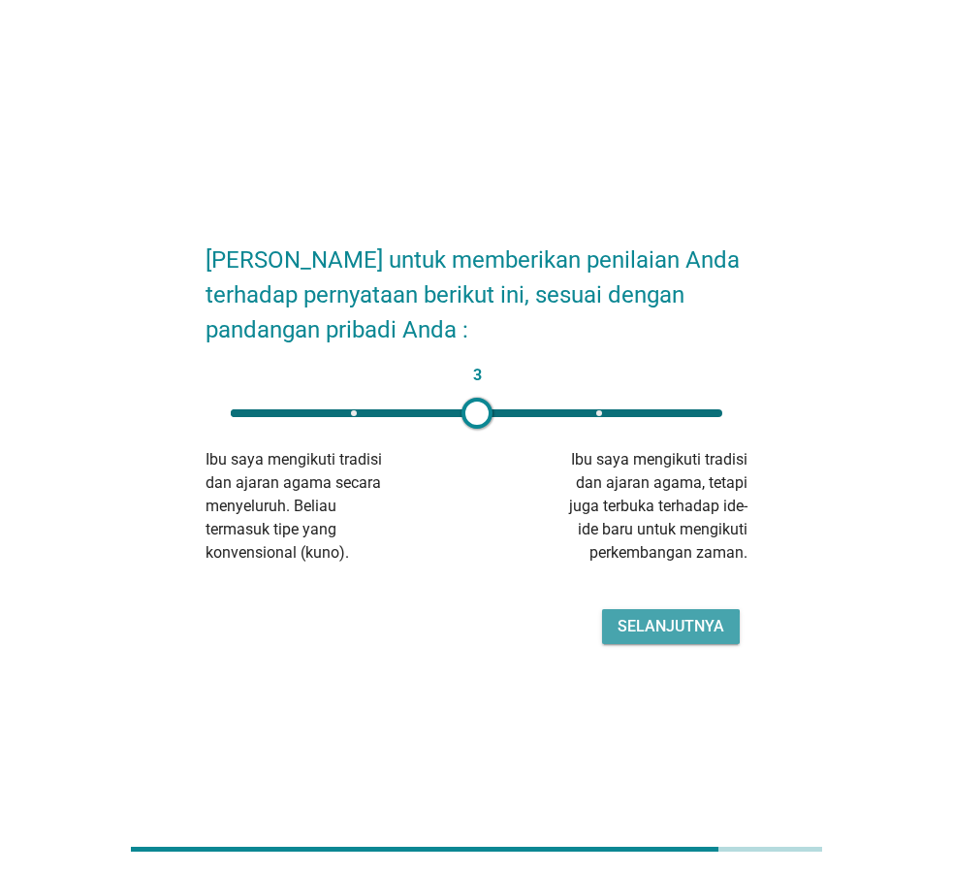
click at [661, 623] on div "Selanjutnya" at bounding box center [671, 626] width 107 height 23
